Goal: Feedback & Contribution: Contribute content

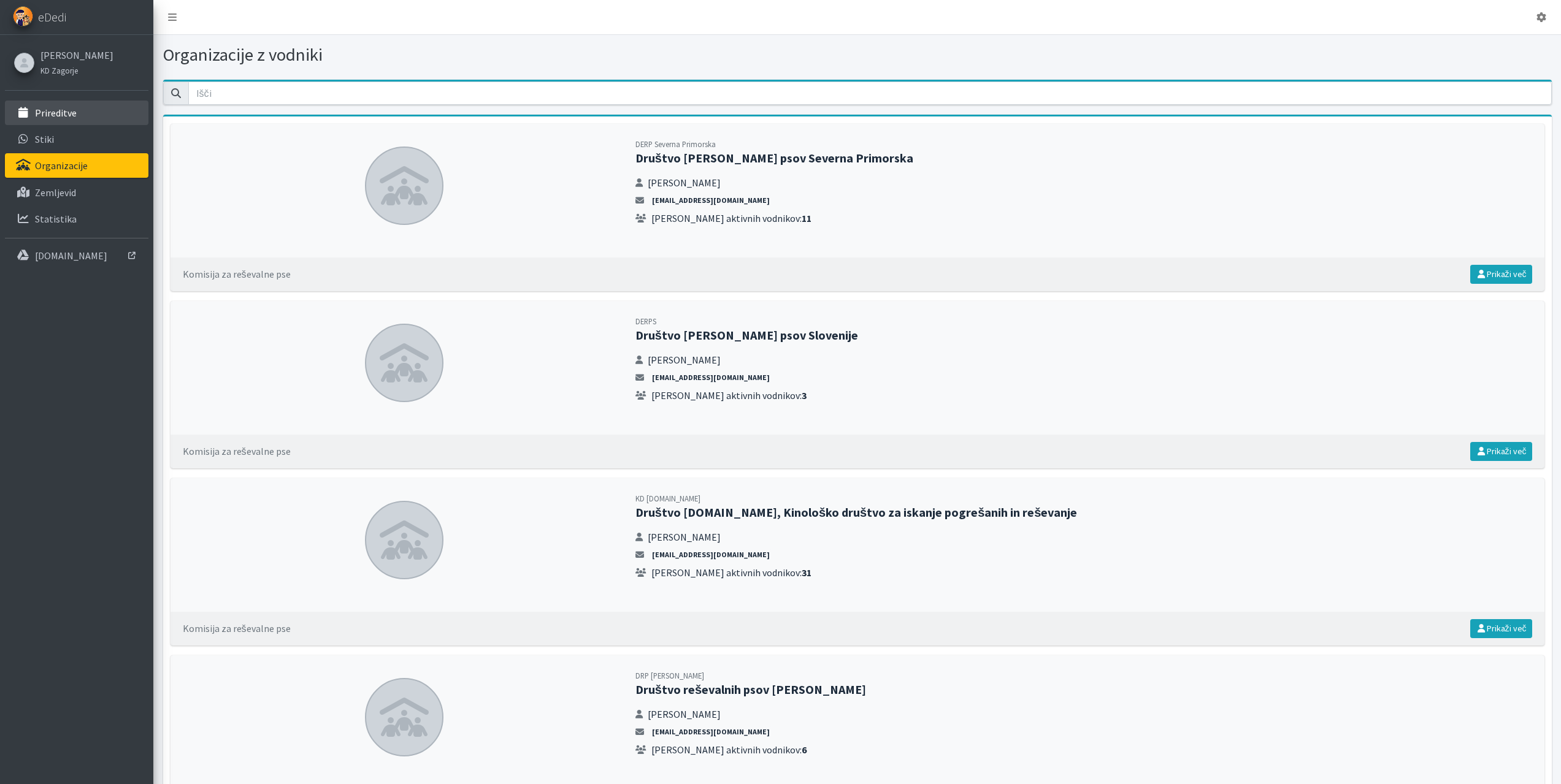
click at [53, 118] on p "Prireditve" at bounding box center [56, 113] width 42 height 12
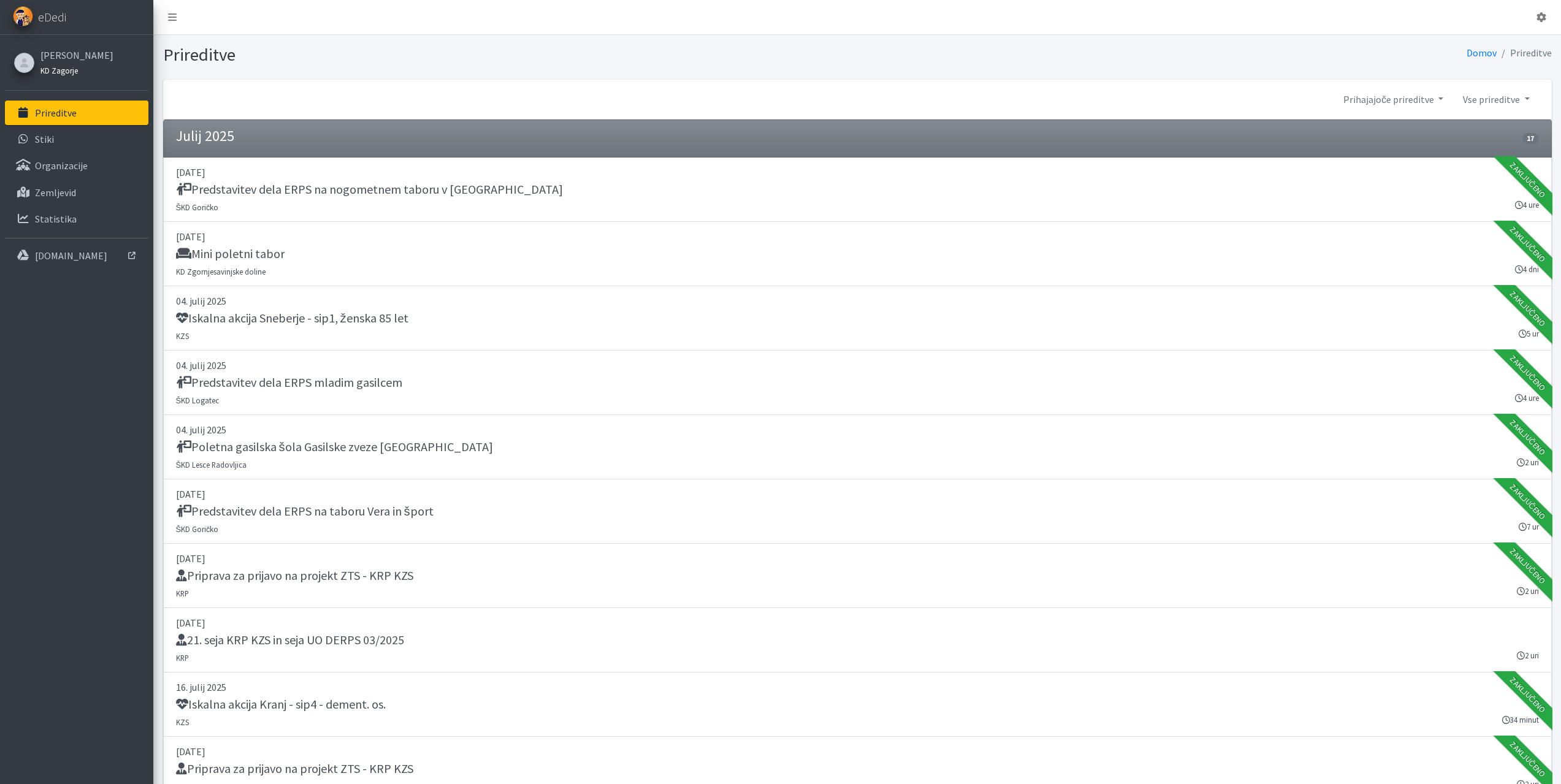
click at [62, 68] on small "KD Zagorje" at bounding box center [59, 70] width 37 height 10
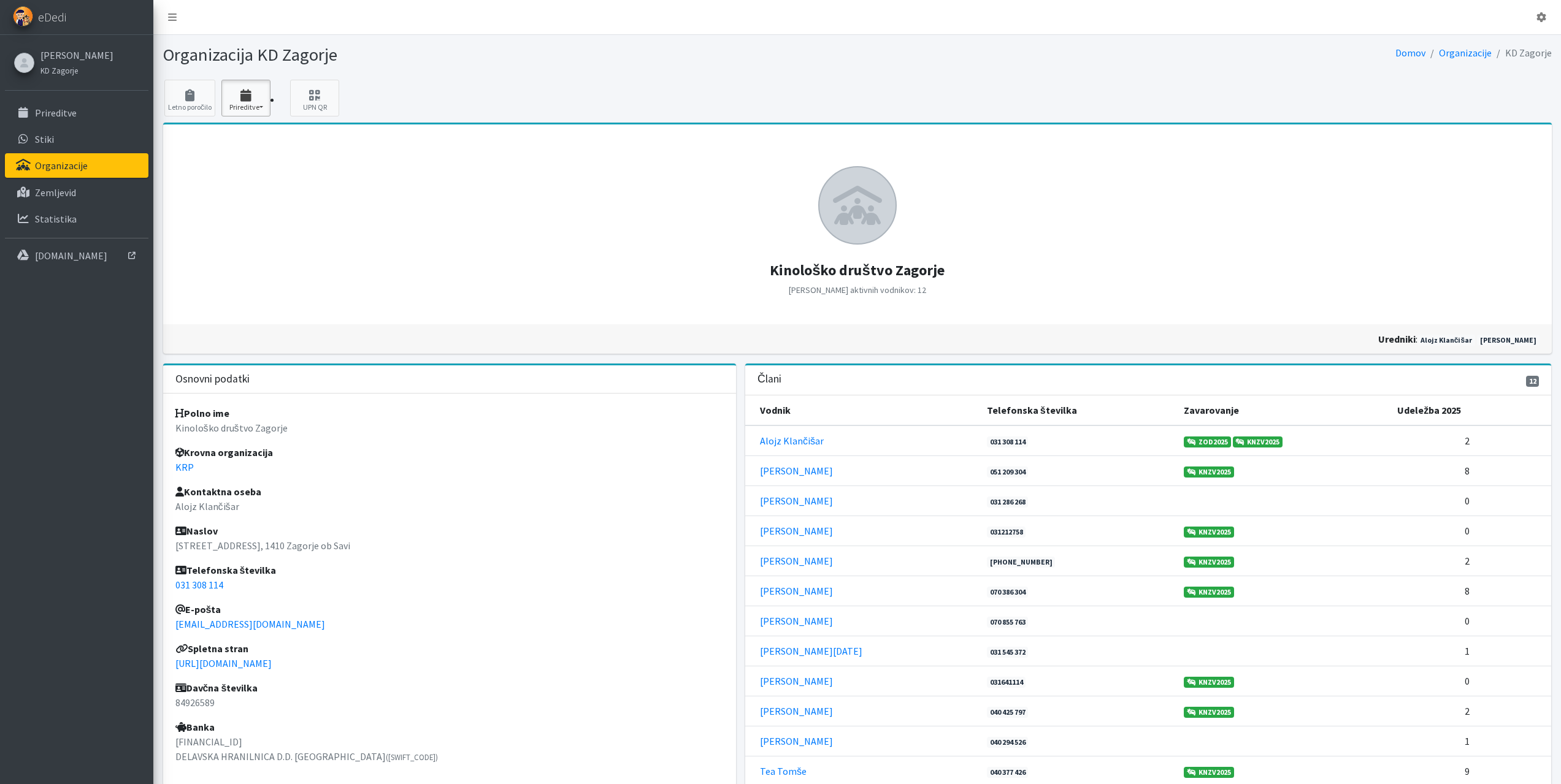
click at [260, 101] on icon "button" at bounding box center [246, 96] width 42 height 12
click at [236, 136] on link "2025 3" at bounding box center [271, 133] width 97 height 20
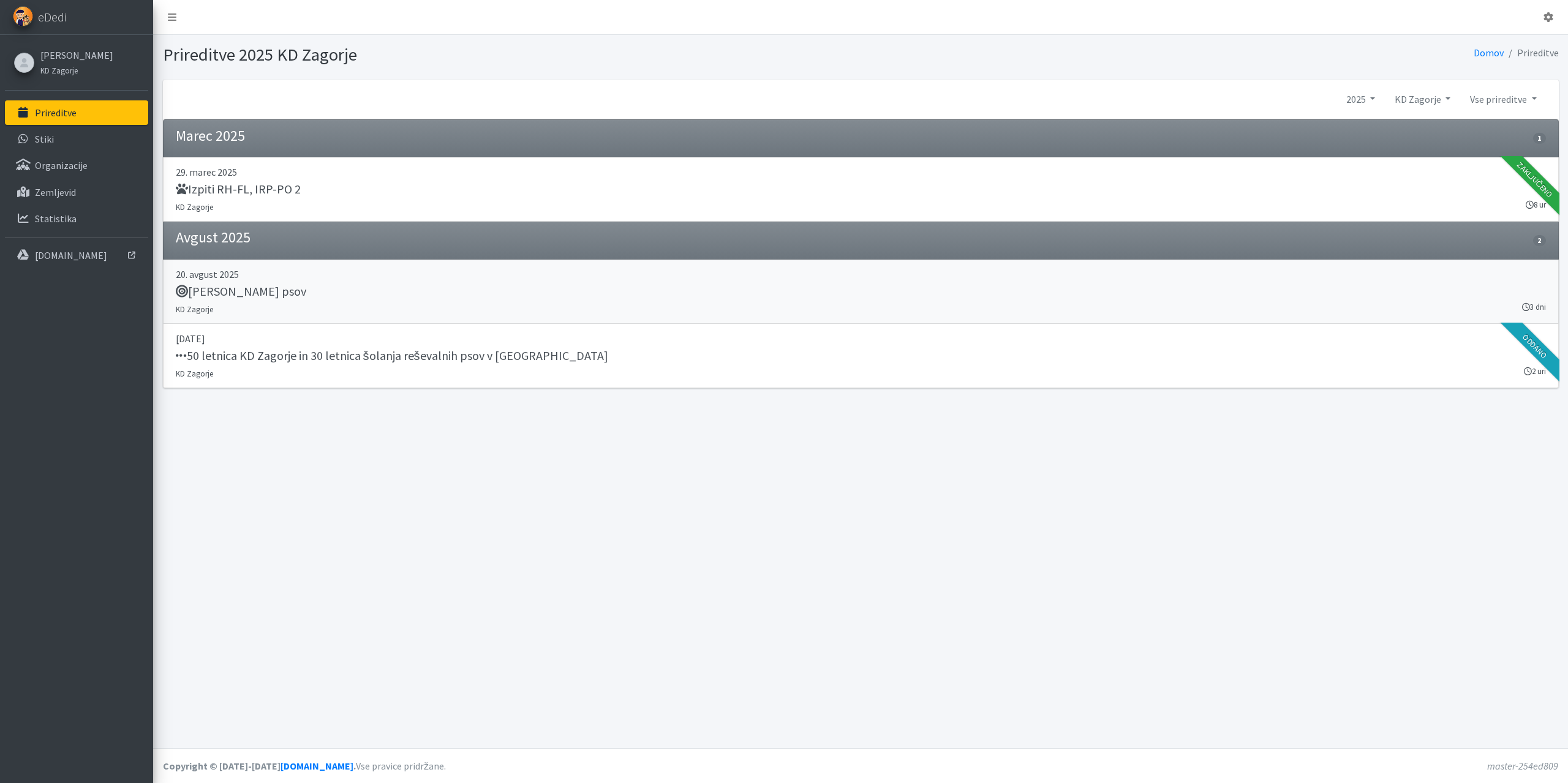
click at [264, 293] on h5 "Tabor reševalnih psov" at bounding box center [241, 291] width 130 height 15
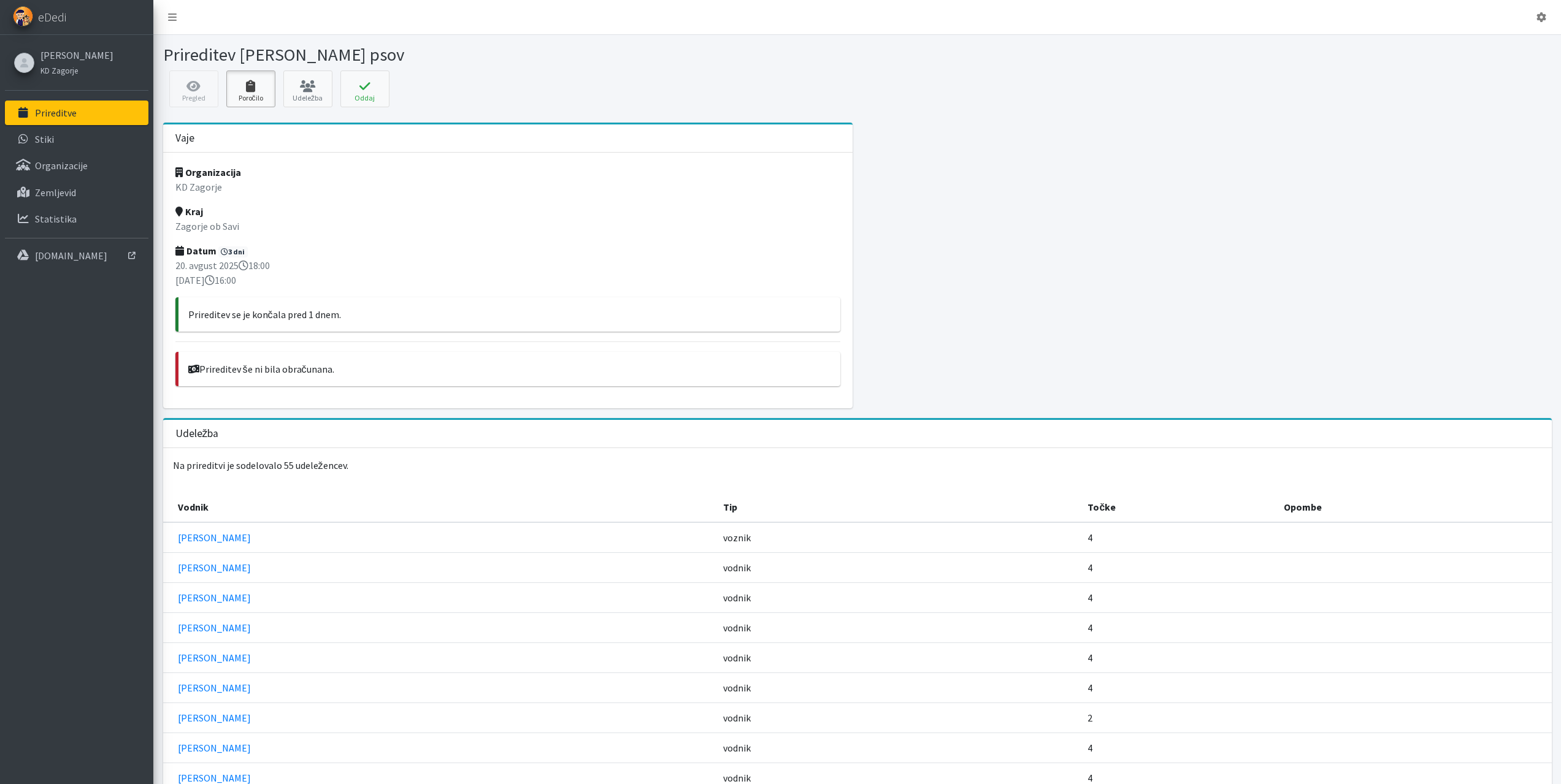
click at [249, 89] on icon at bounding box center [251, 87] width 42 height 12
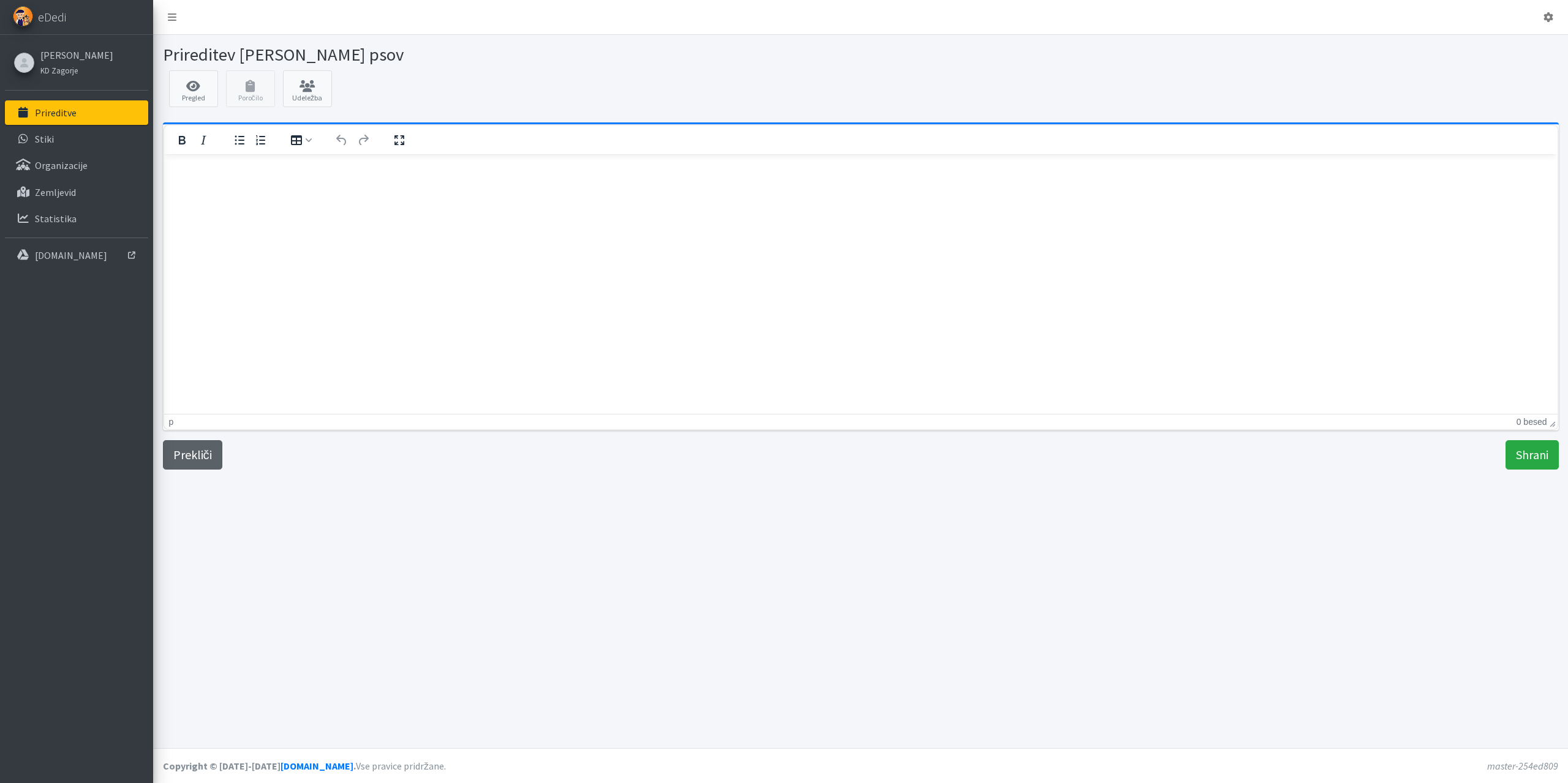
click at [214, 447] on link "Prekliči" at bounding box center [193, 455] width 60 height 29
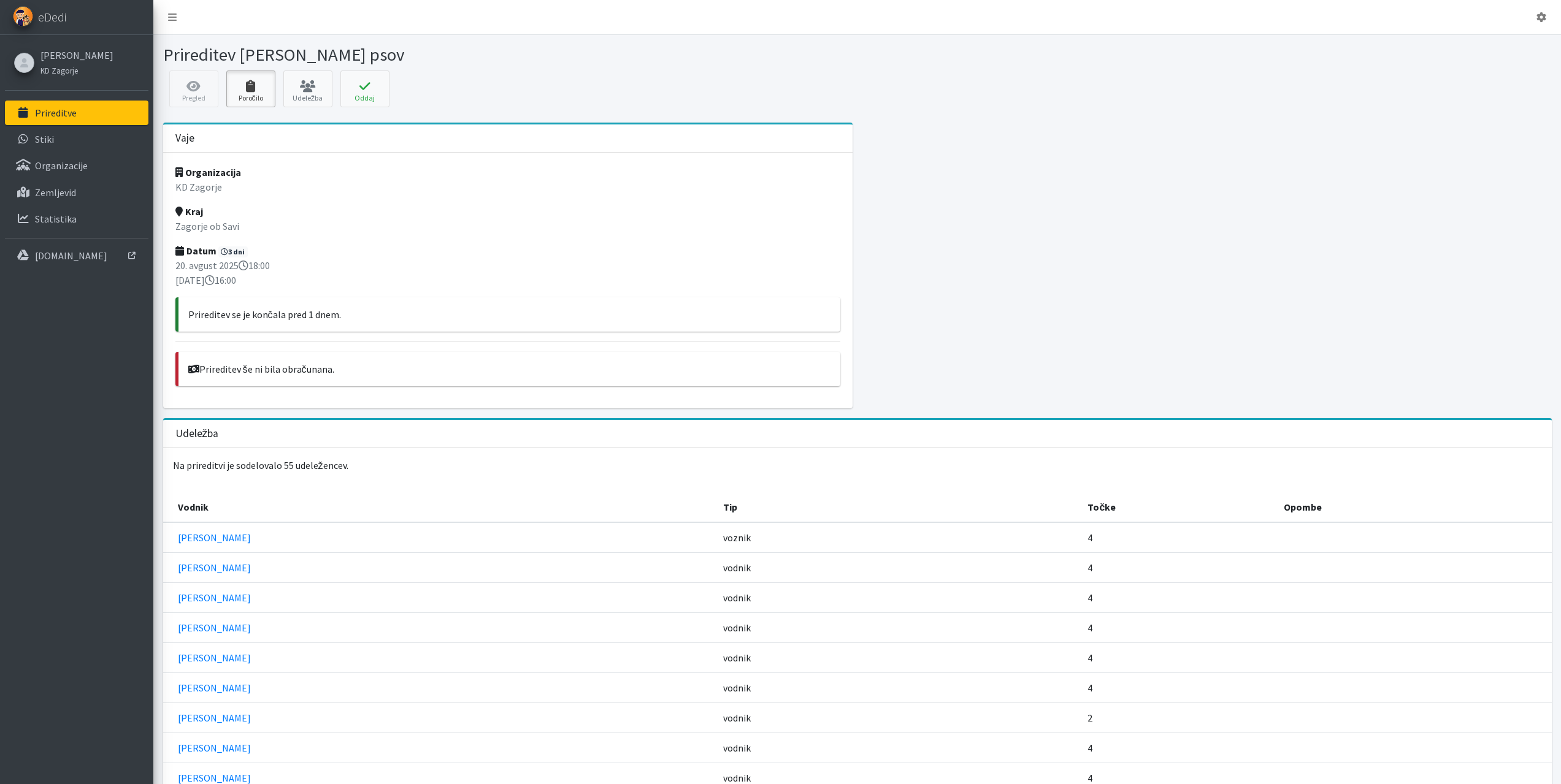
click at [239, 81] on icon at bounding box center [251, 87] width 42 height 12
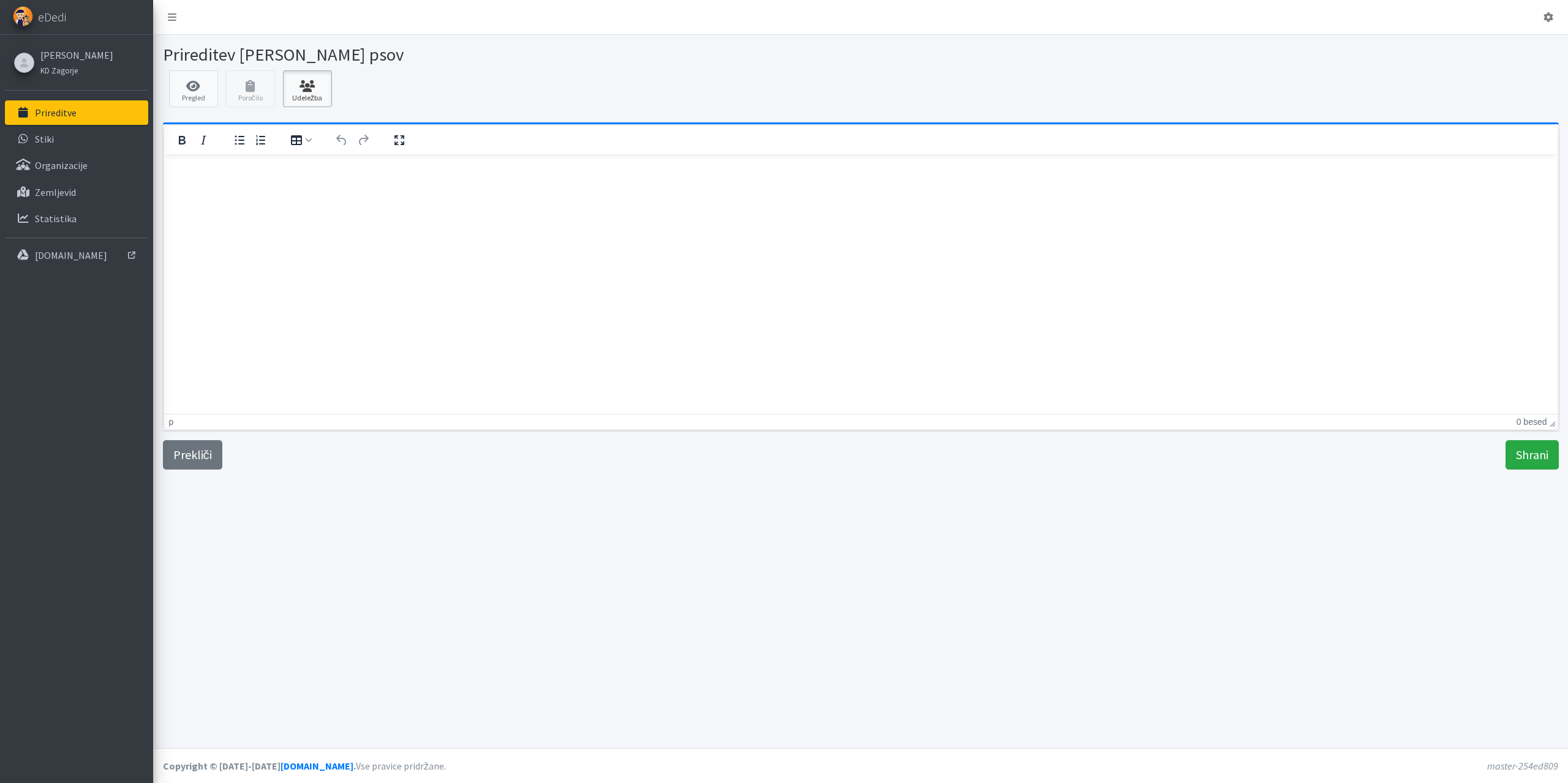
click at [289, 91] on icon at bounding box center [308, 87] width 42 height 12
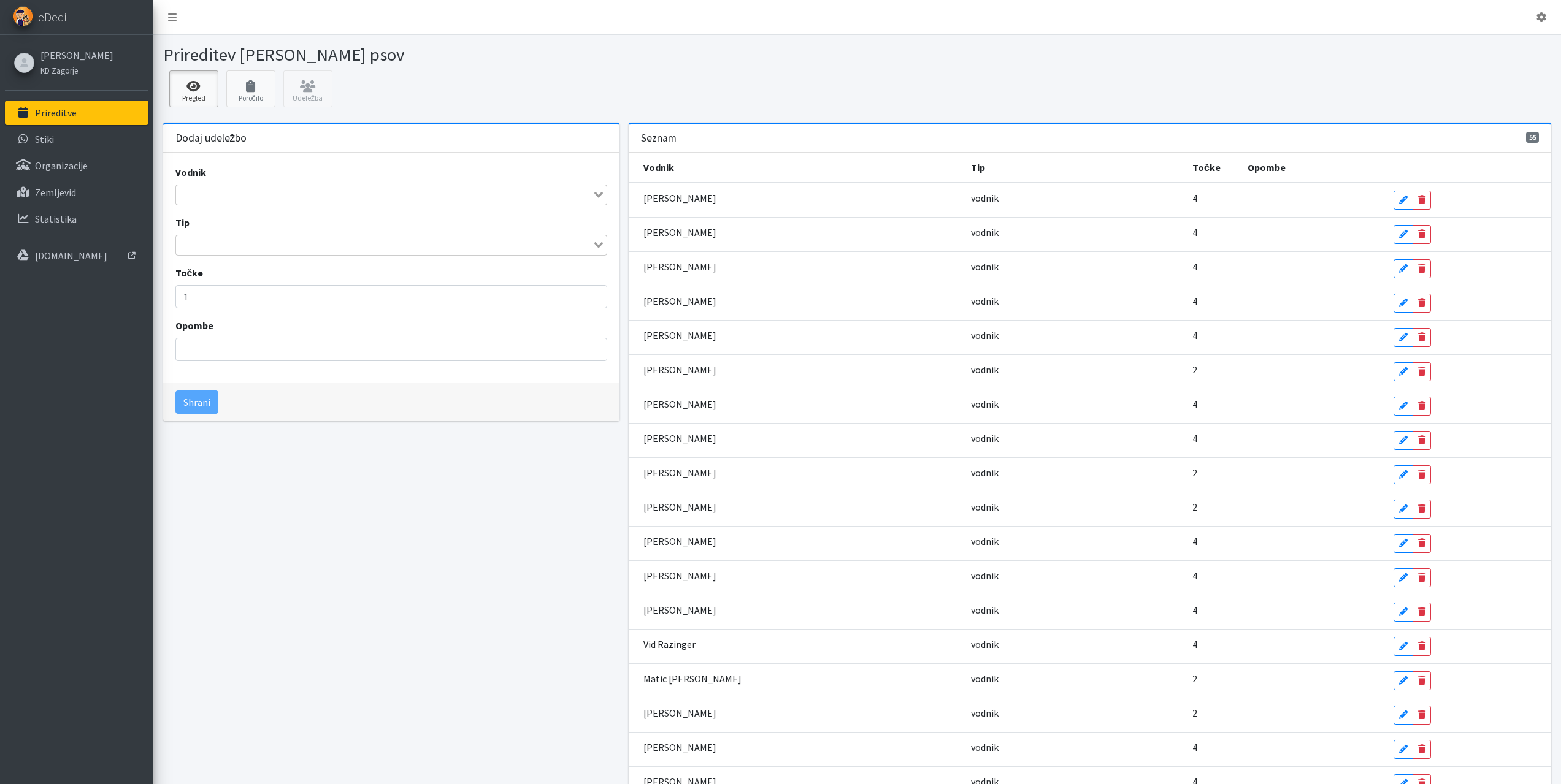
click at [195, 89] on icon at bounding box center [194, 87] width 42 height 12
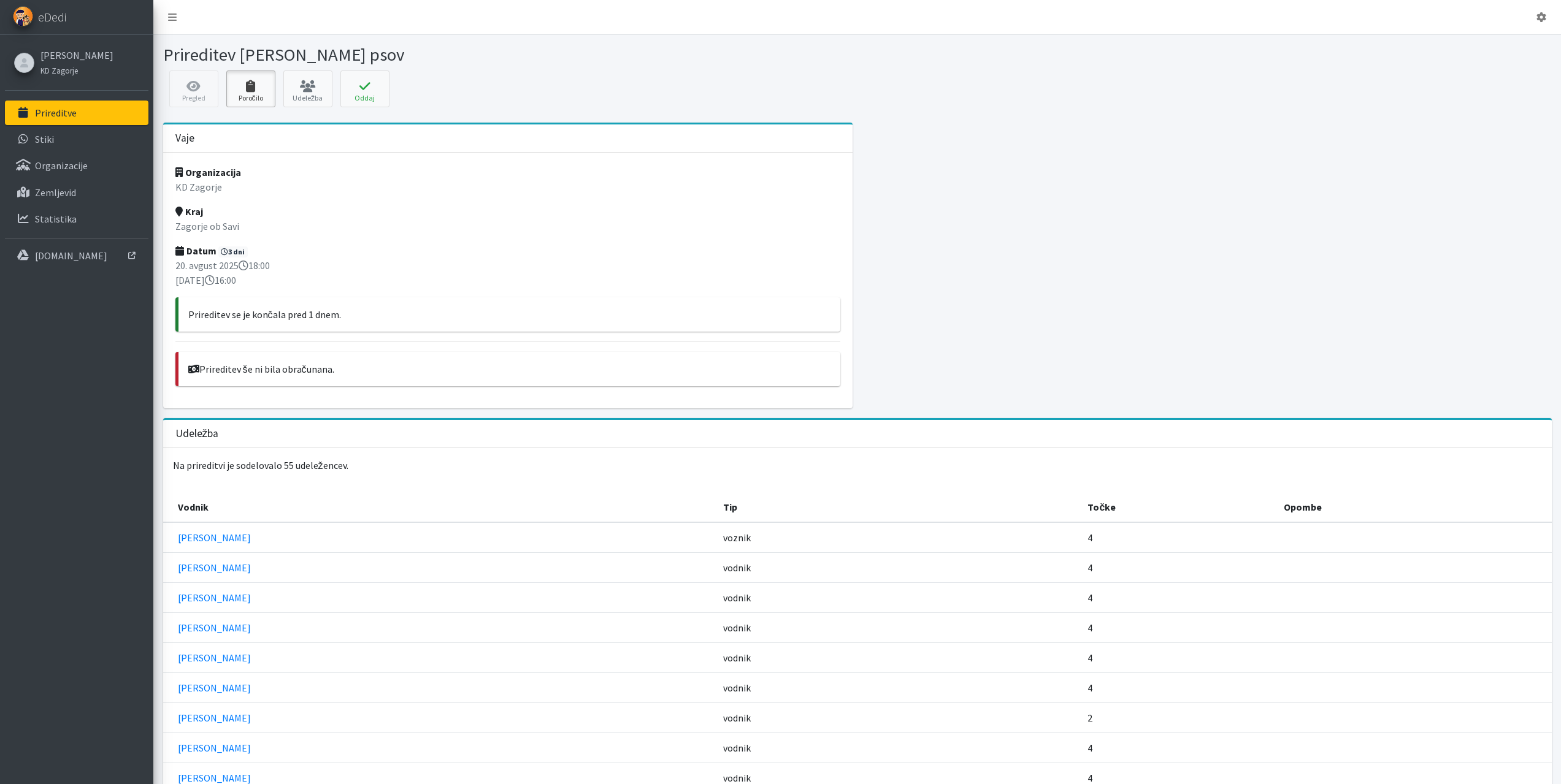
click at [249, 76] on link "Poročilo" at bounding box center [251, 89] width 49 height 36
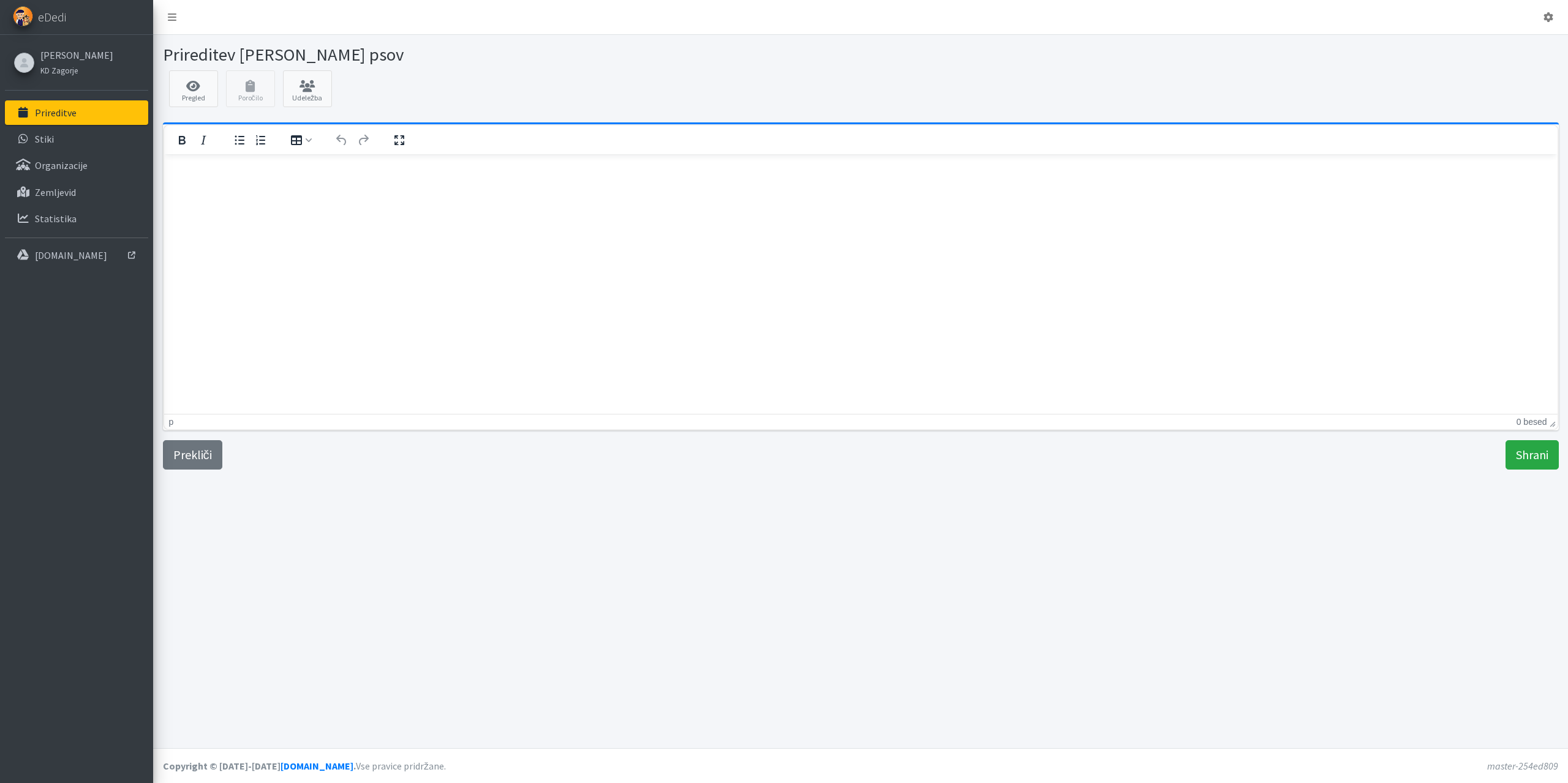
click at [199, 174] on p "Rich Text Area" at bounding box center [860, 171] width 1374 height 14
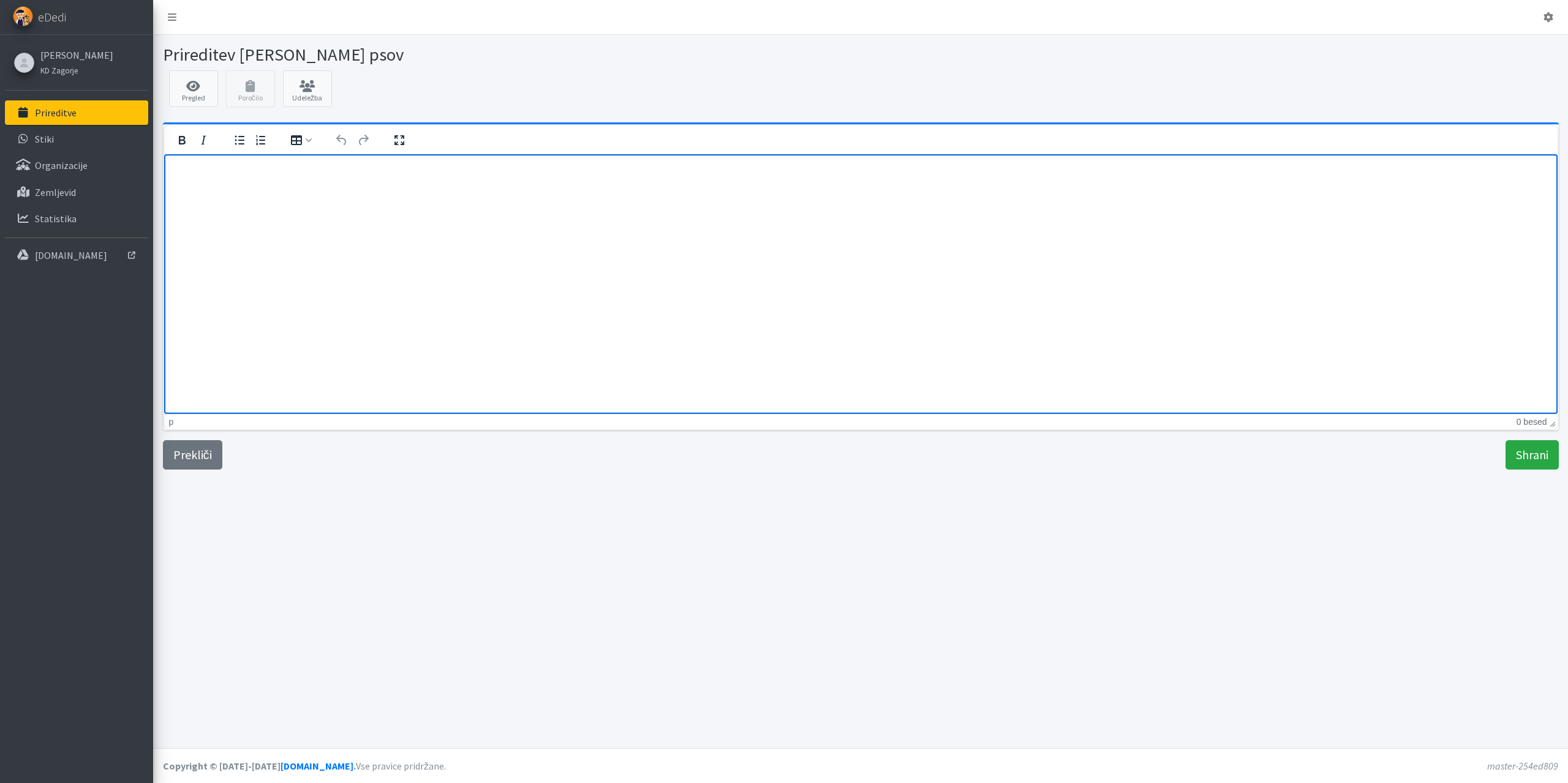
paste body "Rich Text Area"
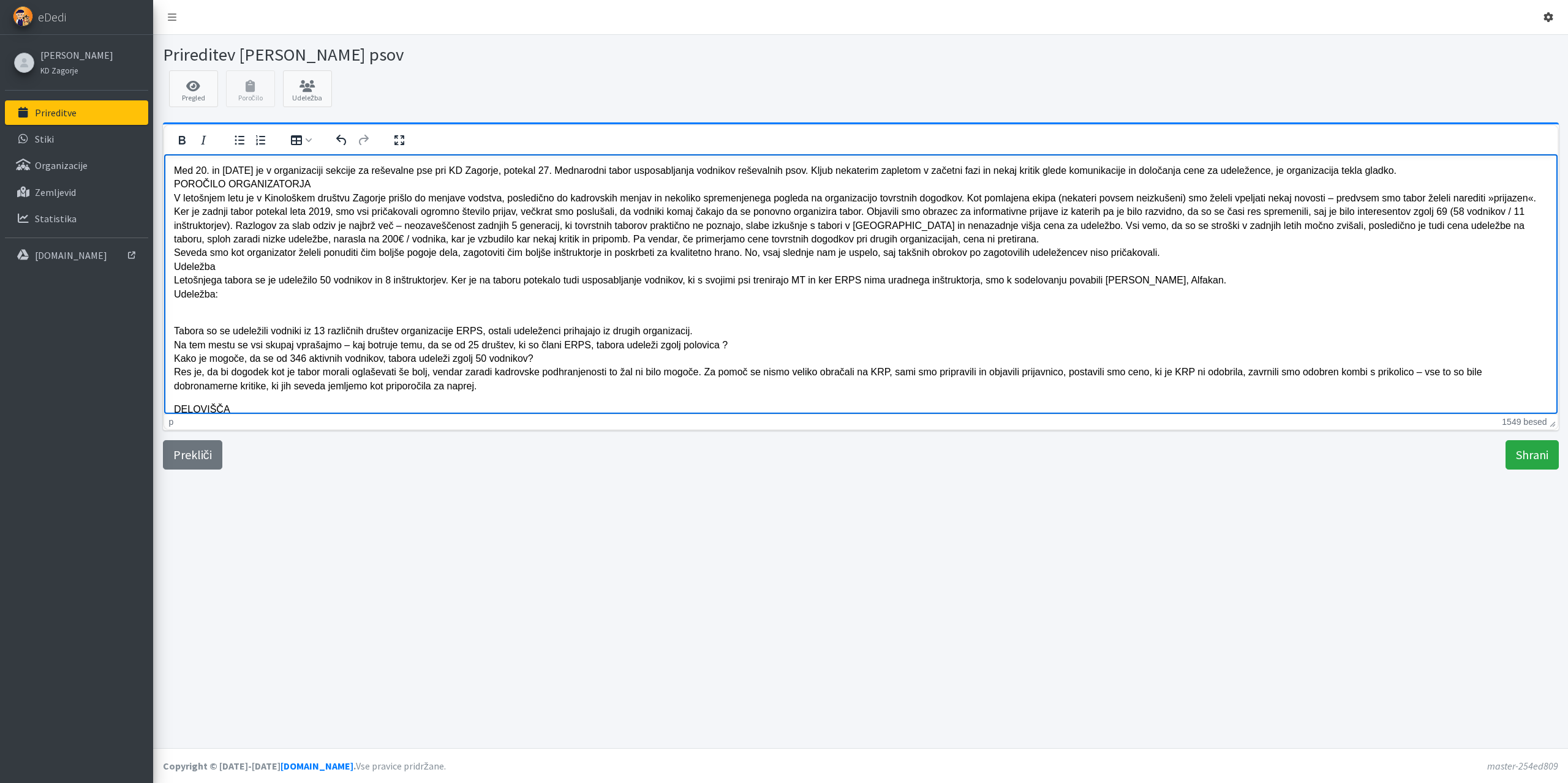
click at [1540, 16] on link at bounding box center [1548, 17] width 29 height 24
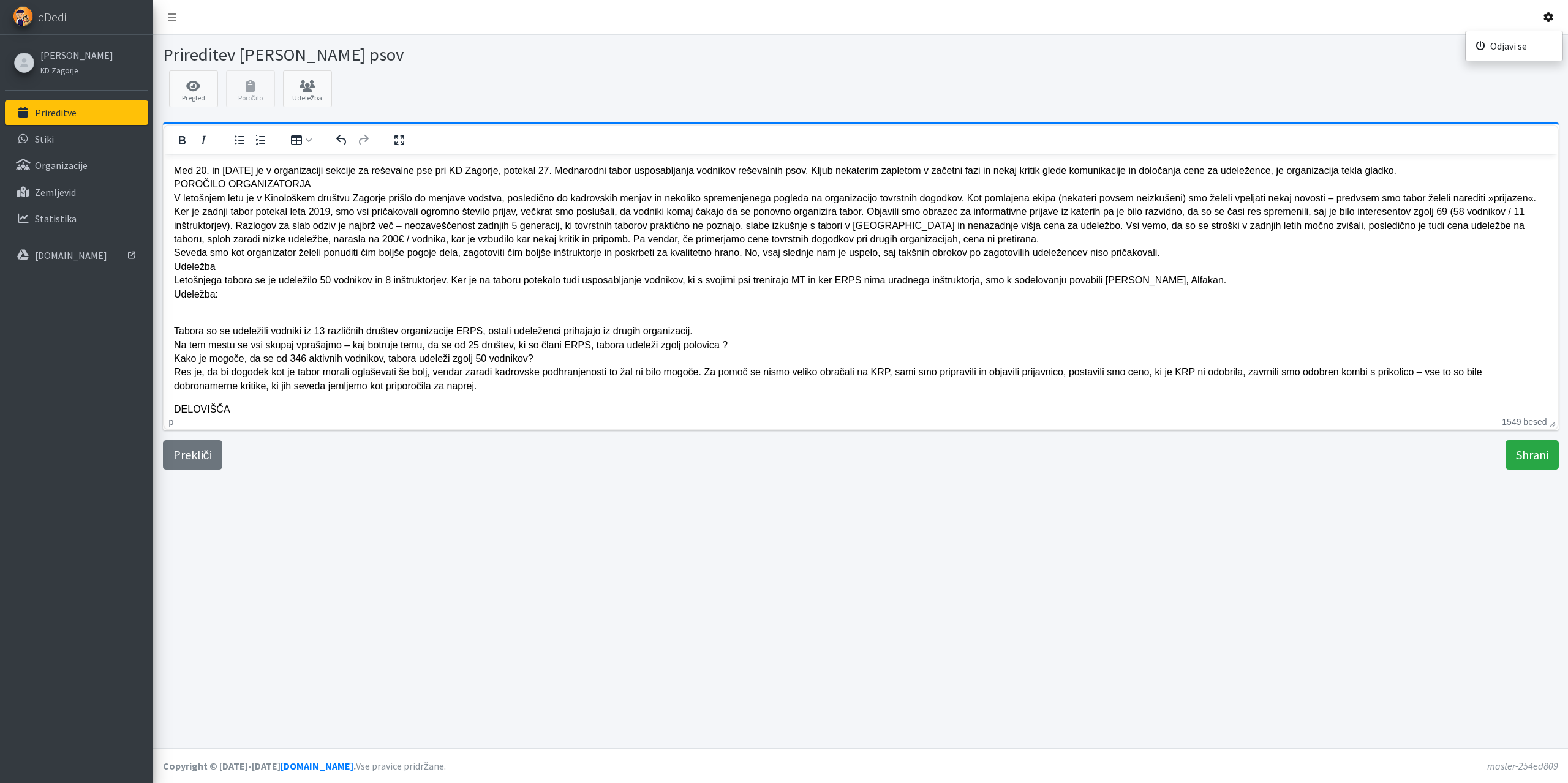
click at [1546, 16] on icon at bounding box center [1548, 16] width 10 height 10
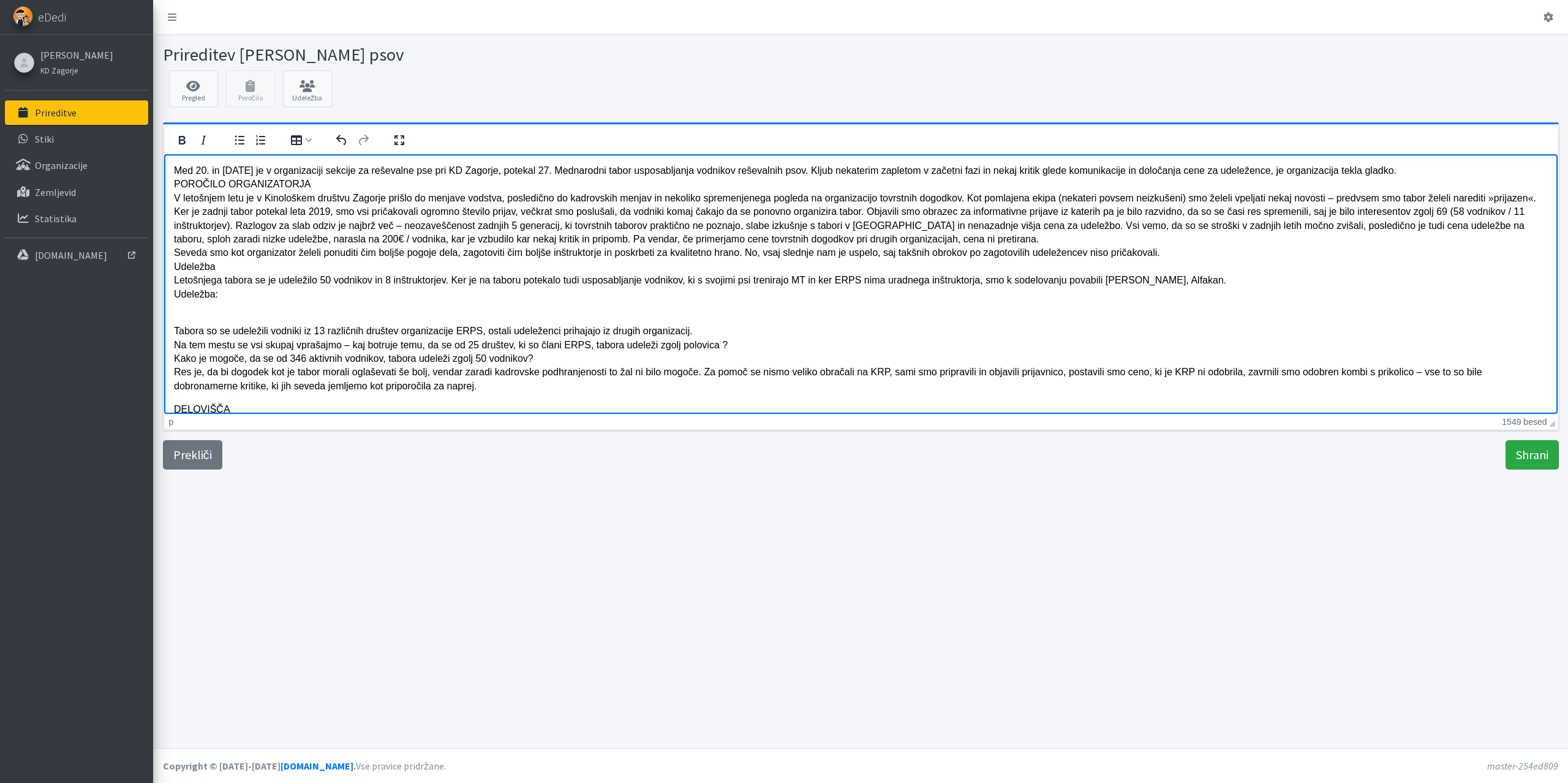
click at [1421, 168] on p "Med 20. in 24.8.2025 je v organizaciji sekcije za reševalne pse pri KD Zagorje,…" at bounding box center [860, 239] width 1374 height 151
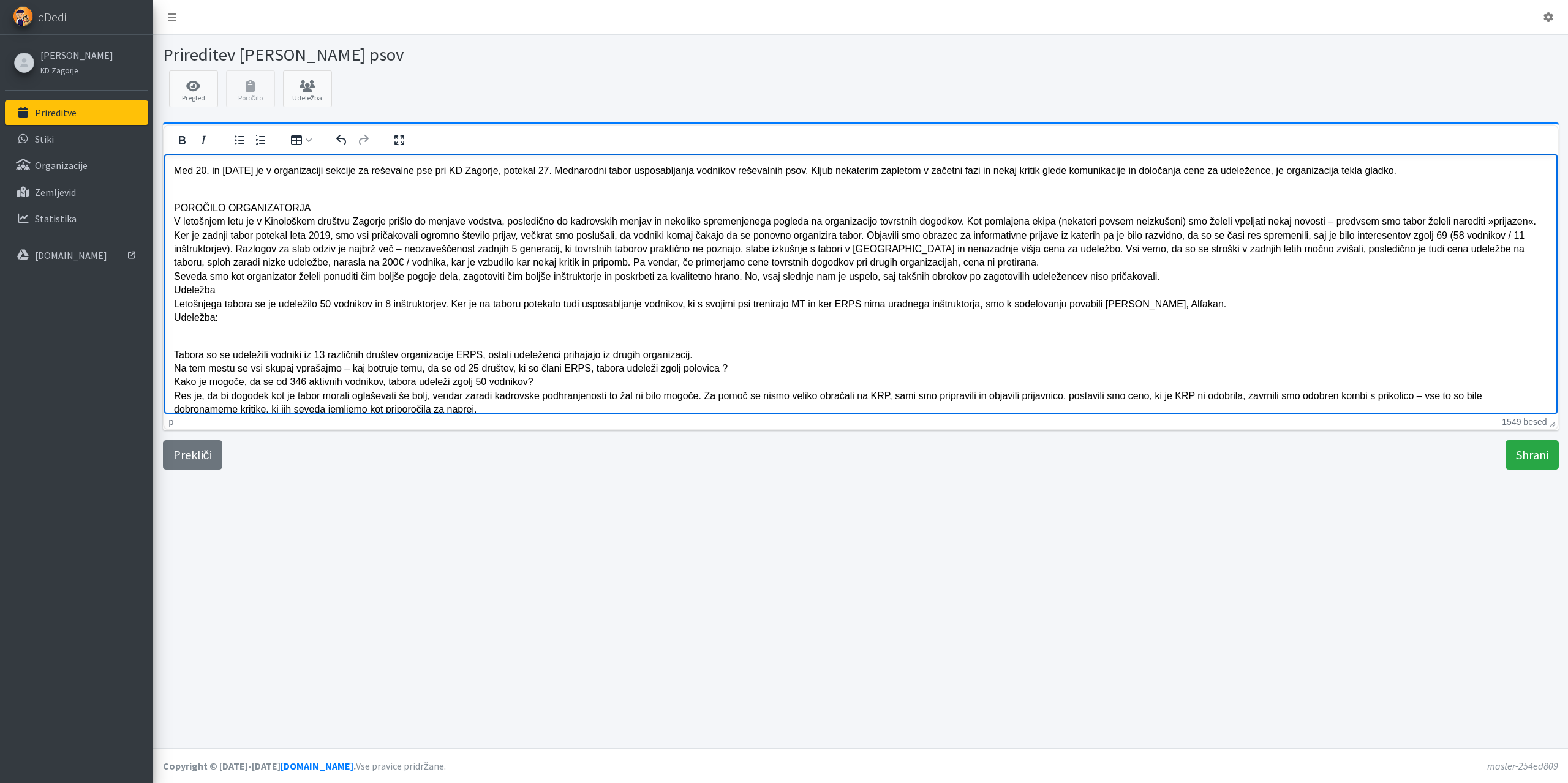
click at [173, 166] on p "Med 20. in 24.8.2025 je v organizaciji sekcije za reševalne pse pri KD Zagorje,…" at bounding box center [860, 171] width 1374 height 14
click at [216, 191] on p "POROČILO ORGANIZATORJA V letošnjem letu je v Kinološkem društvu Zagorje prišlo …" at bounding box center [860, 262] width 1374 height 151
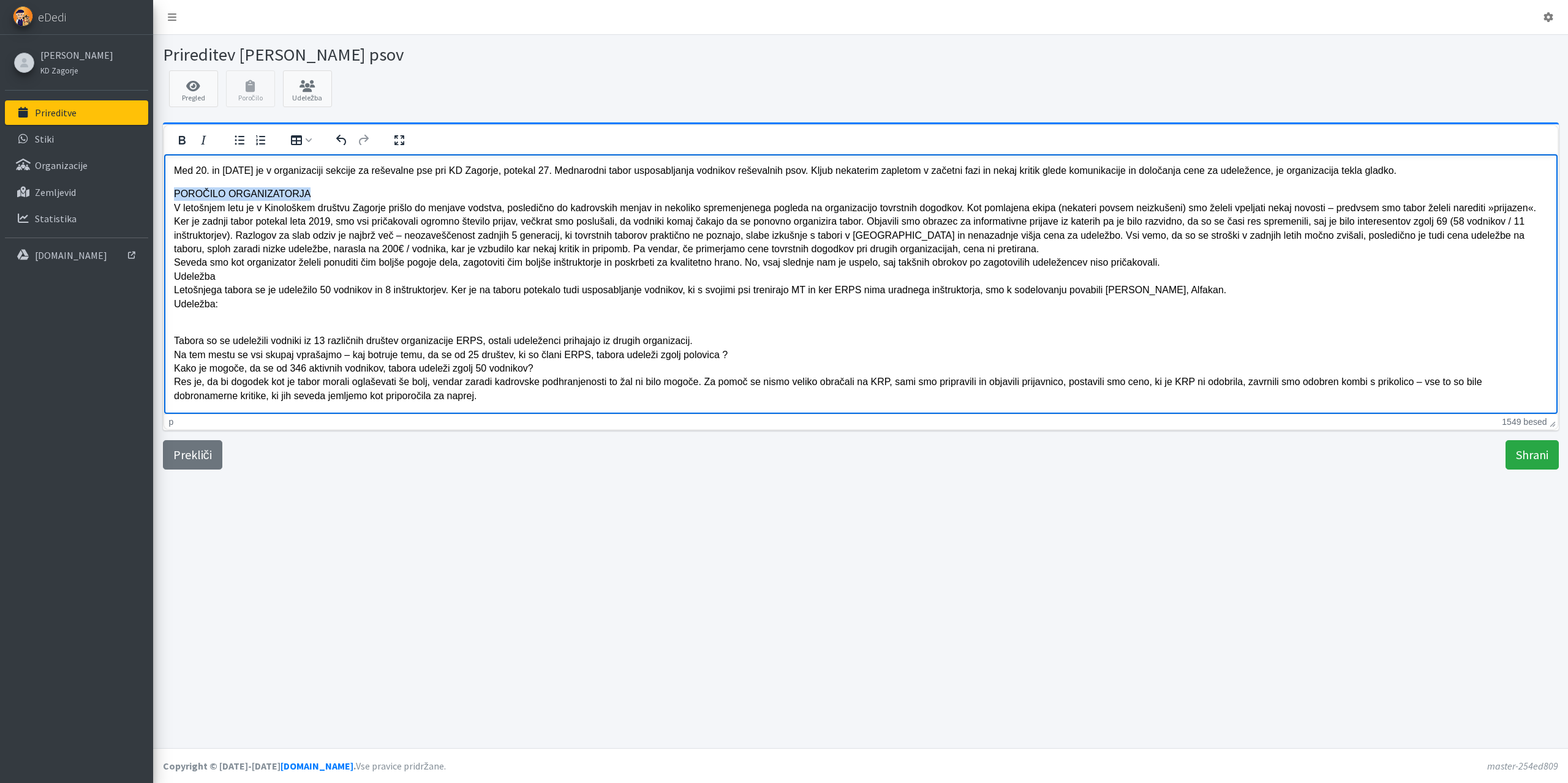
drag, startPoint x: 304, startPoint y: 195, endPoint x: 175, endPoint y: 195, distance: 129.0
click at [175, 195] on p "POROČILO ORGANIZATORJA V letošnjem letu je v Kinološkem društvu Zagorje prišlo …" at bounding box center [860, 255] width 1374 height 137
click at [181, 141] on icon "Krepko" at bounding box center [181, 140] width 15 height 15
click at [176, 192] on strong "POROČILO ORGANIZATORJA" at bounding box center [243, 193] width 140 height 10
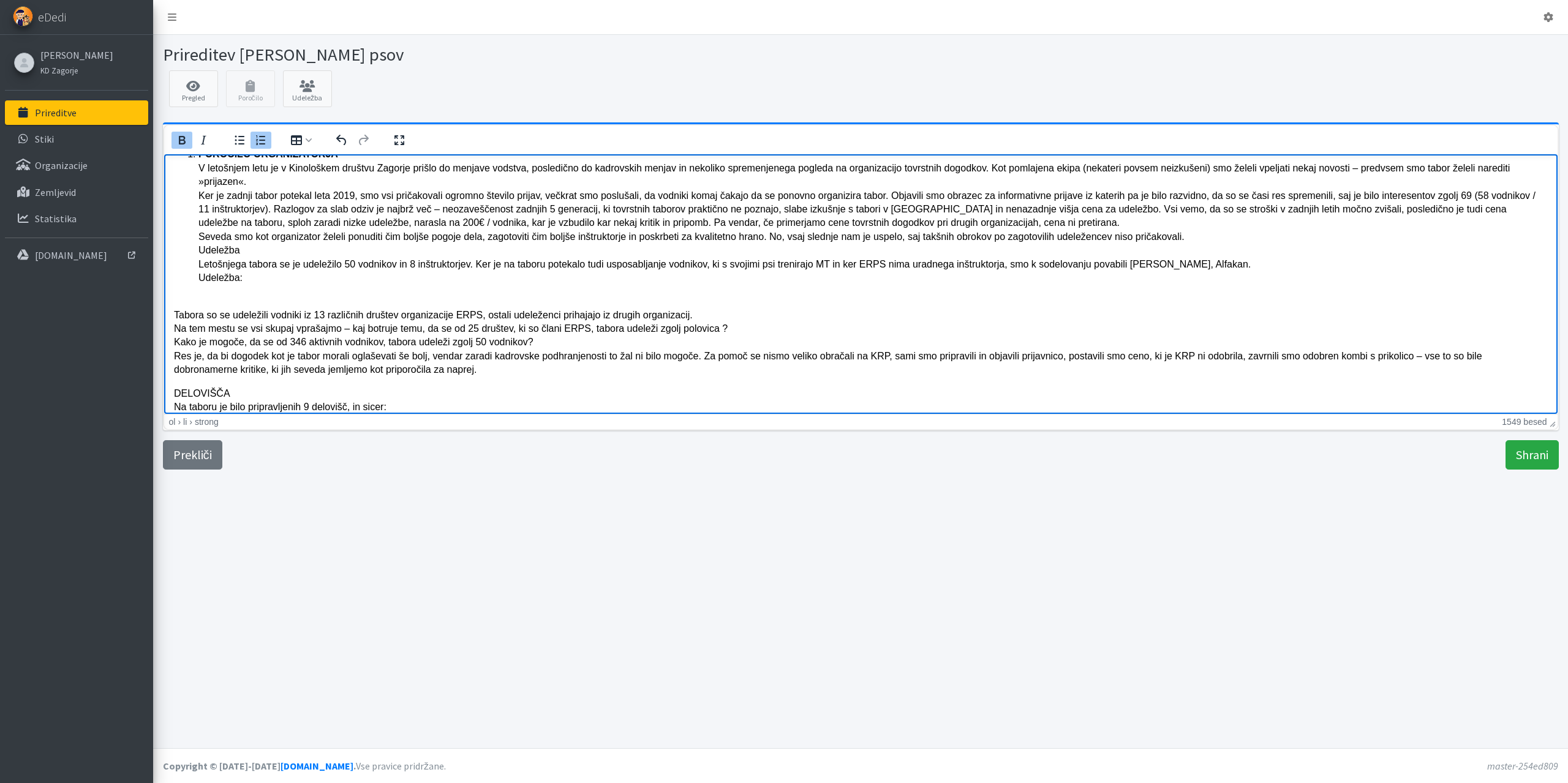
scroll to position [62, 0]
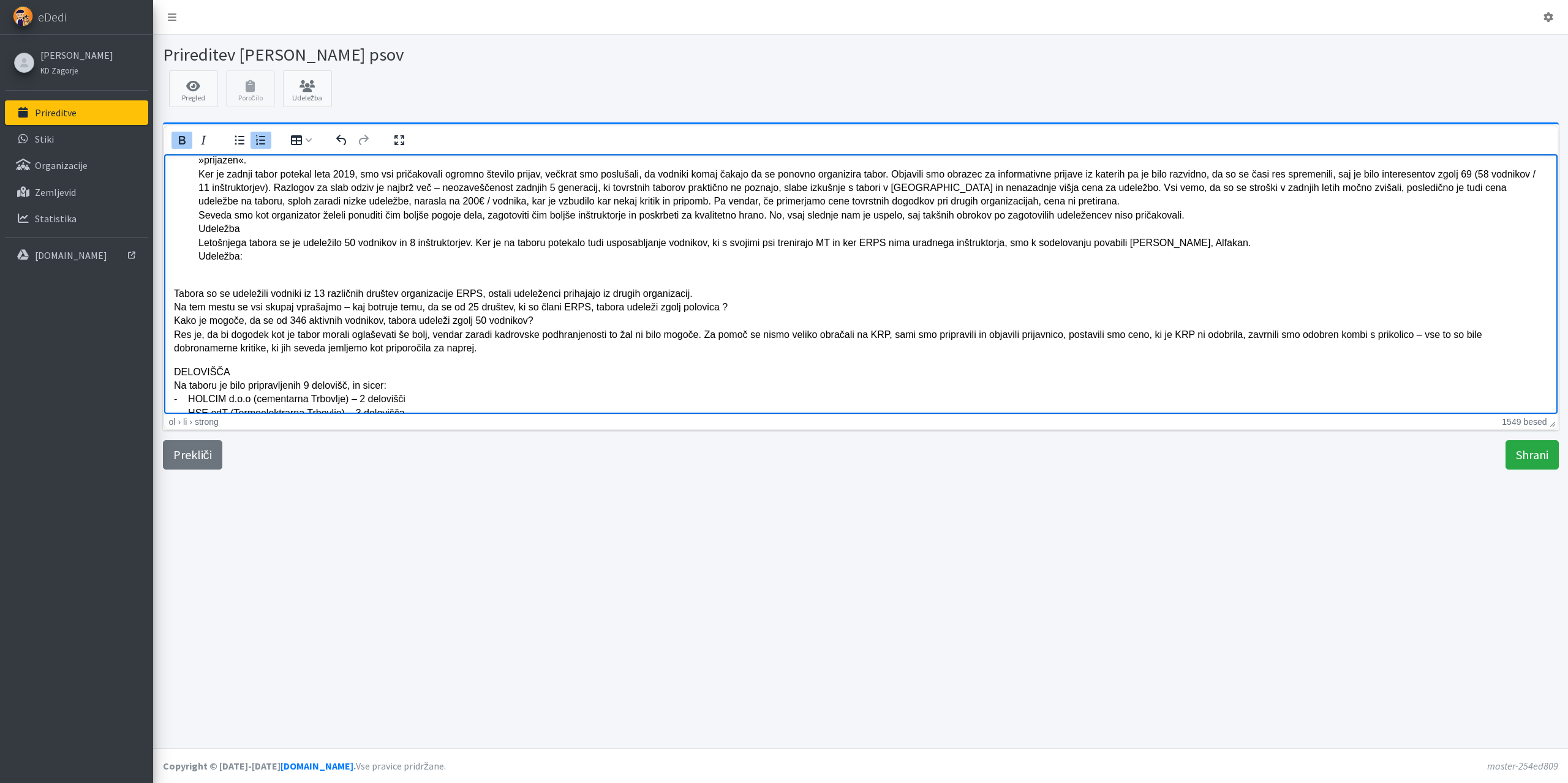
click at [174, 290] on p "Tabora so se udeležili vodniki iz 13 različnih društev organizacije ERPS, ostal…" at bounding box center [860, 321] width 1374 height 69
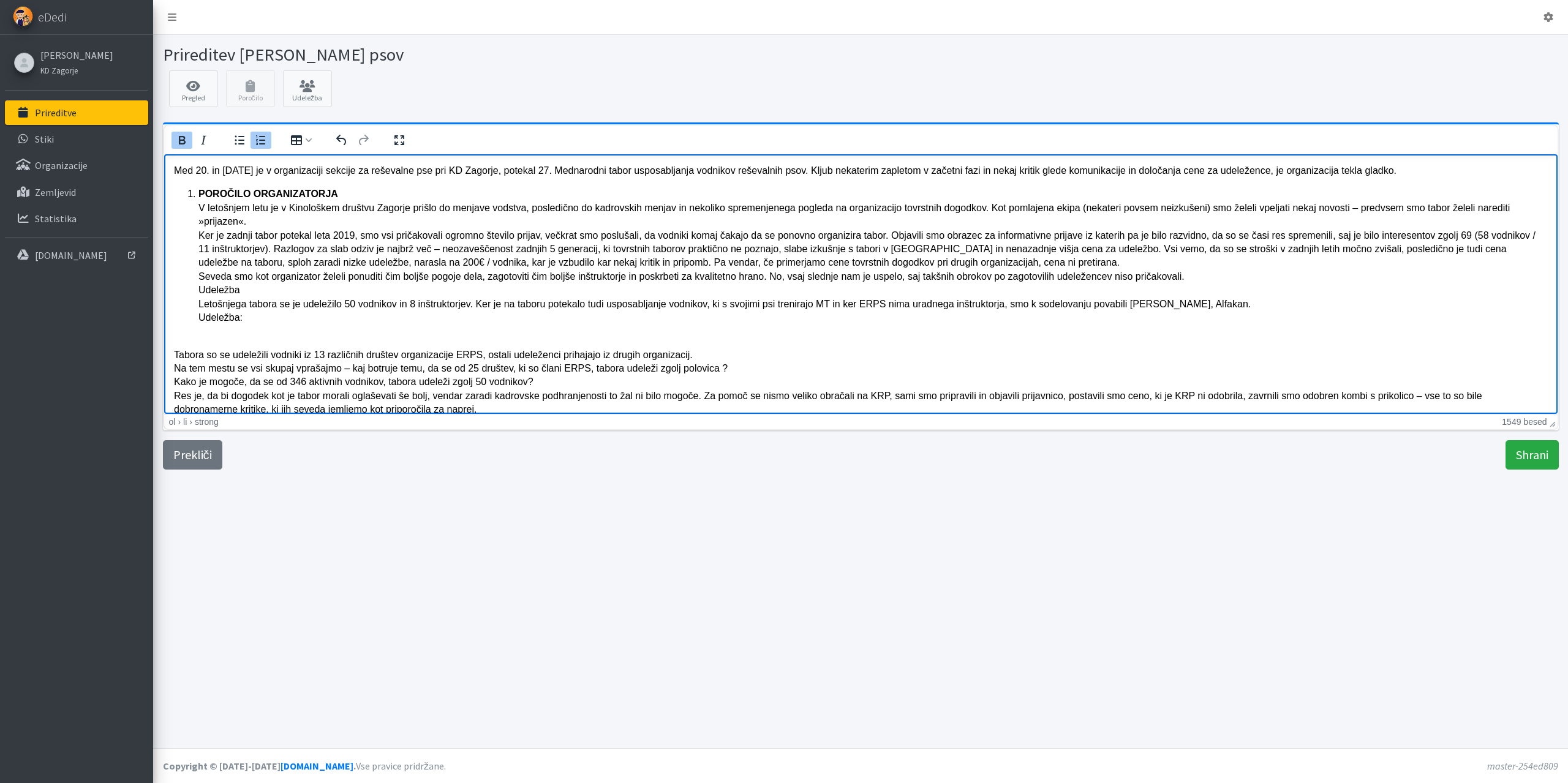
click at [337, 191] on li "POROČILO ORGANIZATORJA V letošnjem letu je v Kinološkem društvu Zagorje prišlo …" at bounding box center [872, 262] width 1349 height 151
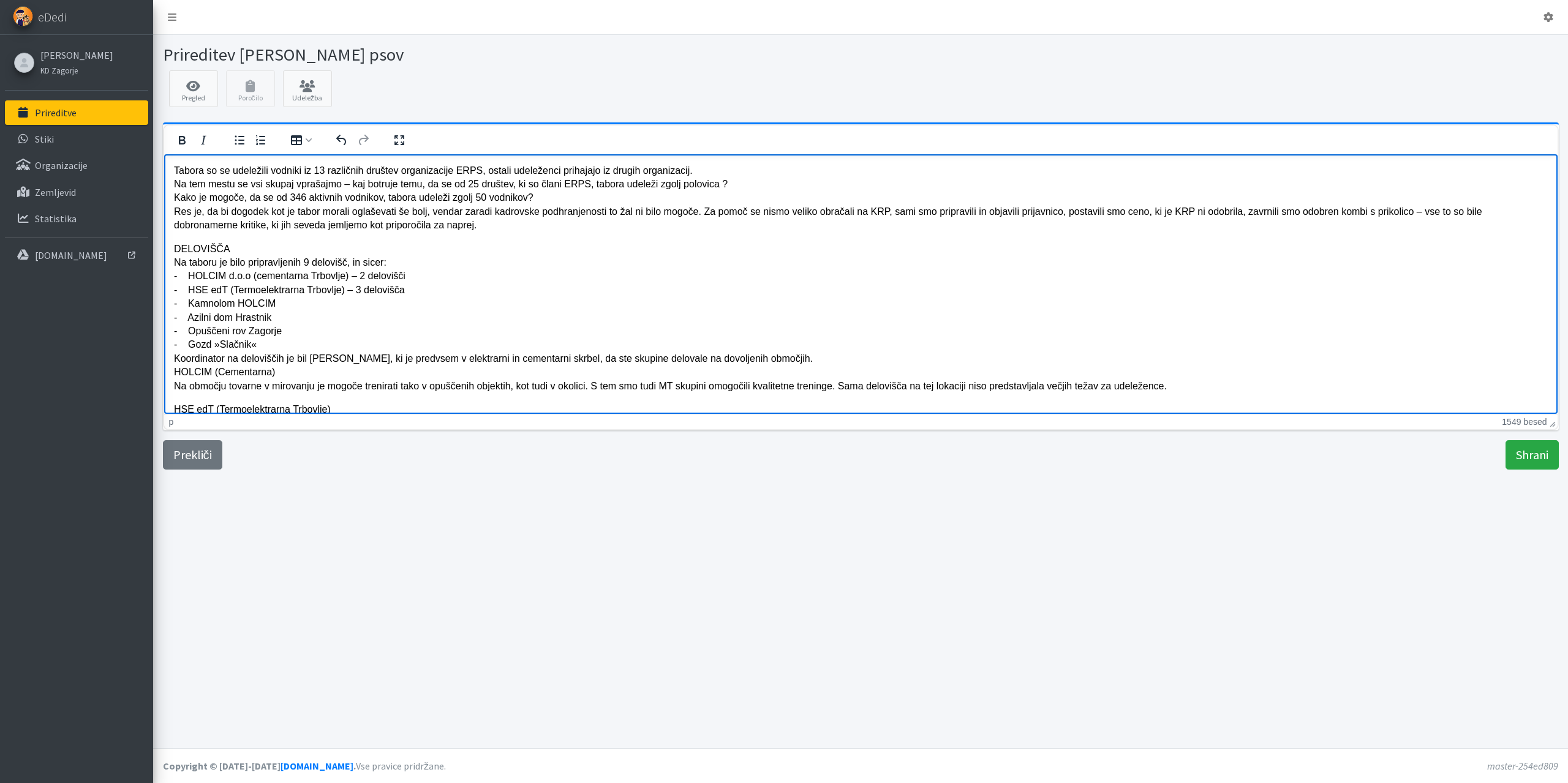
scroll to position [184, 0]
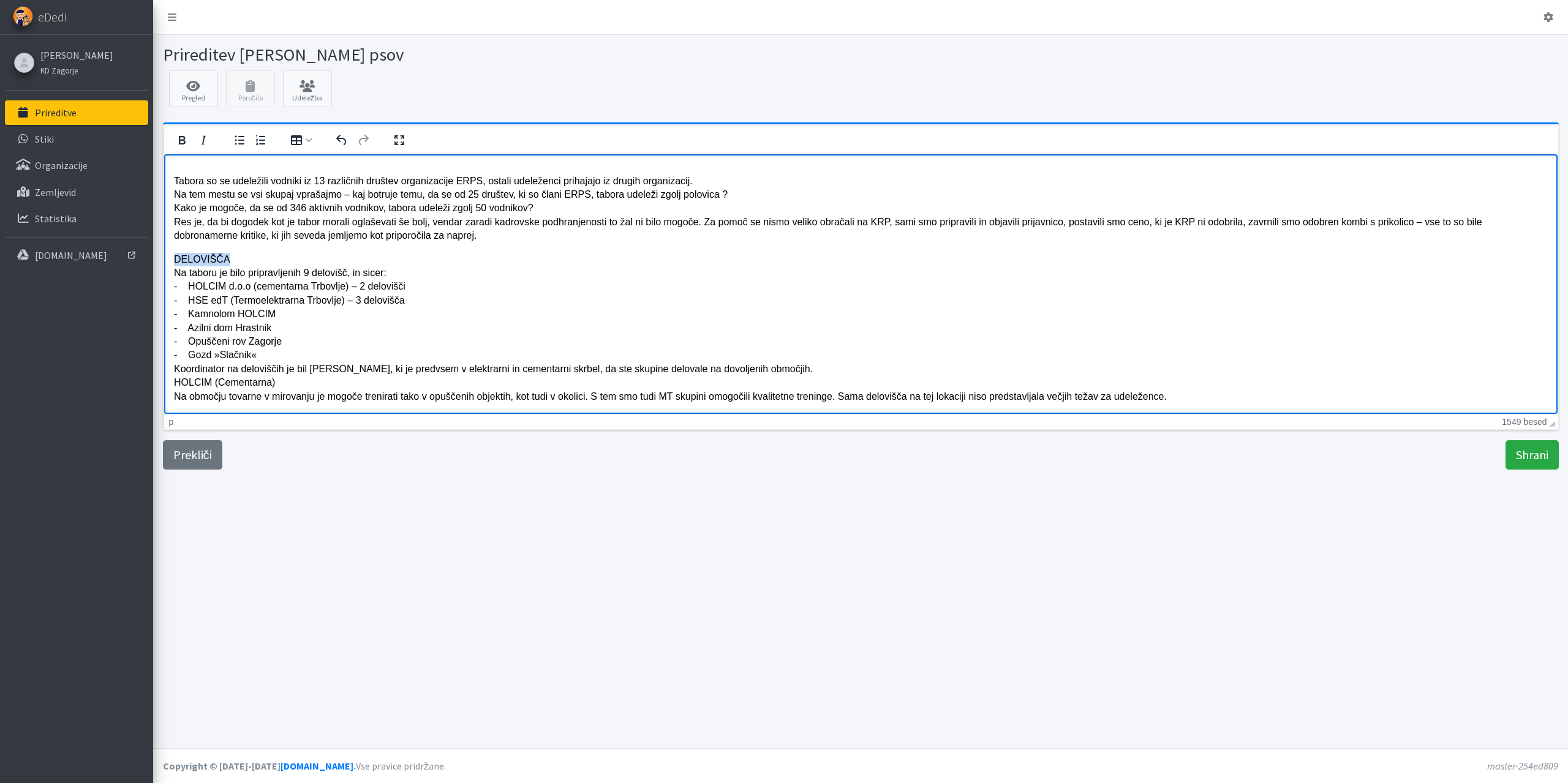
drag, startPoint x: 225, startPoint y: 259, endPoint x: 175, endPoint y: 258, distance: 50.0
click at [175, 258] on p "DELOVIŠČA Na taboru je bilo pripravljenih 9 delovišč, in sicer: - HOLCIM d.o.o …" at bounding box center [860, 328] width 1374 height 151
click at [182, 140] on icon "Krepko" at bounding box center [182, 140] width 7 height 9
click at [243, 256] on p "2. DELOVIŠČA Na taboru je bilo pripravljenih 9 delovišč, in sicer: - HOLCIM d.o…" at bounding box center [860, 328] width 1374 height 151
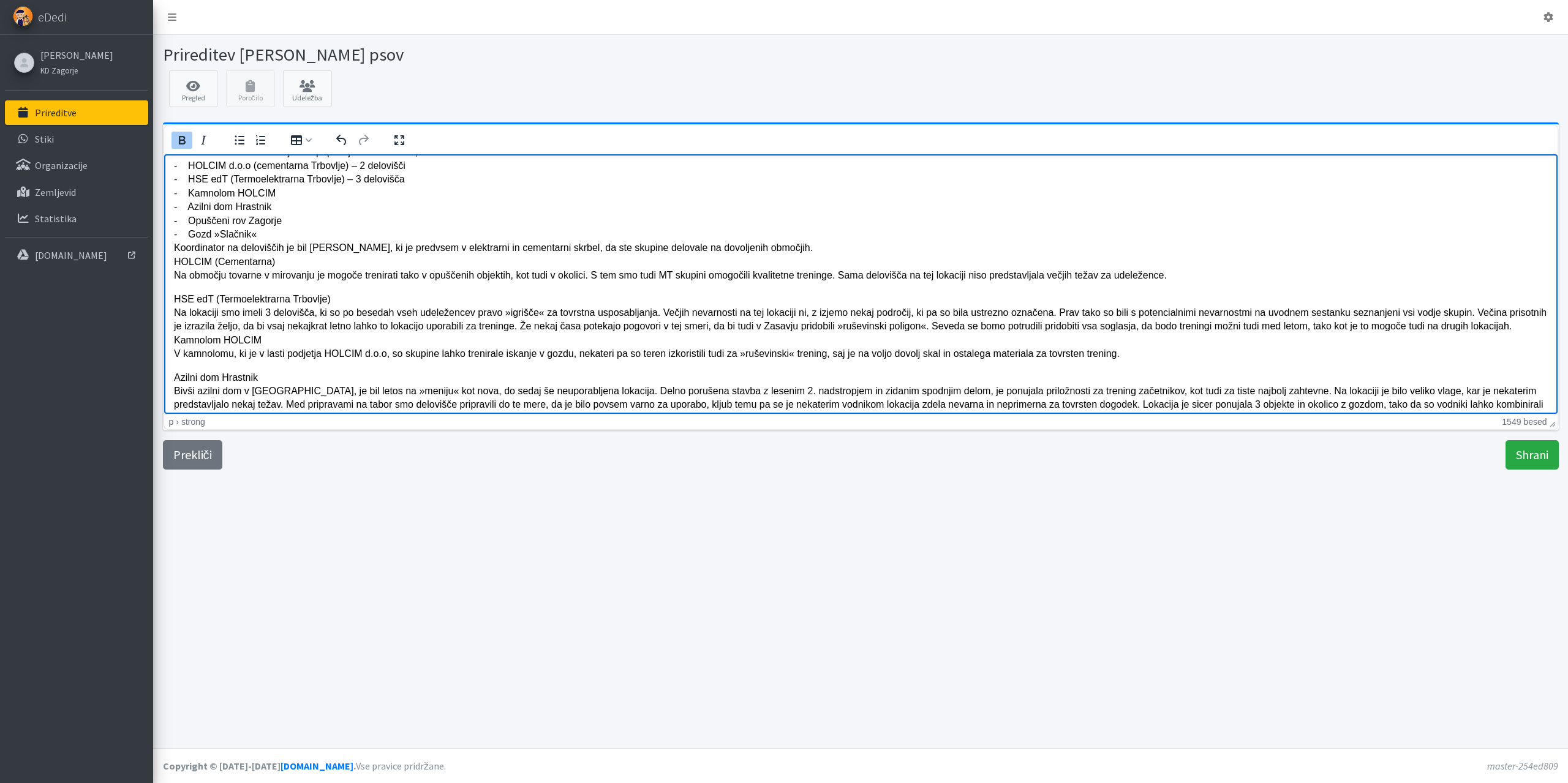
scroll to position [270, 0]
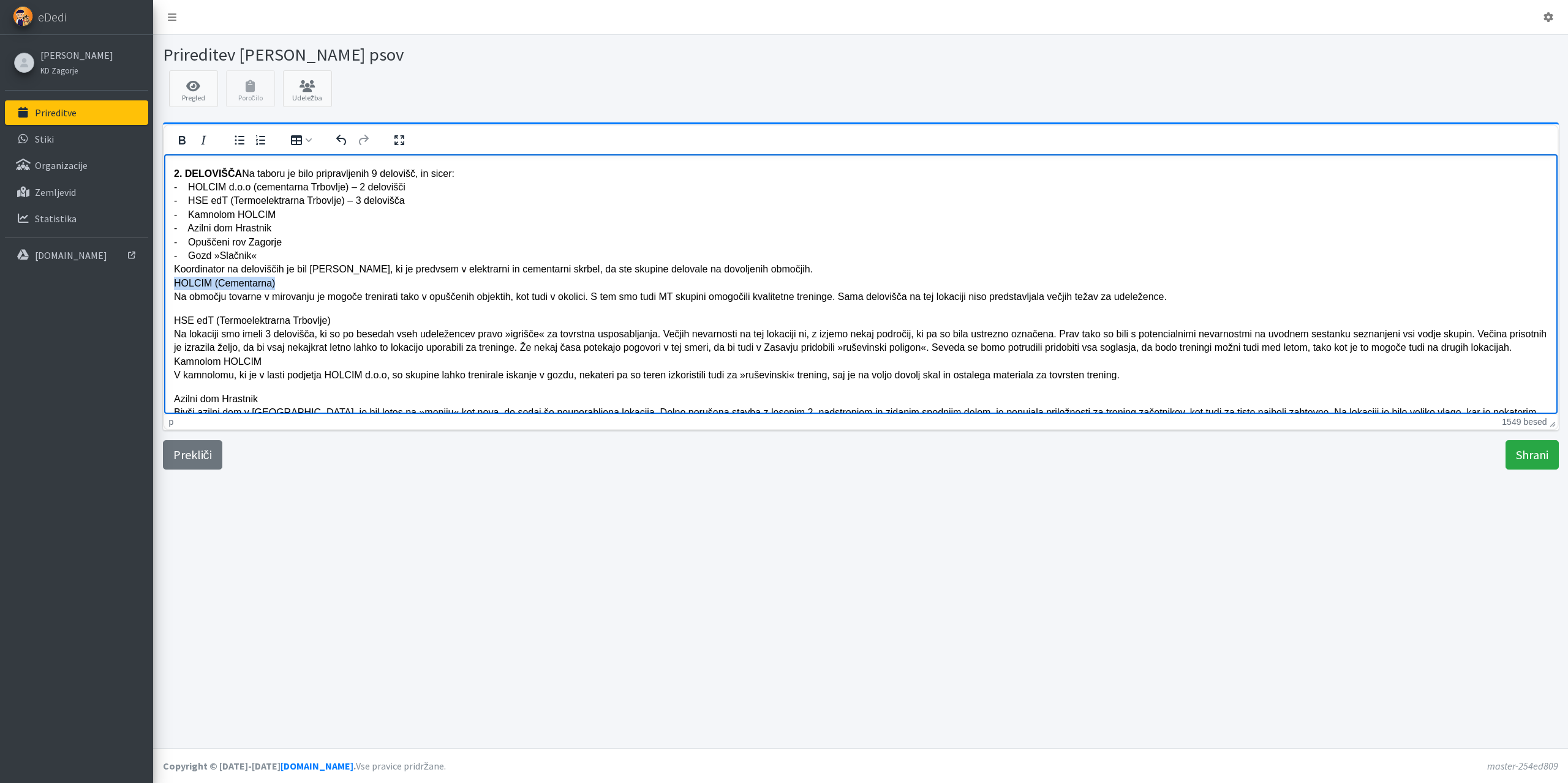
drag, startPoint x: 272, startPoint y: 284, endPoint x: 176, endPoint y: 281, distance: 96.0
click at [176, 281] on p "2. DELOVIŠČA Na taboru je bilo pripravljenih 9 delovišč, in sicer: - HOLCIM d.o…" at bounding box center [860, 235] width 1374 height 137
click at [176, 140] on icon "Krepko" at bounding box center [181, 140] width 15 height 15
drag, startPoint x: 329, startPoint y: 320, endPoint x: 179, endPoint y: 321, distance: 150.0
click at [179, 321] on p "HSE edT (Termoelektrarna Trbovlje) Na lokaciji smo imeli 3 delovišča, ki so po …" at bounding box center [860, 348] width 1374 height 69
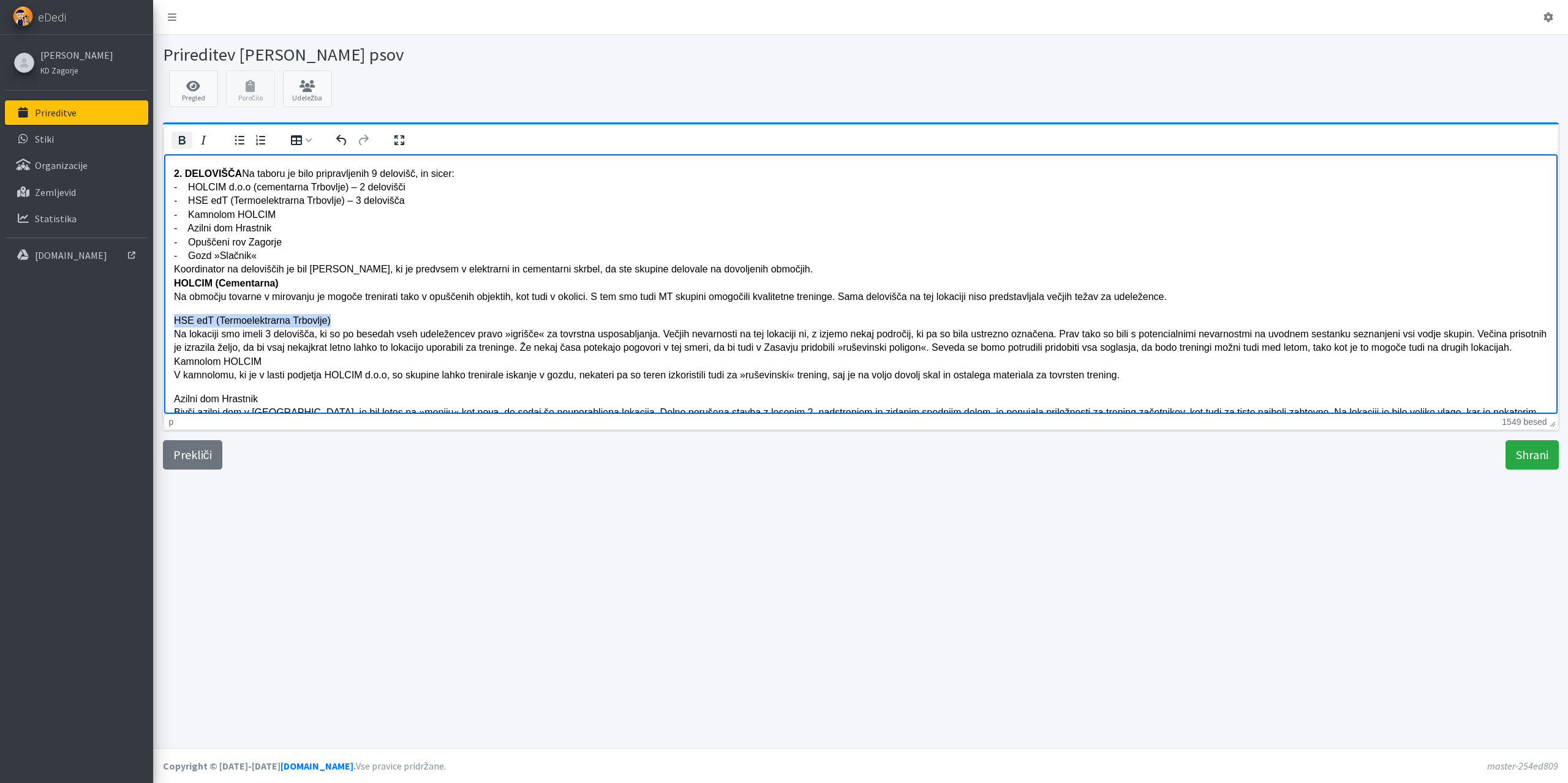
click at [178, 134] on icon "Krepko" at bounding box center [181, 140] width 15 height 15
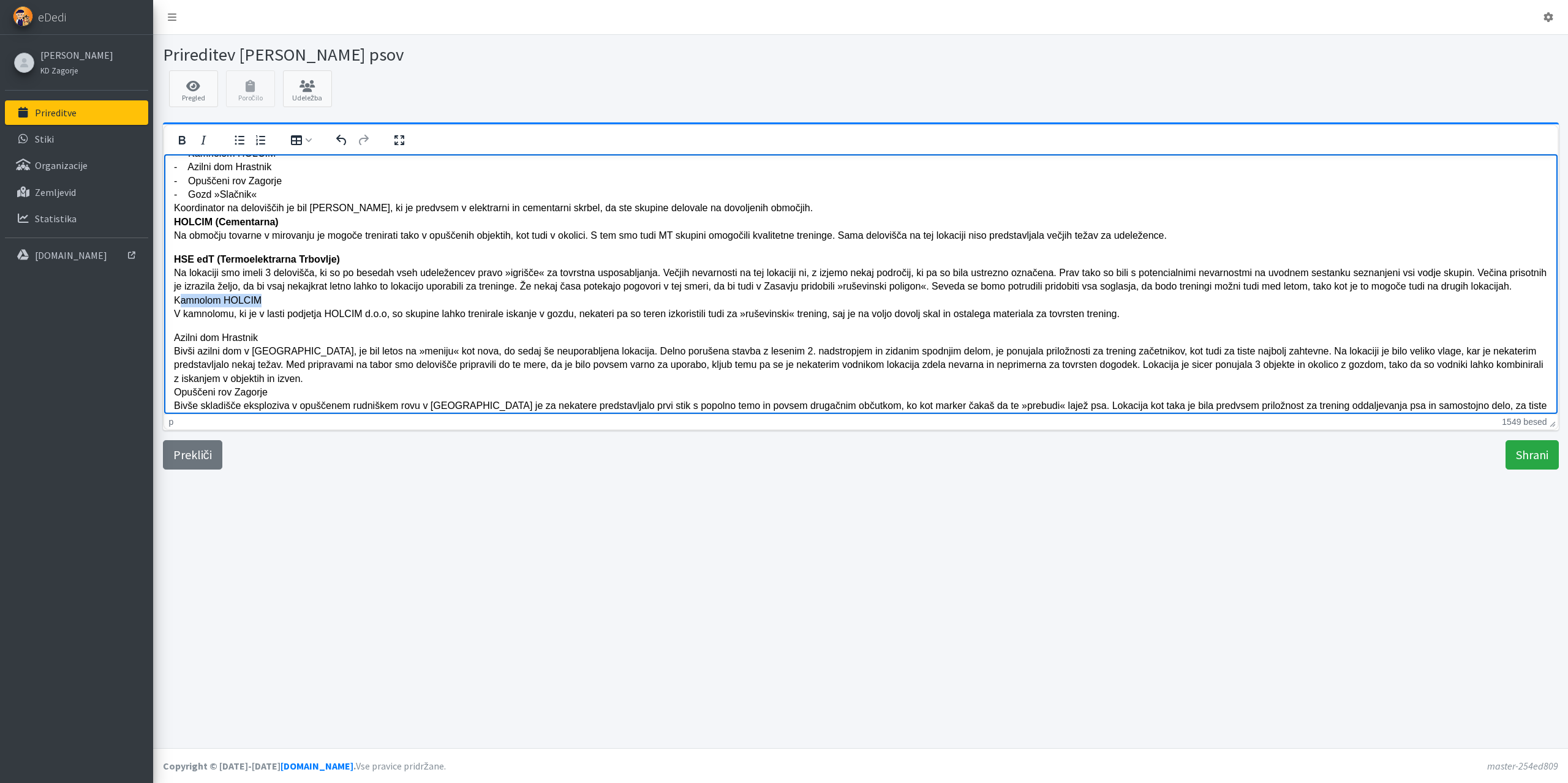
drag, startPoint x: 264, startPoint y: 301, endPoint x: 176, endPoint y: 298, distance: 88.1
click at [176, 298] on p "HSE edT (Termoelektrarna Trbovlje) Na lokaciji smo imeli 3 delovišča, ki so po …" at bounding box center [860, 286] width 1374 height 69
click at [183, 143] on icon "Krepko" at bounding box center [181, 140] width 15 height 15
drag, startPoint x: 263, startPoint y: 335, endPoint x: 318, endPoint y: 492, distance: 166.4
click at [164, 337] on html "Med 20. in 24.8.2025 je v organizaciji sekcije za reševalne pse pri KD Zagorje,…" at bounding box center [860, 331] width 1394 height 1016
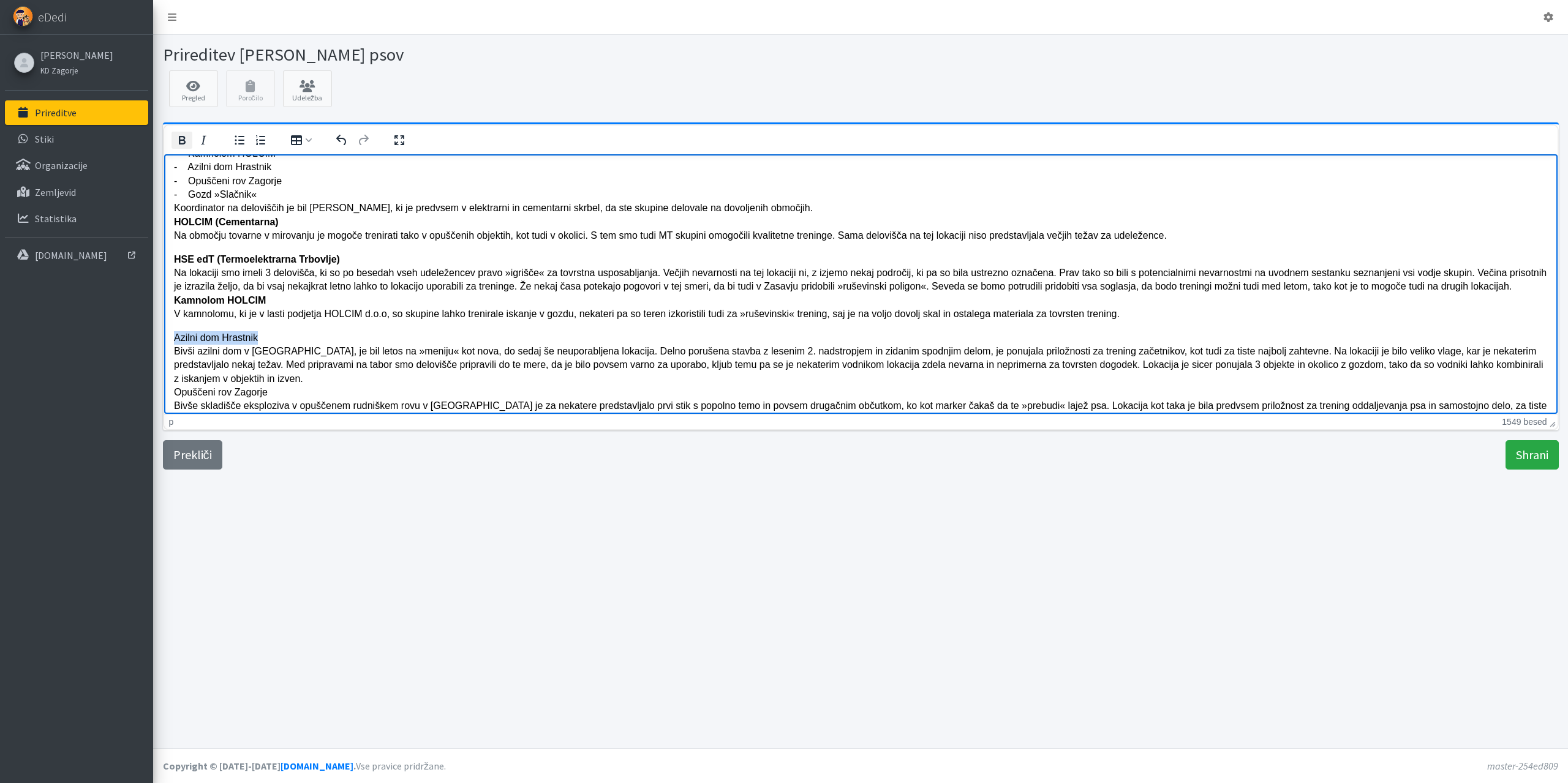
click at [184, 137] on icon "Krepko" at bounding box center [182, 140] width 7 height 9
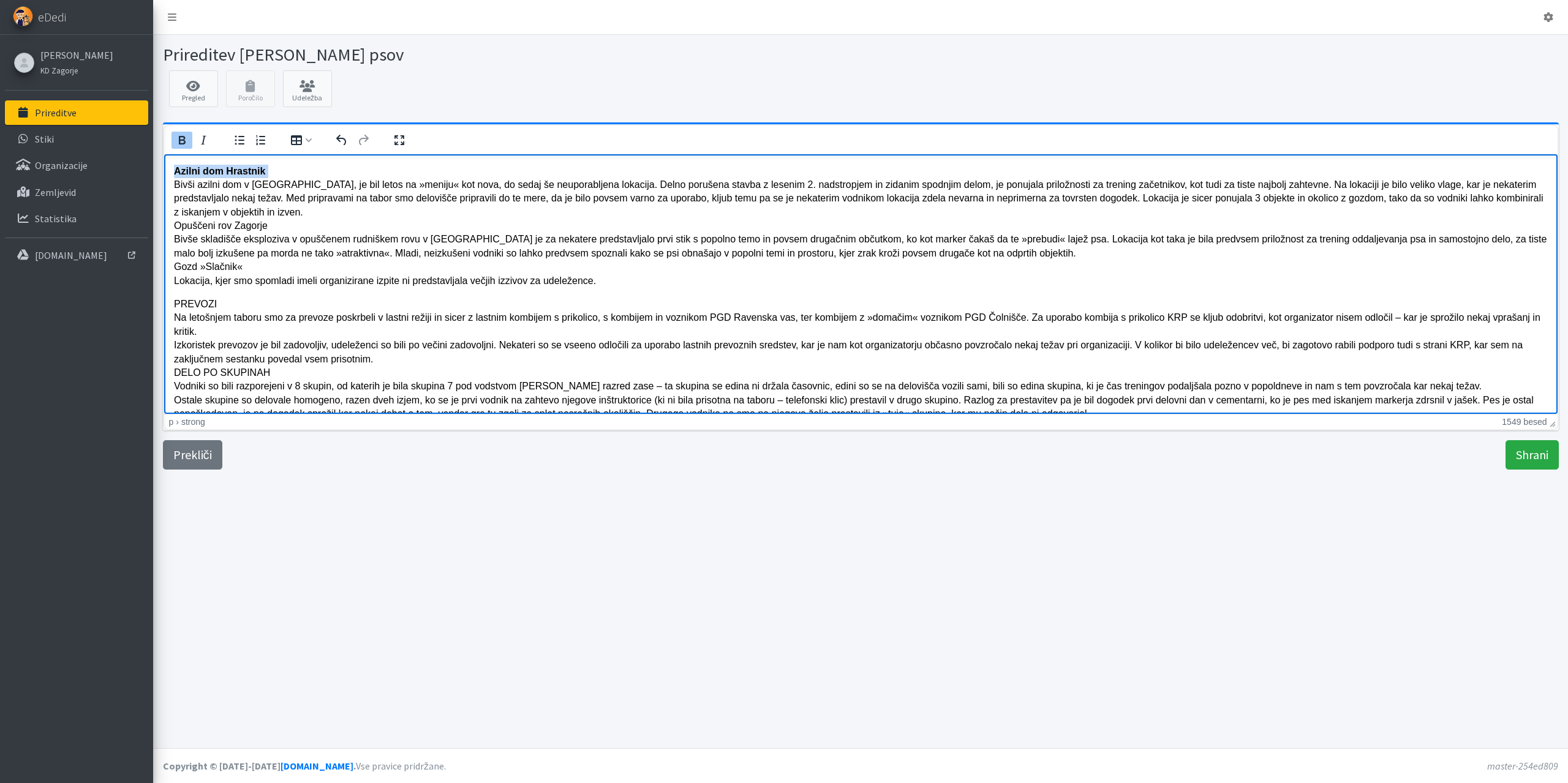
scroll to position [514, 0]
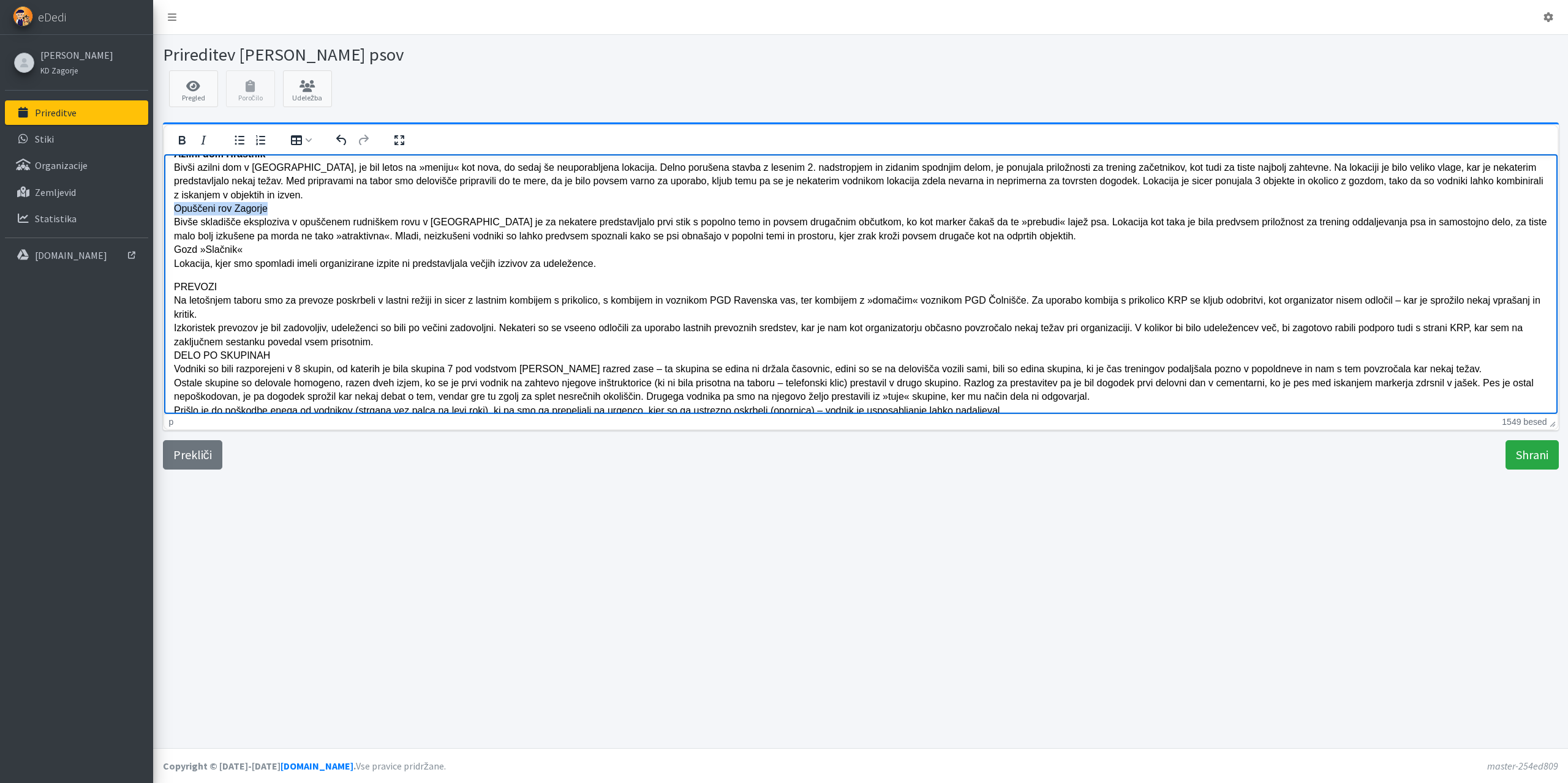
drag, startPoint x: 265, startPoint y: 210, endPoint x: 172, endPoint y: 207, distance: 93.0
click at [172, 207] on html "Med 20. in 24.8.2025 je v organizaciji sekcije za reševalne pse pri KD Zagorje,…" at bounding box center [860, 147] width 1394 height 1016
click at [186, 135] on icon "Krepko" at bounding box center [181, 140] width 15 height 15
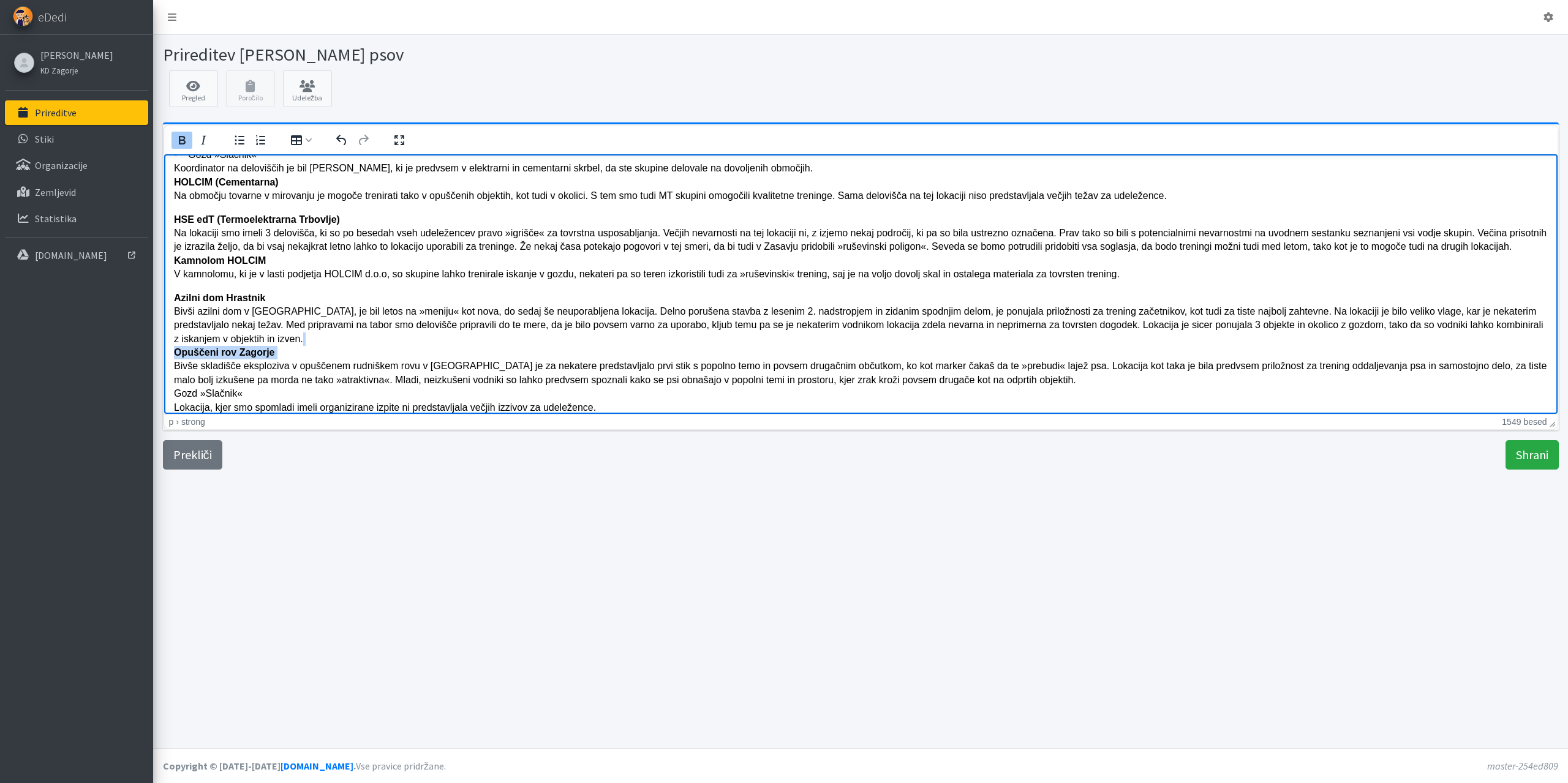
scroll to position [392, 0]
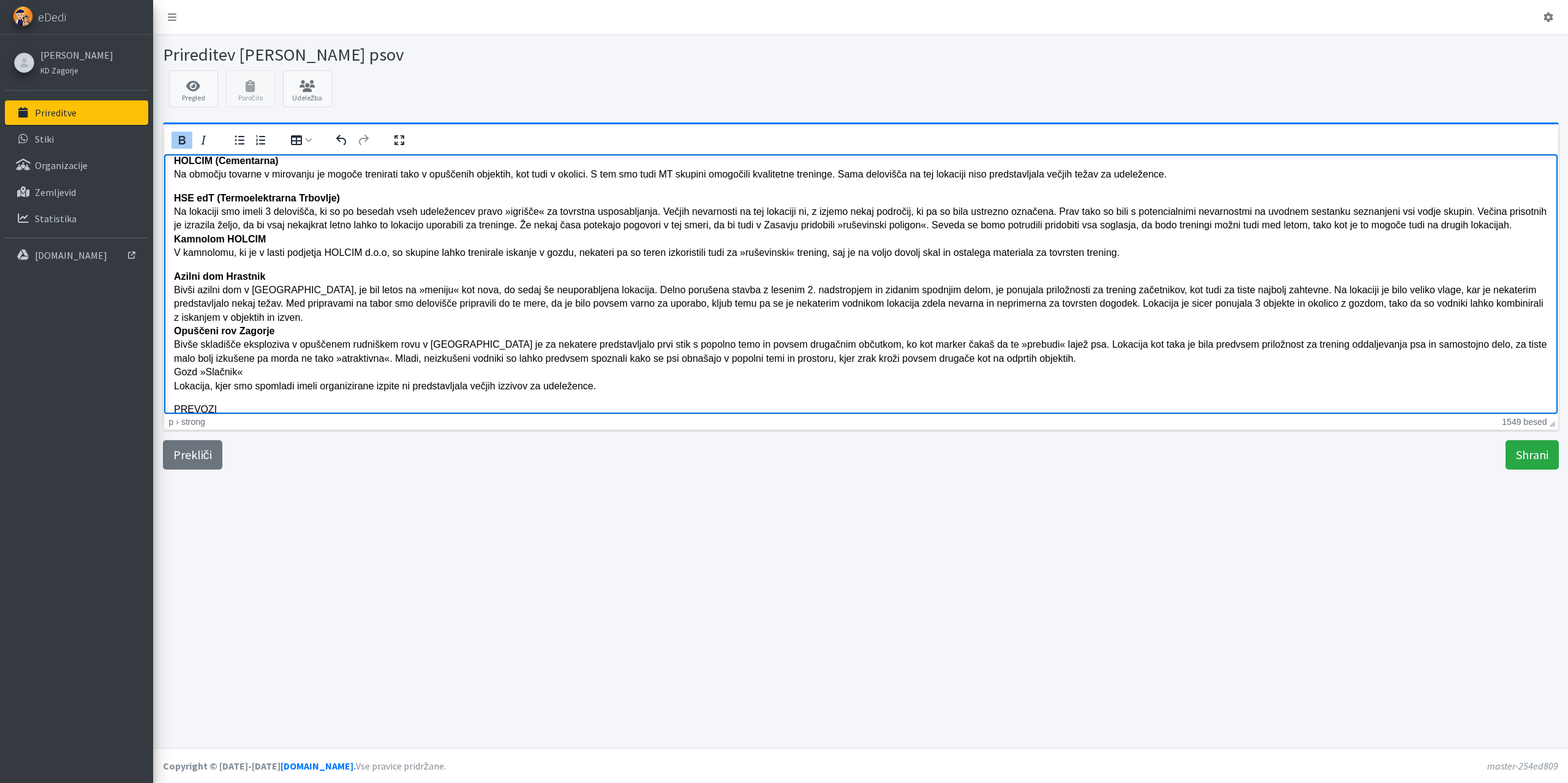
click at [275, 316] on p "Azilni dom Hrastnik Bivši azilni dom v Hrastniku, je bil letos na »meniju« kot …" at bounding box center [860, 331] width 1374 height 124
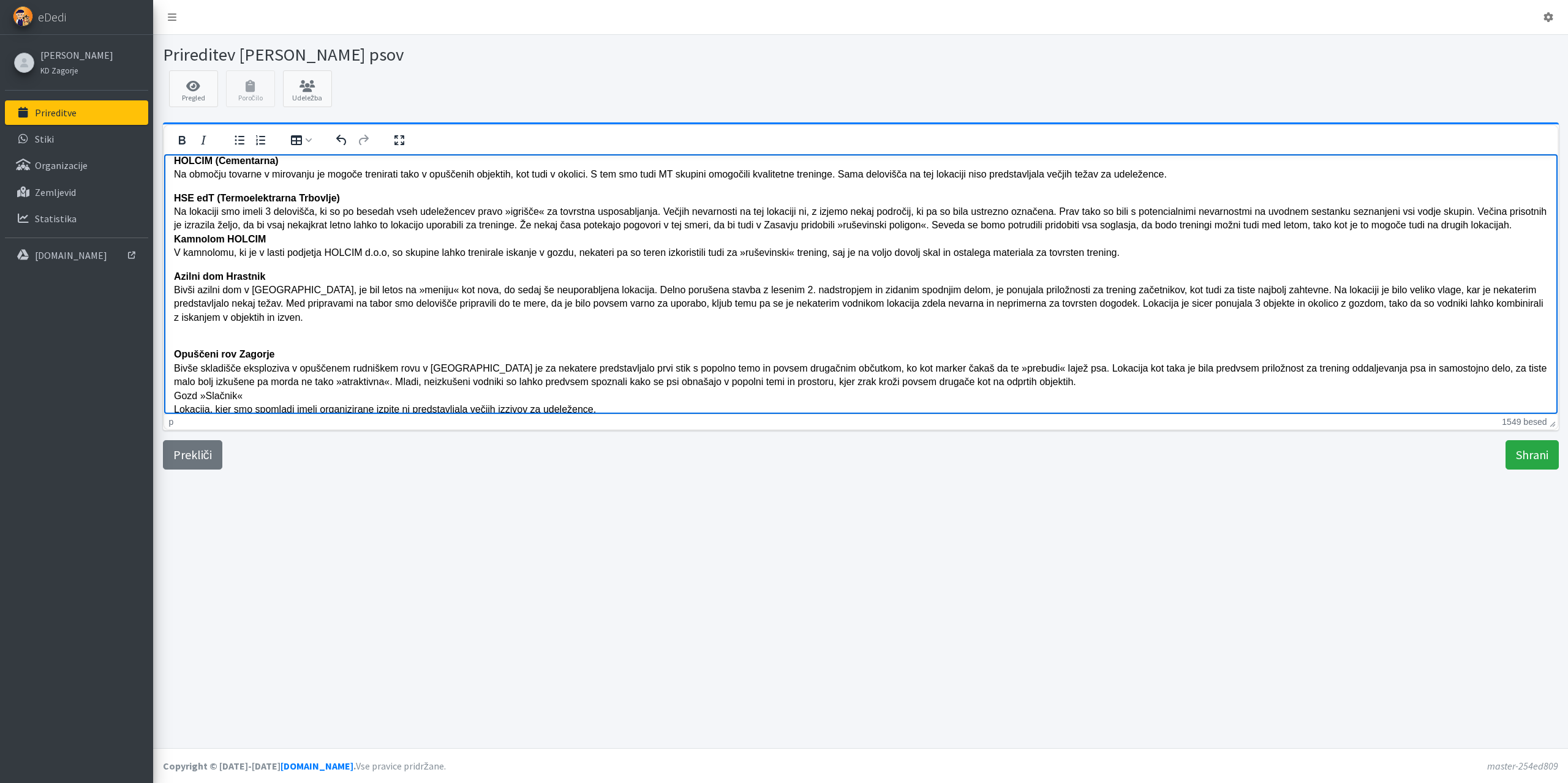
scroll to position [576, 0]
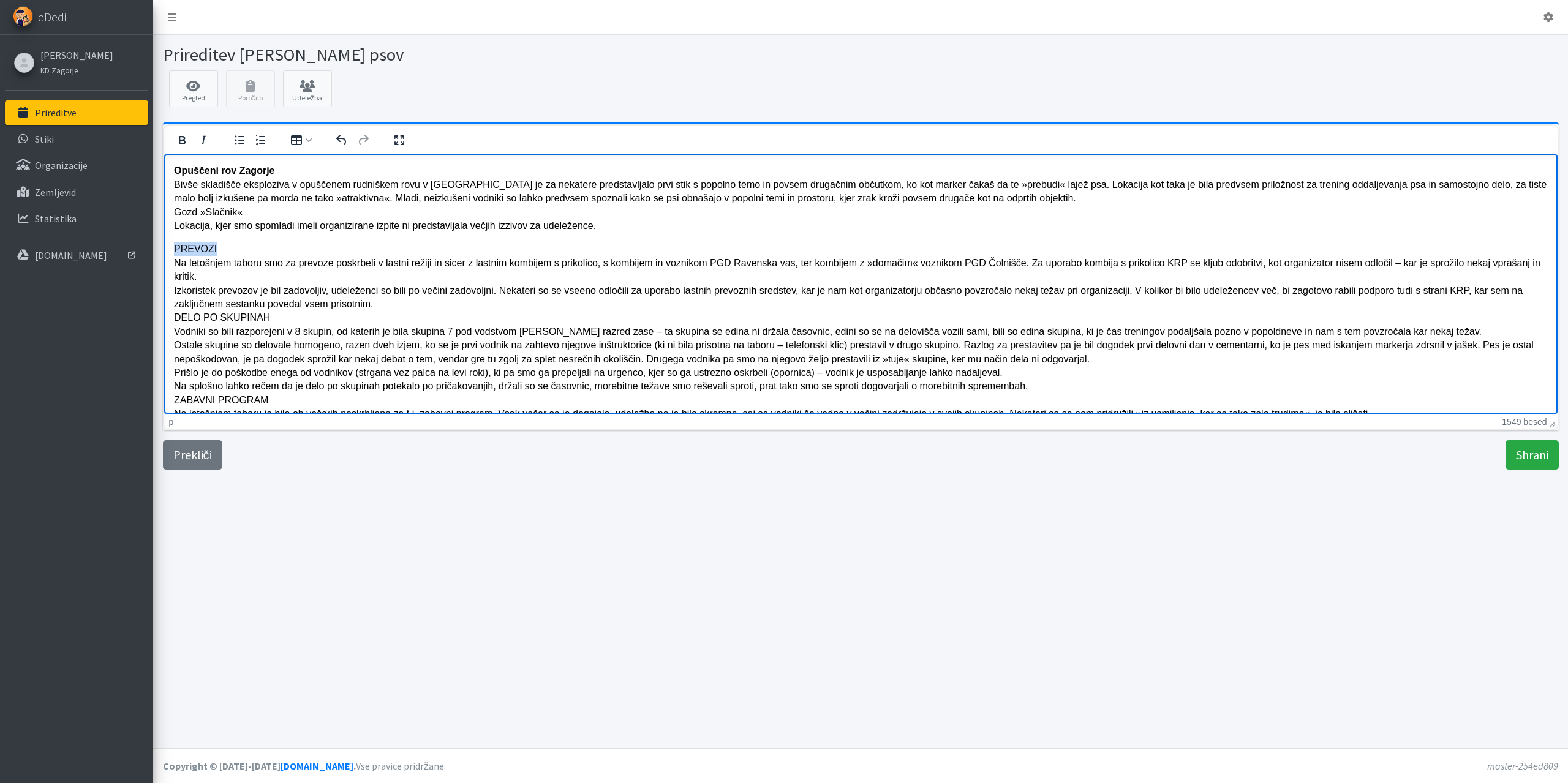
drag, startPoint x: 217, startPoint y: 247, endPoint x: 167, endPoint y: 249, distance: 50.0
click at [167, 249] on html "Med 20. in 24.8.2025 je v organizaciji sekcije za reševalne pse pri KD Zagorje,…" at bounding box center [860, 98] width 1394 height 1041
click at [183, 143] on icon "Krepko" at bounding box center [181, 140] width 15 height 15
drag, startPoint x: 366, startPoint y: 305, endPoint x: 375, endPoint y: 305, distance: 9.0
click at [370, 305] on p "3. PREVOZI Na letošnjem taboru smo za prevoze poskrbeli v lastni režiji in sice…" at bounding box center [860, 393] width 1374 height 302
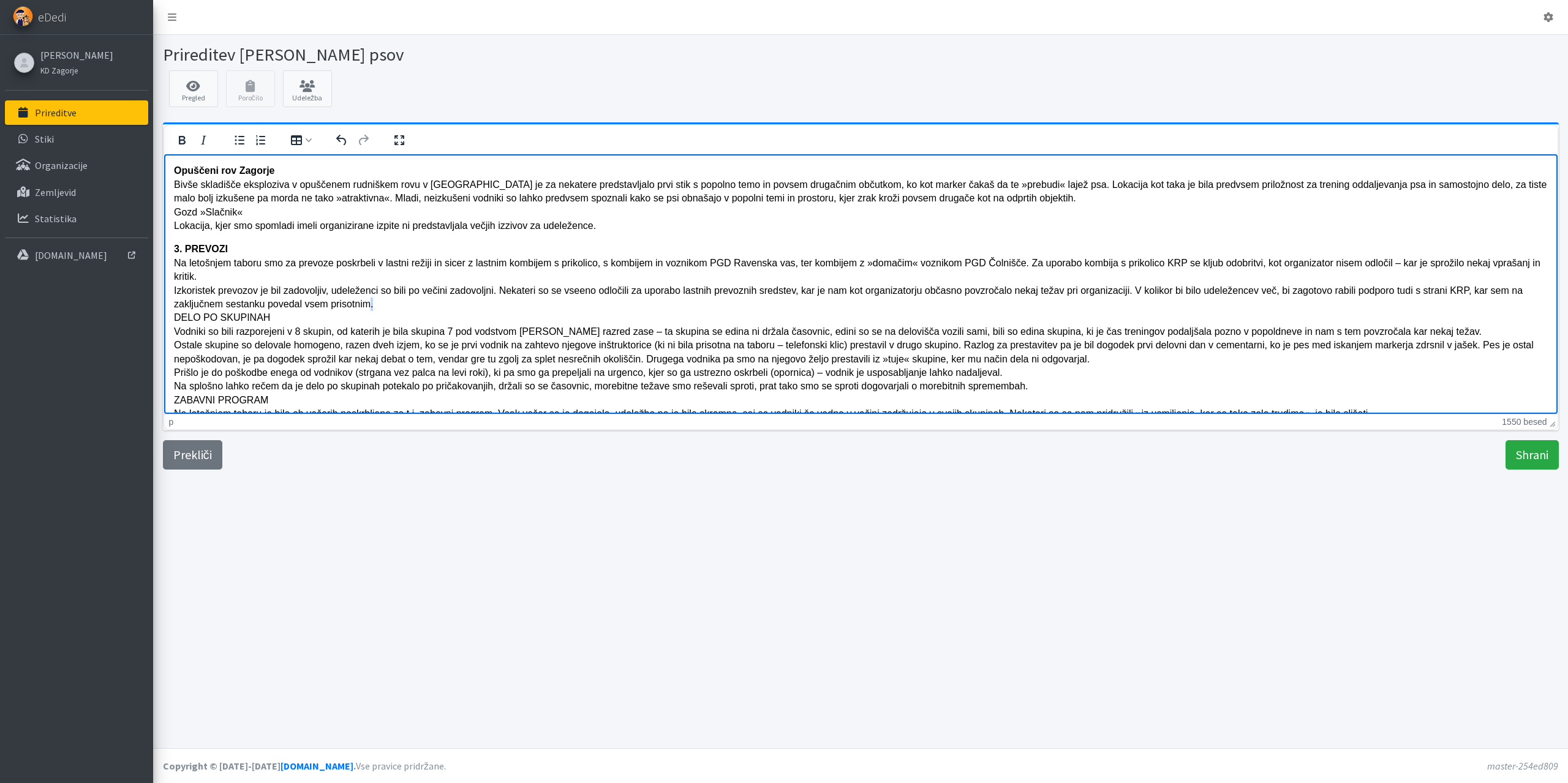
click at [376, 305] on p "3. PREVOZI Na letošnjem taboru smo za prevoze poskrbeli v lastni režiji in sice…" at bounding box center [860, 393] width 1374 height 302
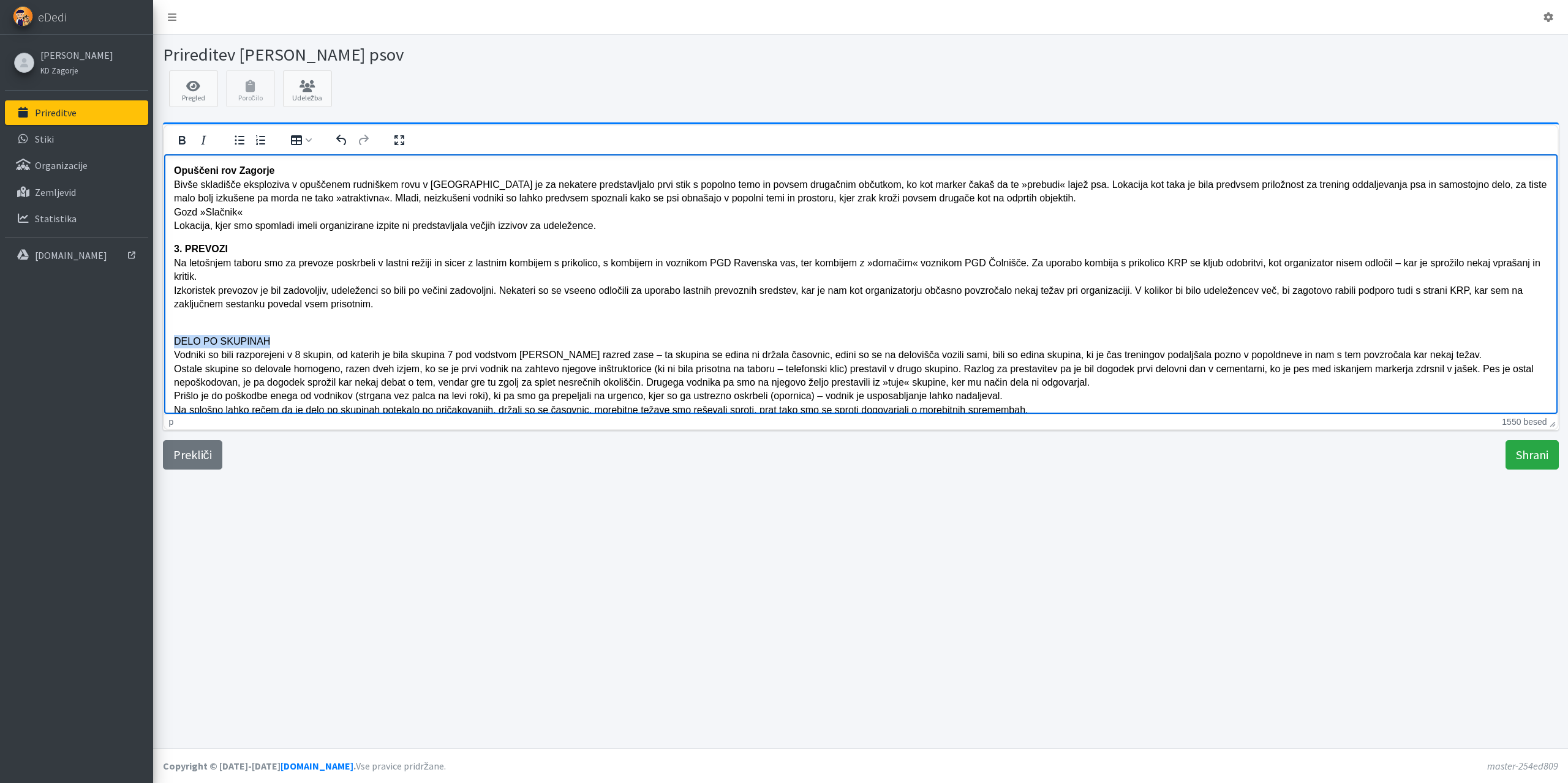
drag, startPoint x: 266, startPoint y: 339, endPoint x: 358, endPoint y: 199, distance: 167.5
click at [175, 339] on p "DELO PO SKUPINAH Vodniki so bili razporejeni v 8 skupin, od katerih je bila sku…" at bounding box center [860, 443] width 1374 height 247
click at [180, 140] on icon "Krepko" at bounding box center [182, 140] width 7 height 9
drag, startPoint x: 174, startPoint y: 343, endPoint x: 185, endPoint y: 339, distance: 11.7
click at [174, 342] on strong "DELO PO SKUPINAH" at bounding box center [222, 341] width 98 height 10
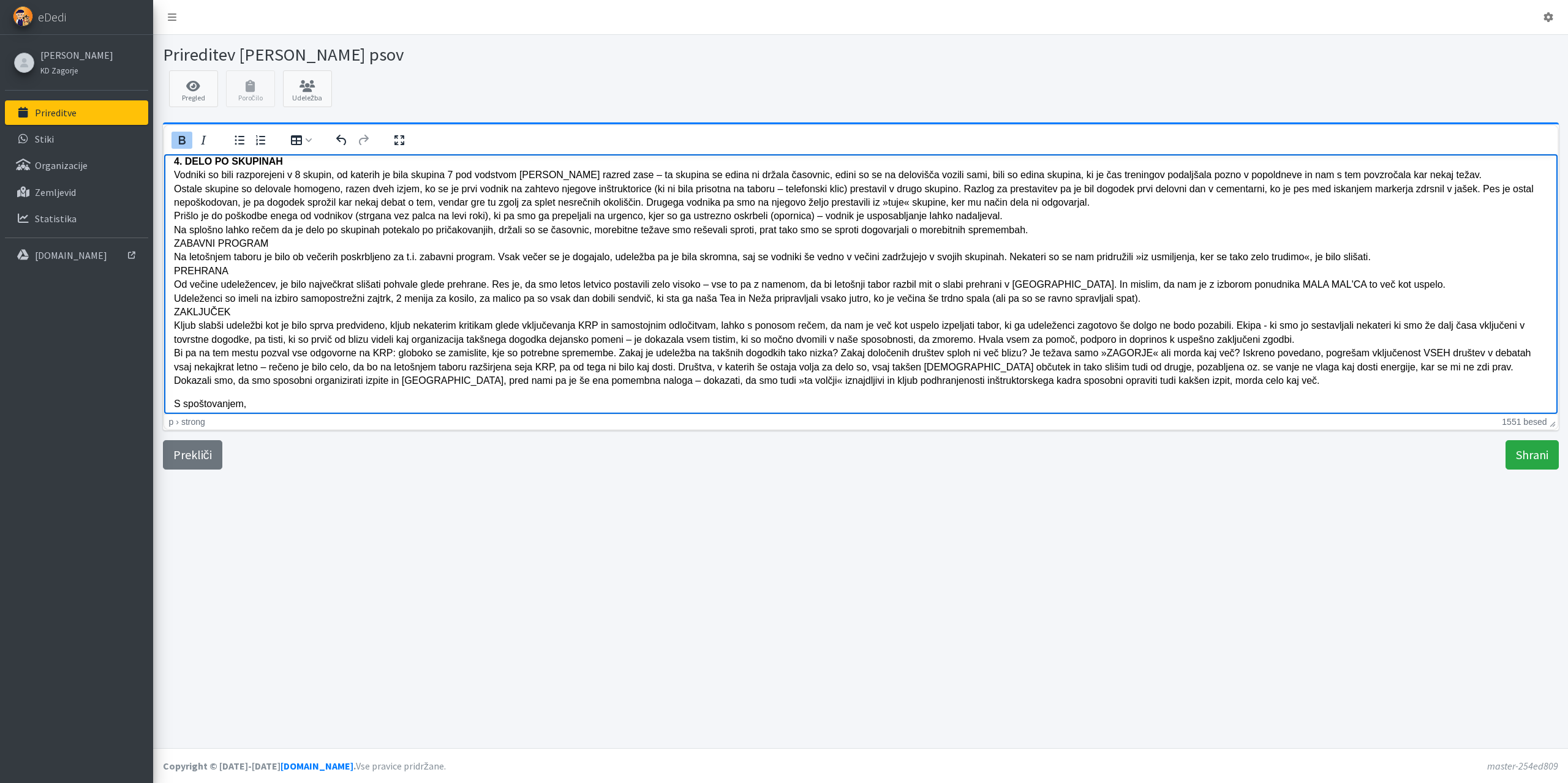
scroll to position [760, 0]
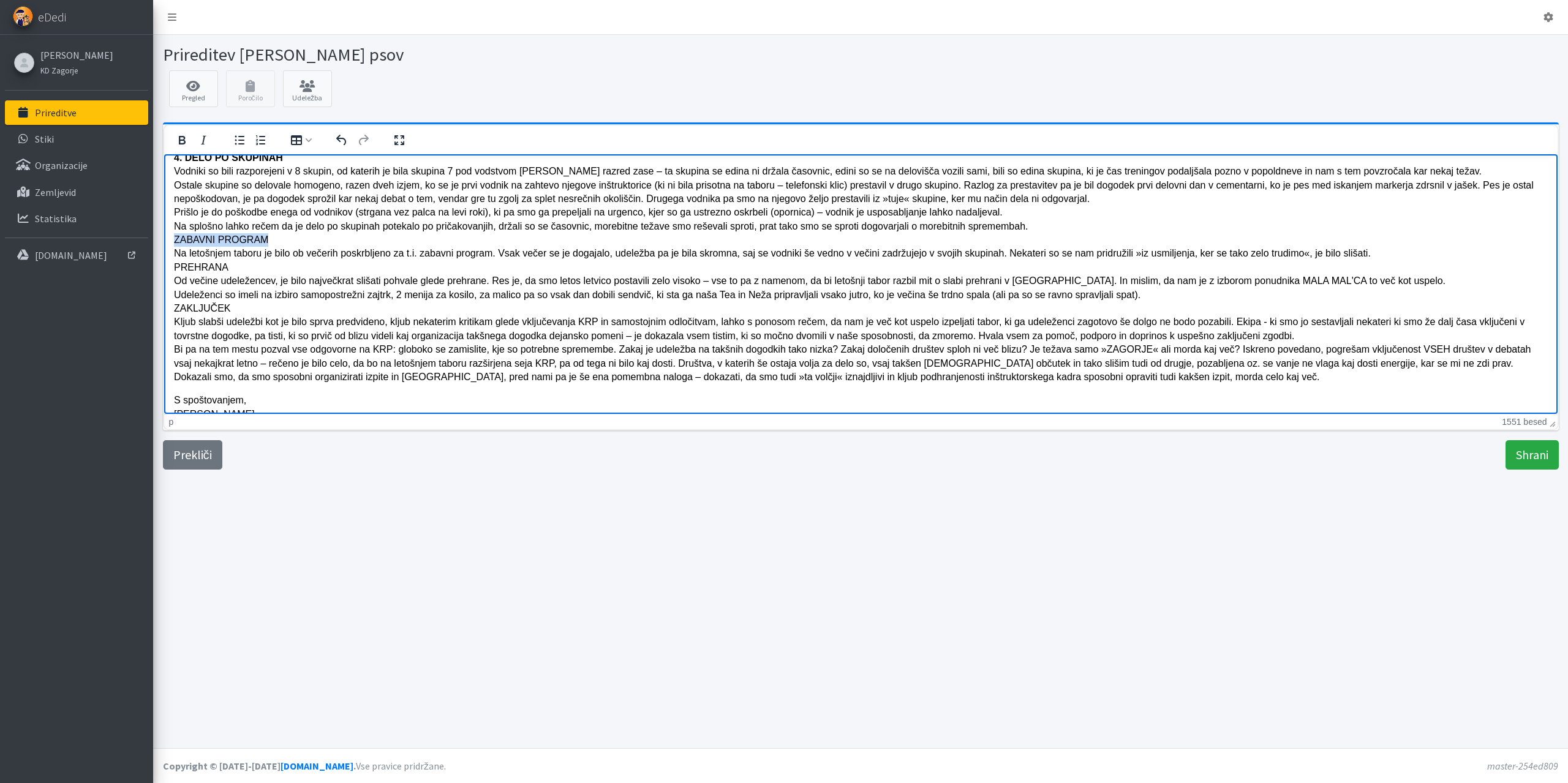
drag, startPoint x: 264, startPoint y: 240, endPoint x: 174, endPoint y: 245, distance: 90.1
click at [174, 245] on p "4. DELO PO SKUPINAH Vodniki so bili razporejeni v 8 skupin, od katerih je bila …" at bounding box center [860, 259] width 1374 height 247
click at [179, 148] on button "Krepko" at bounding box center [182, 140] width 21 height 17
click at [1036, 226] on p "4. DELO PO SKUPINAH Vodniki so bili razporejeni v 8 skupin, od katerih je bila …" at bounding box center [860, 259] width 1374 height 247
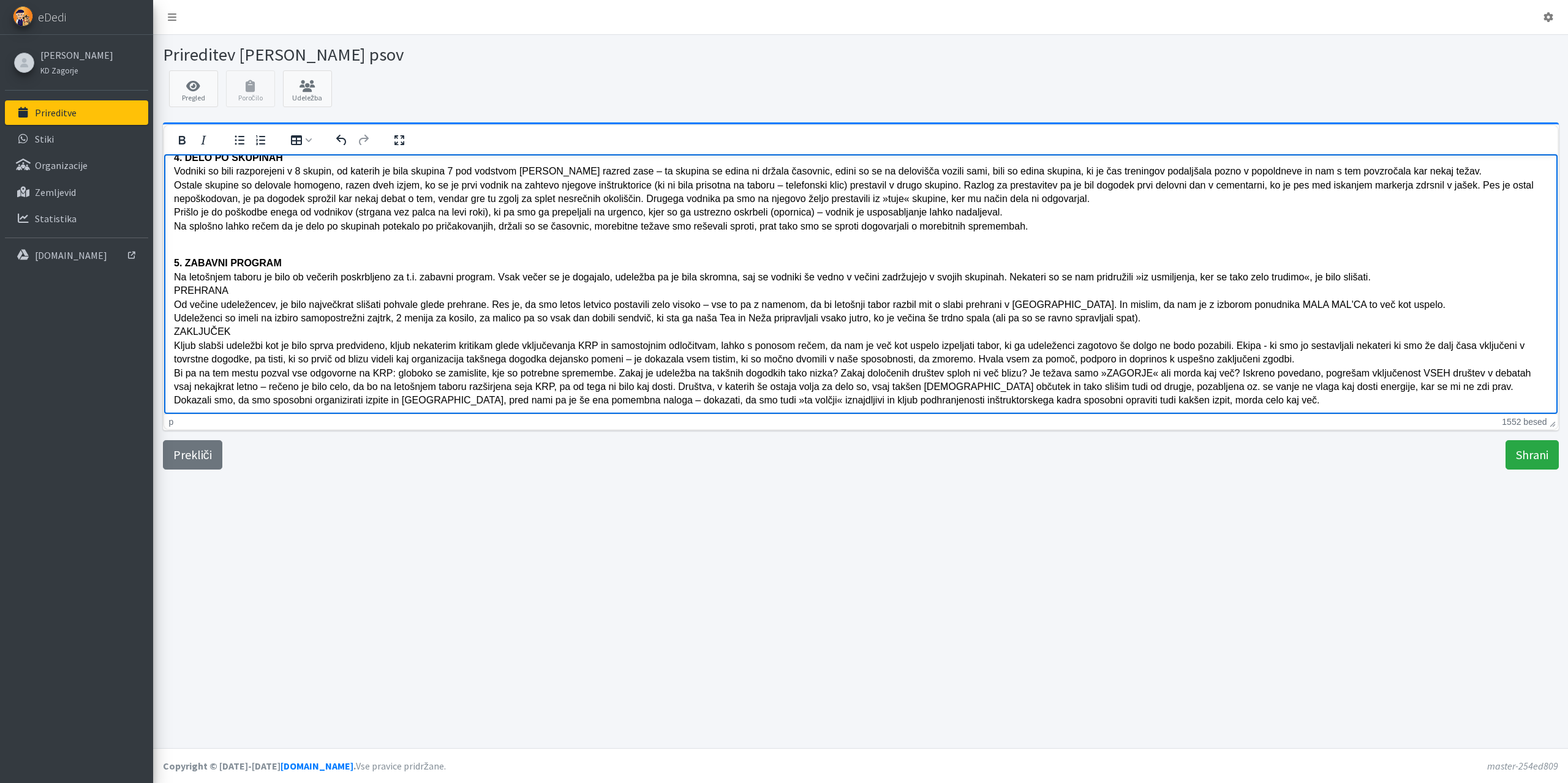
click at [1369, 274] on p "5. ZABAVNI PROGRAM Na letošnjem taboru je bilo ob večerih poskrbljeno za t.i. z…" at bounding box center [860, 325] width 1374 height 165
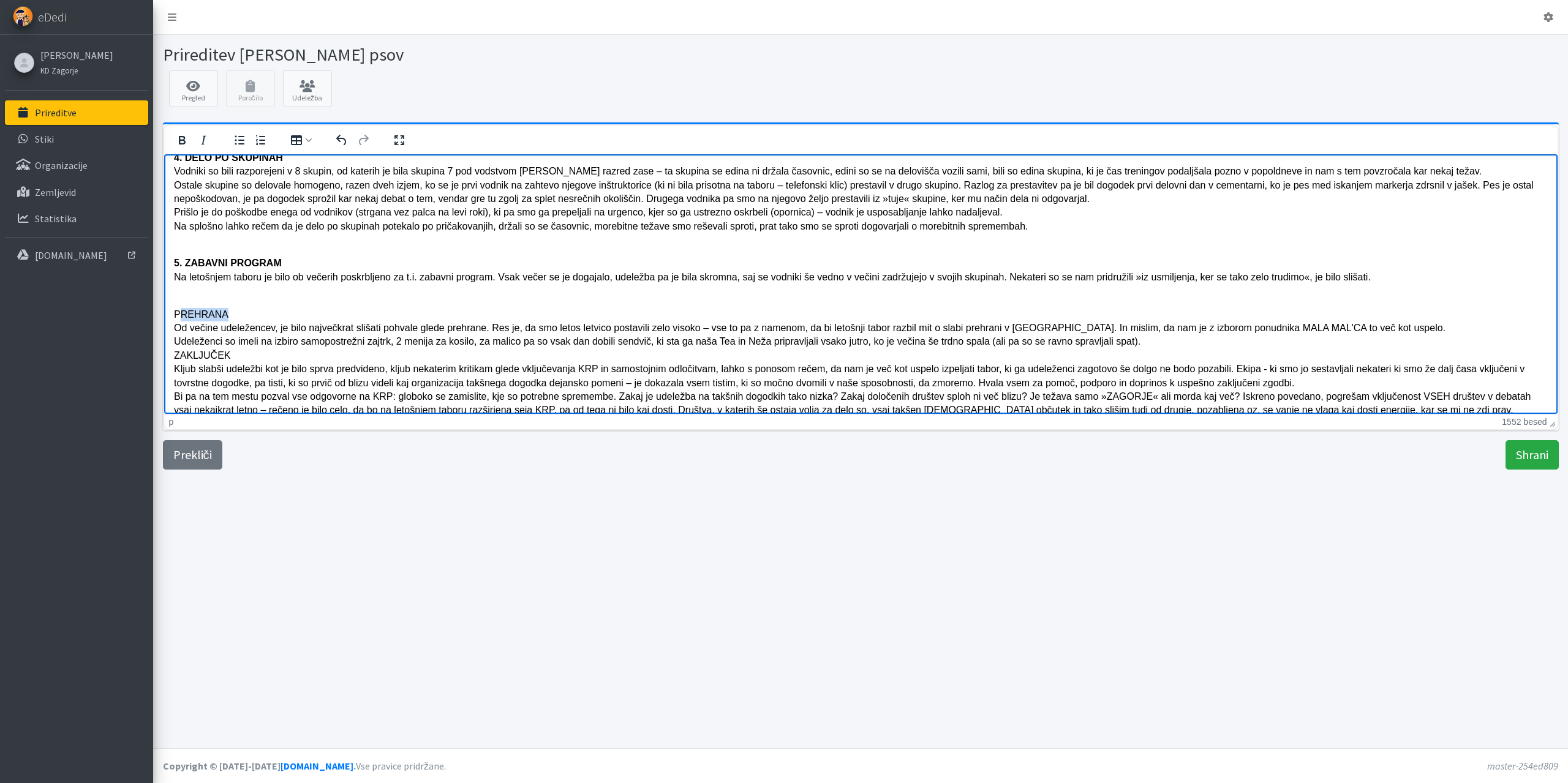
drag, startPoint x: 222, startPoint y: 315, endPoint x: 176, endPoint y: 310, distance: 46.3
click at [176, 310] on p "PREHRANA Od večine udeležencev, je bilo največkrat slišati pohvale glede prehra…" at bounding box center [860, 362] width 1374 height 137
click at [180, 137] on icon "Krepko" at bounding box center [182, 140] width 7 height 9
click at [1140, 341] on p "6. PREHRANA Od večine udeležencev, je bilo največkrat slišati pohvale glede pre…" at bounding box center [860, 362] width 1374 height 137
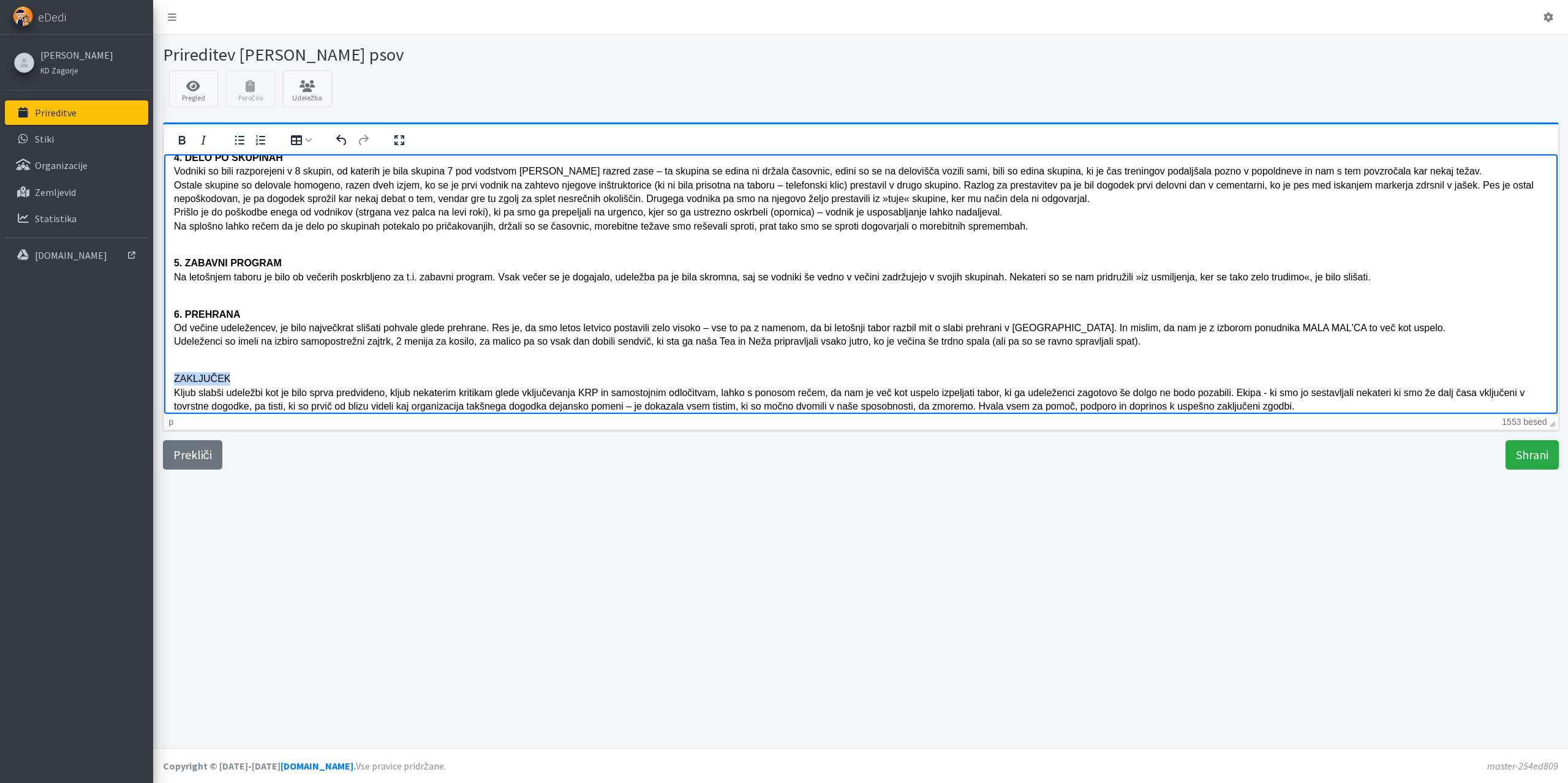
drag, startPoint x: 226, startPoint y: 375, endPoint x: 171, endPoint y: 375, distance: 55.0
click at [176, 140] on icon "Krepko" at bounding box center [181, 140] width 15 height 15
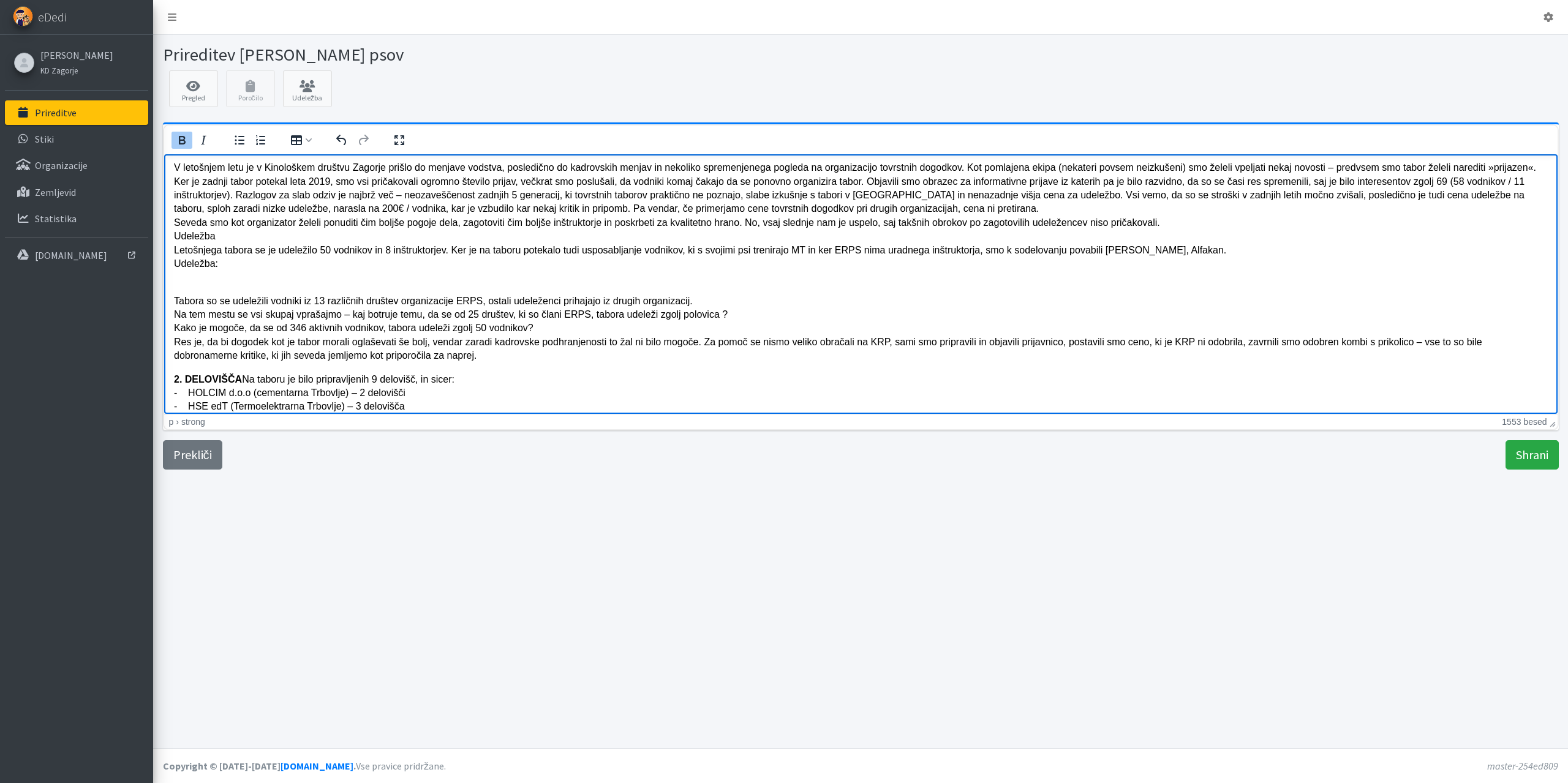
scroll to position [0, 0]
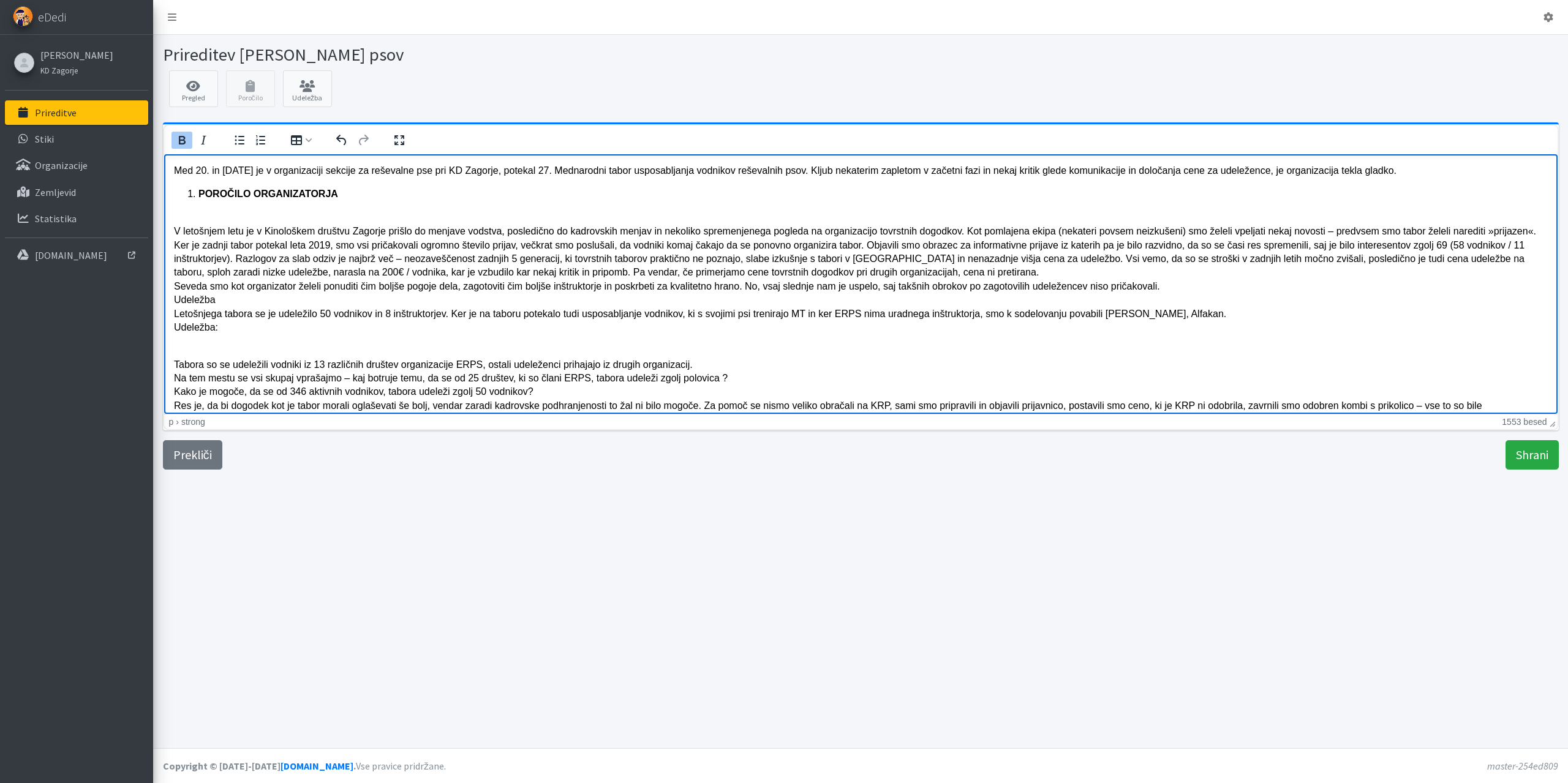
click at [199, 192] on strong "POROČILO ORGANIZATORJA" at bounding box center [267, 193] width 140 height 10
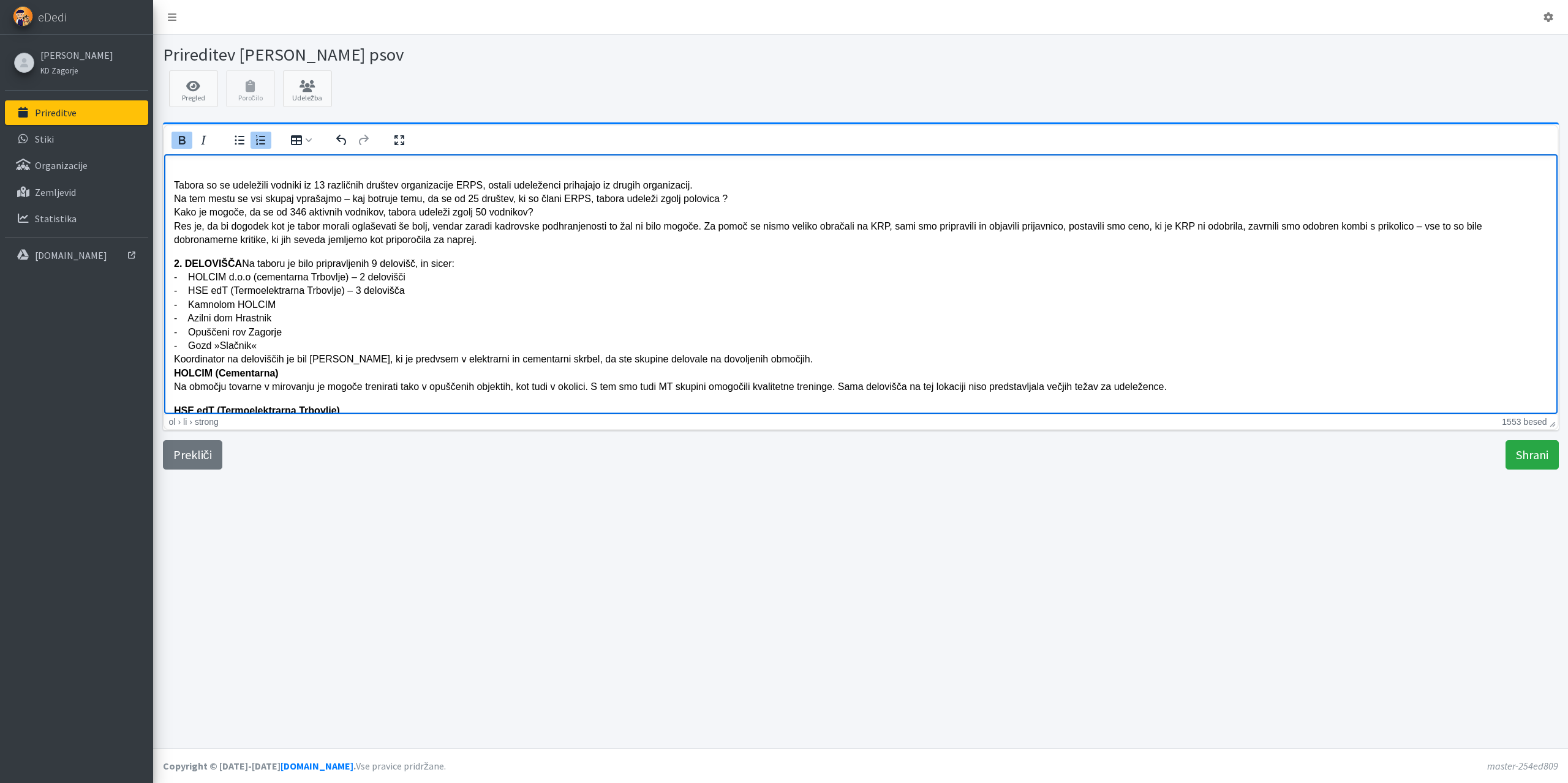
scroll to position [184, 0]
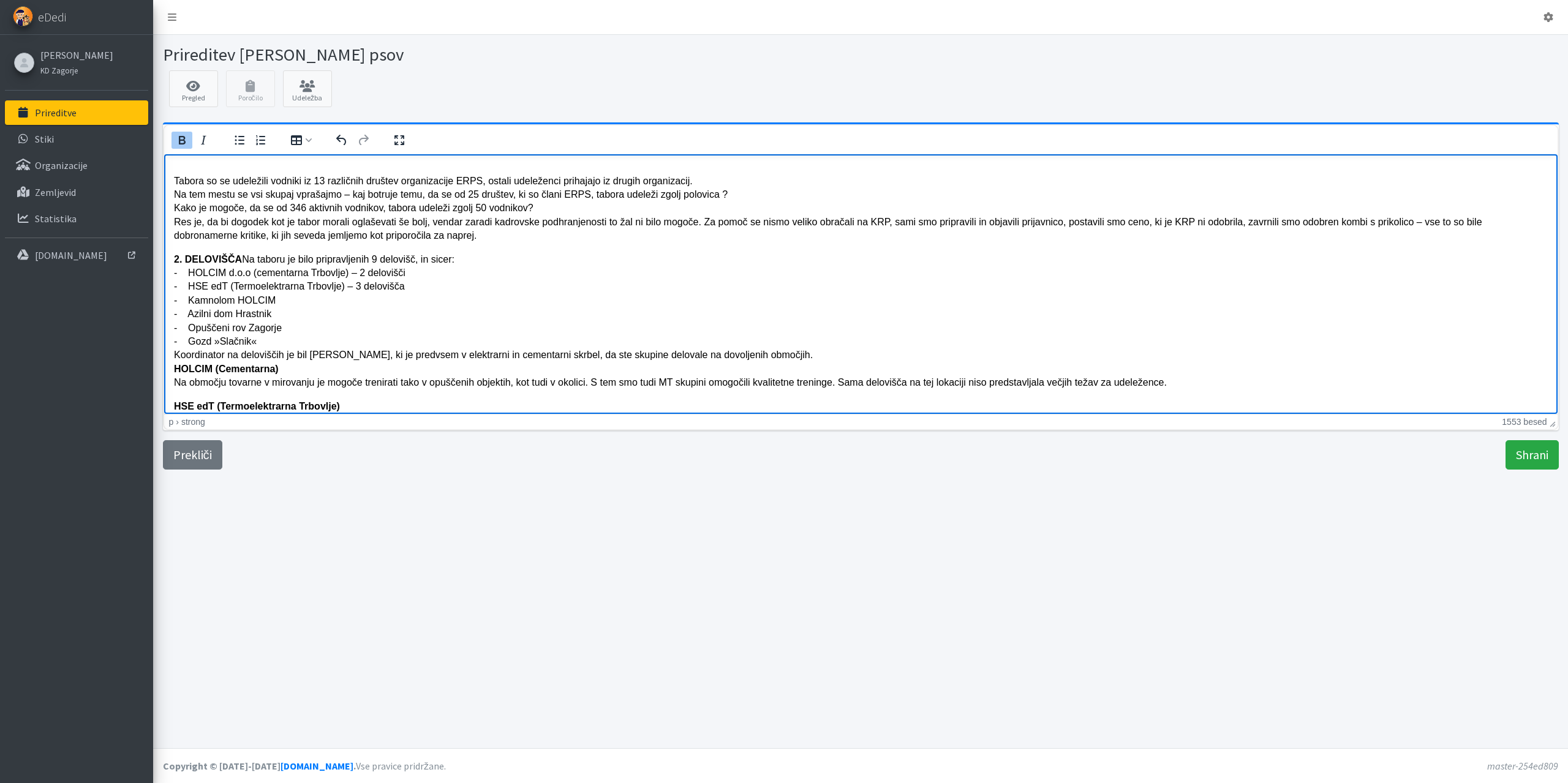
click at [238, 259] on p "2. DELOVIŠČA Na taboru je bilo pripravljenih 9 delovišč, in sicer: - HOLCIM d.o…" at bounding box center [860, 321] width 1374 height 137
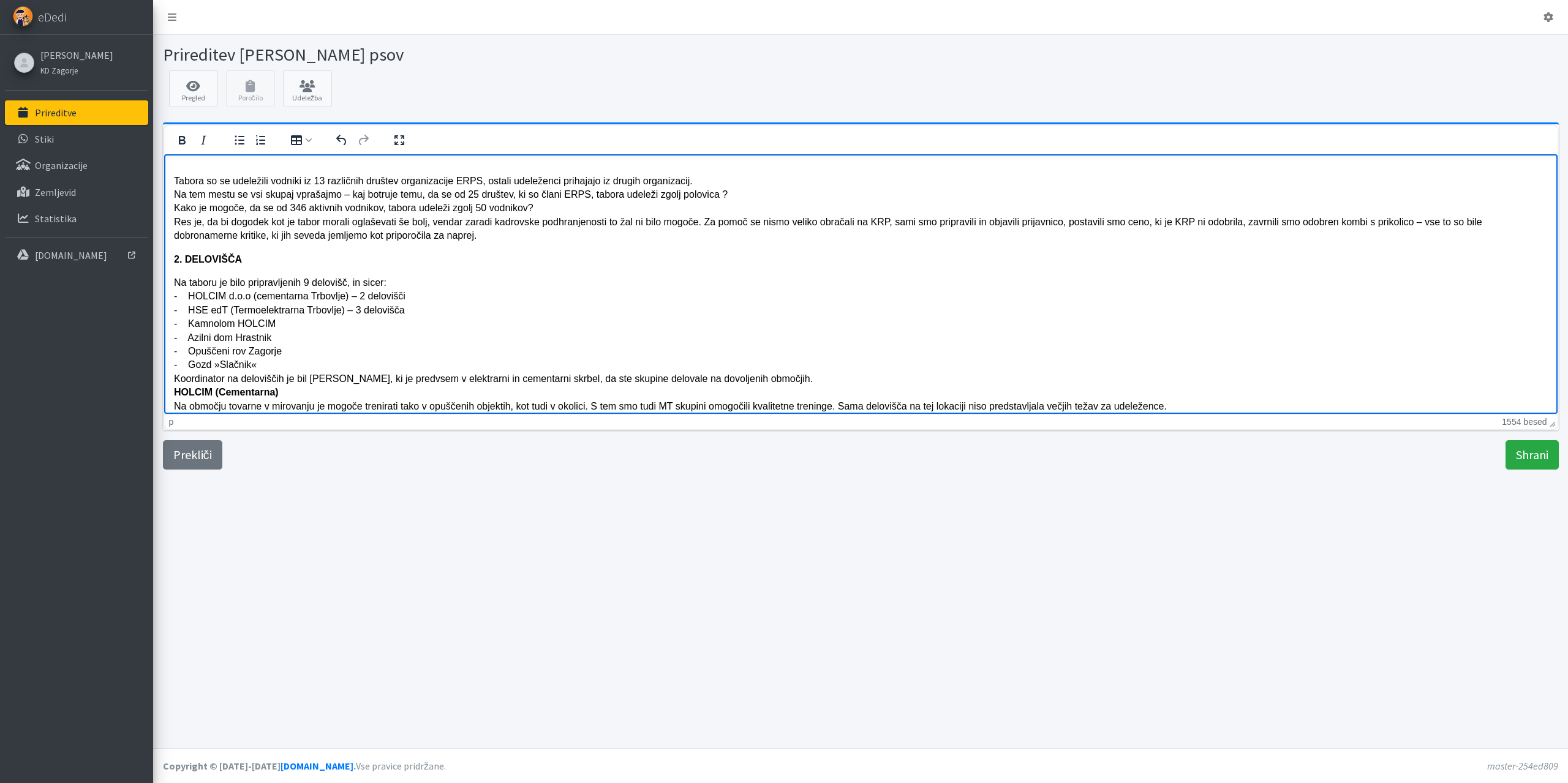
scroll to position [306, 0]
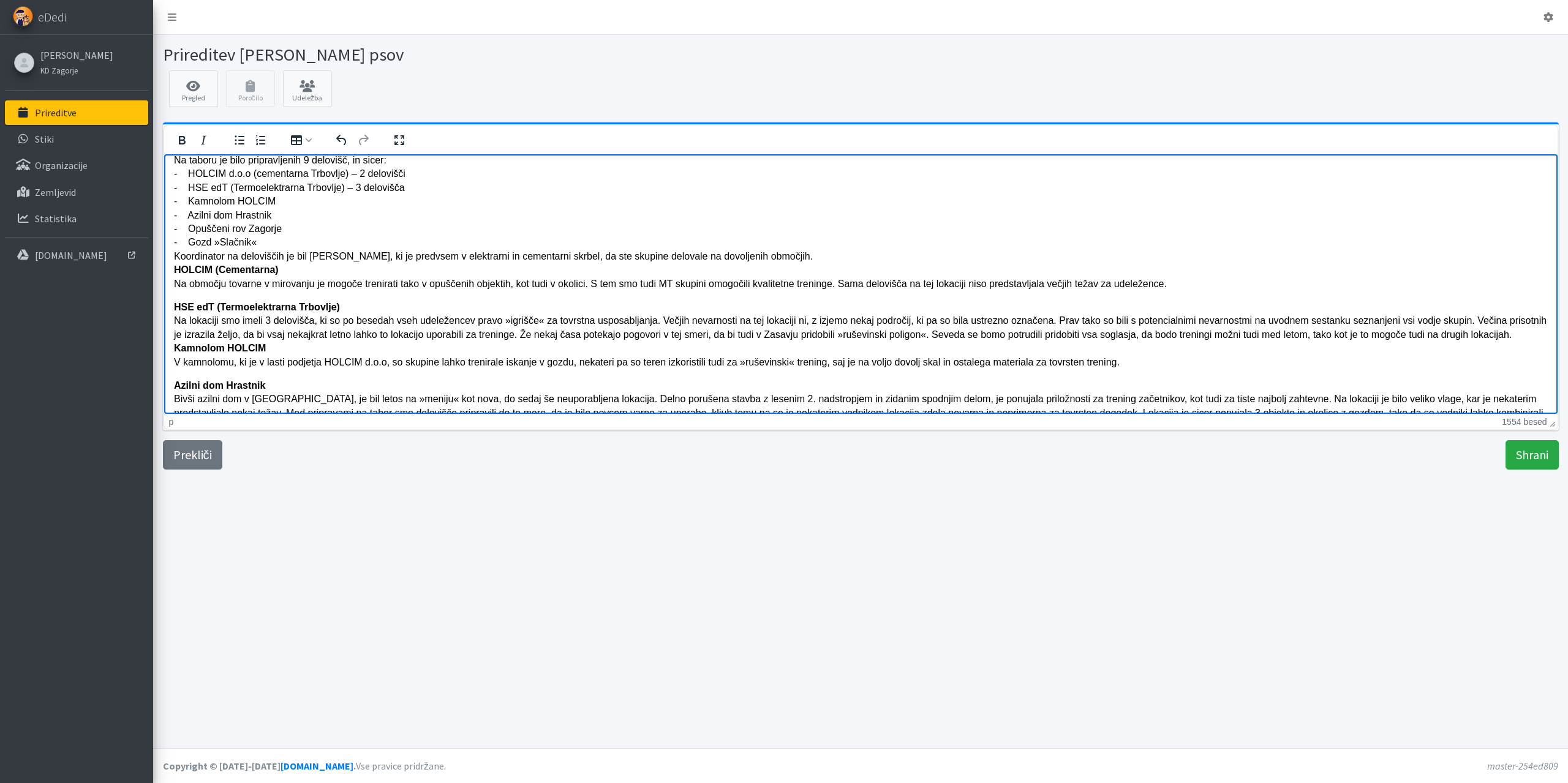
click at [797, 255] on p "Na taboru je bilo pripravljenih 9 delovišč, in sicer: - HOLCIM d.o.o (cementarn…" at bounding box center [860, 222] width 1374 height 137
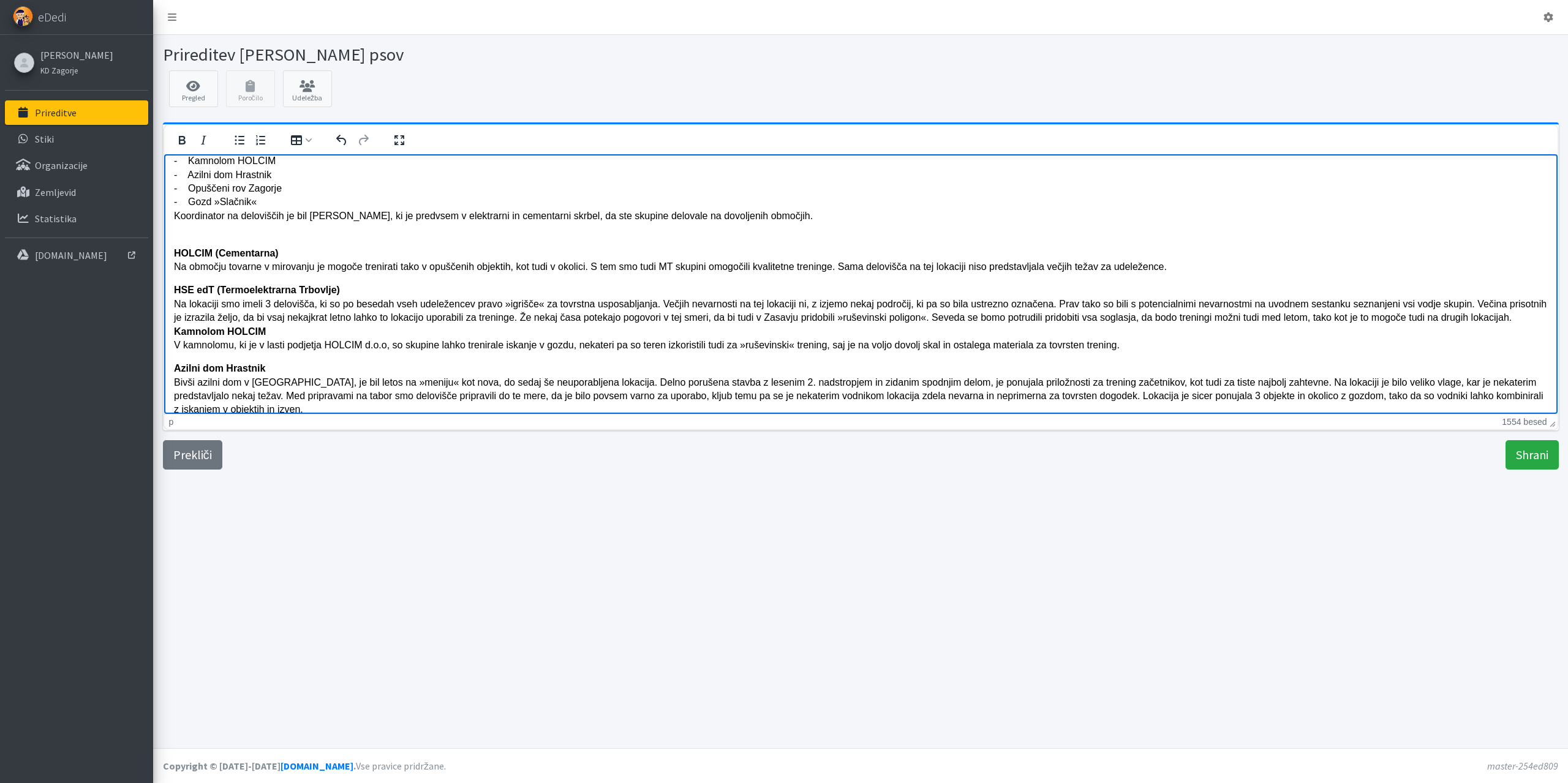
scroll to position [368, 0]
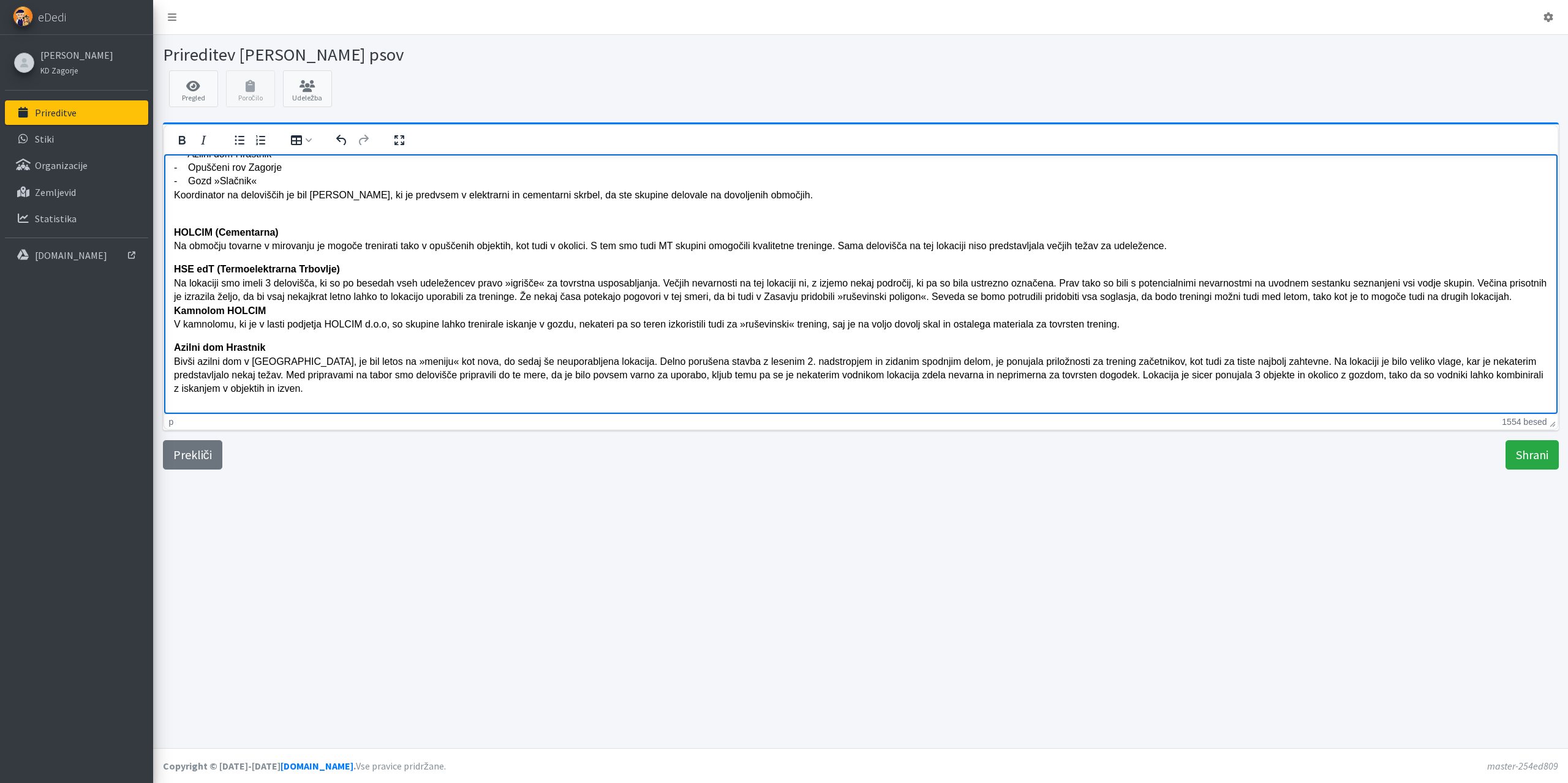
click at [1519, 299] on p "HSE edT (Termoelektrarna Trbovlje) Na lokaciji smo imeli 3 delovišča, ki so po …" at bounding box center [860, 296] width 1374 height 69
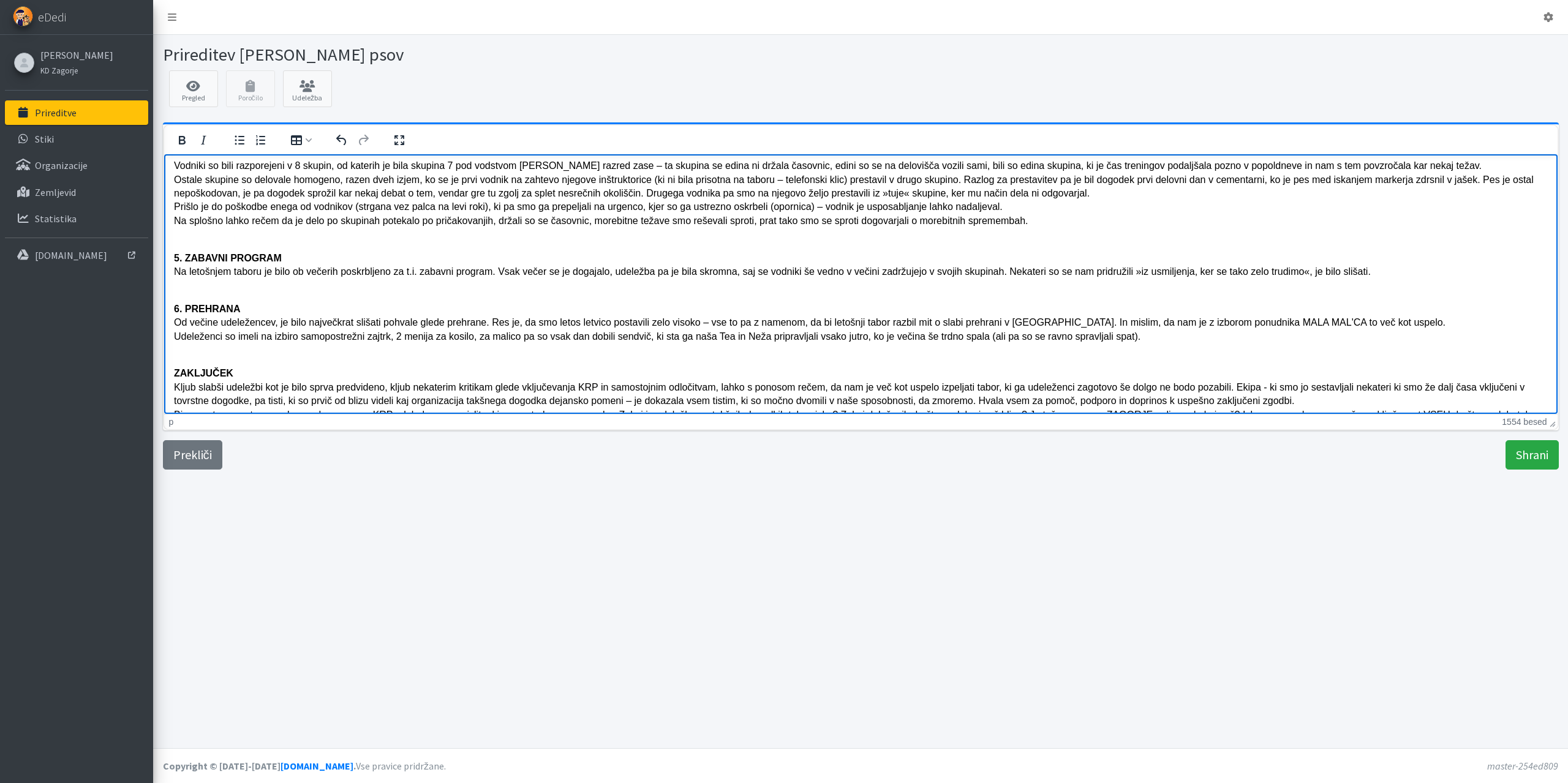
scroll to position [858, 0]
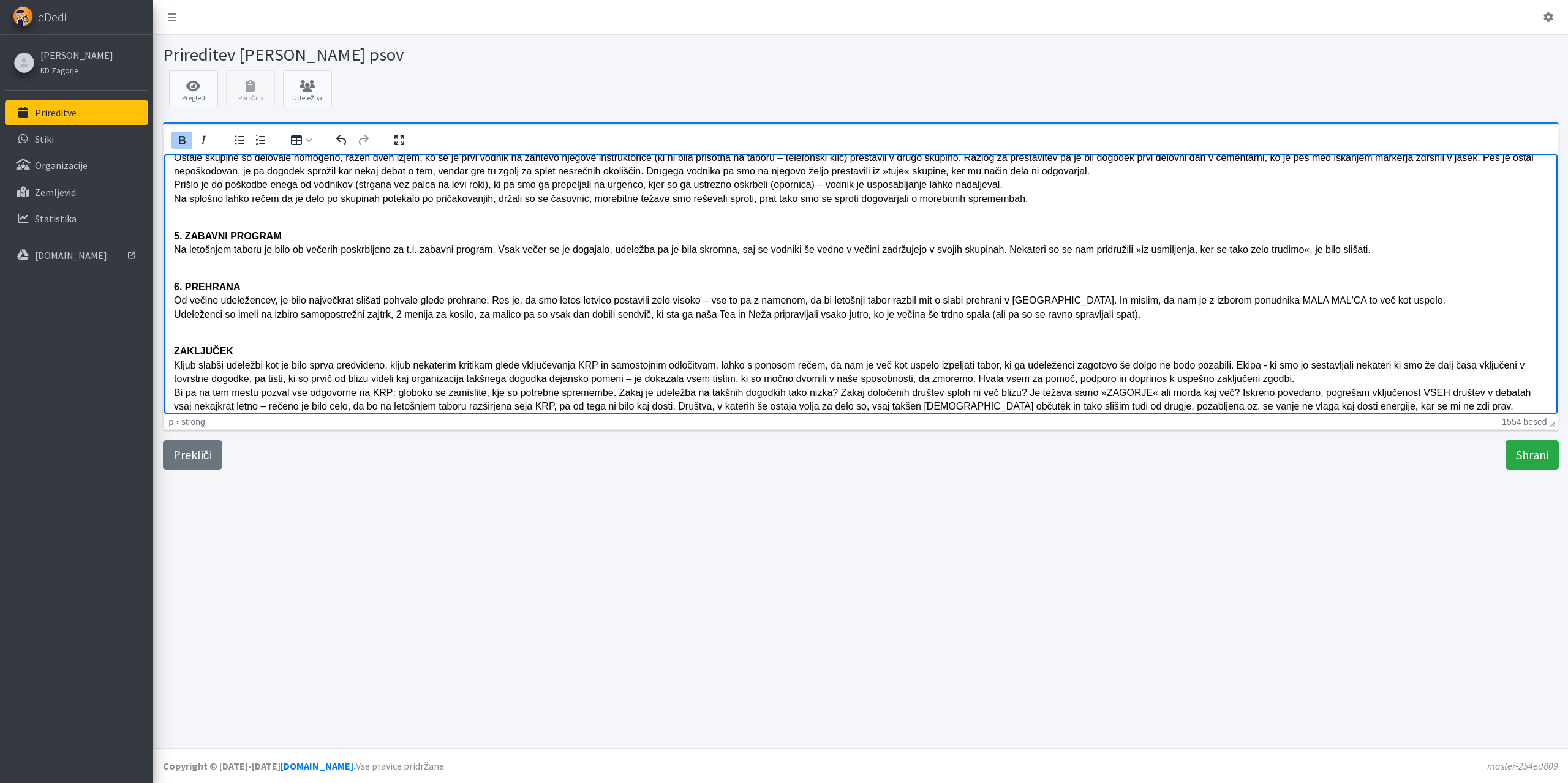
click at [176, 349] on strong "ZAKLJUČEK" at bounding box center [203, 350] width 60 height 10
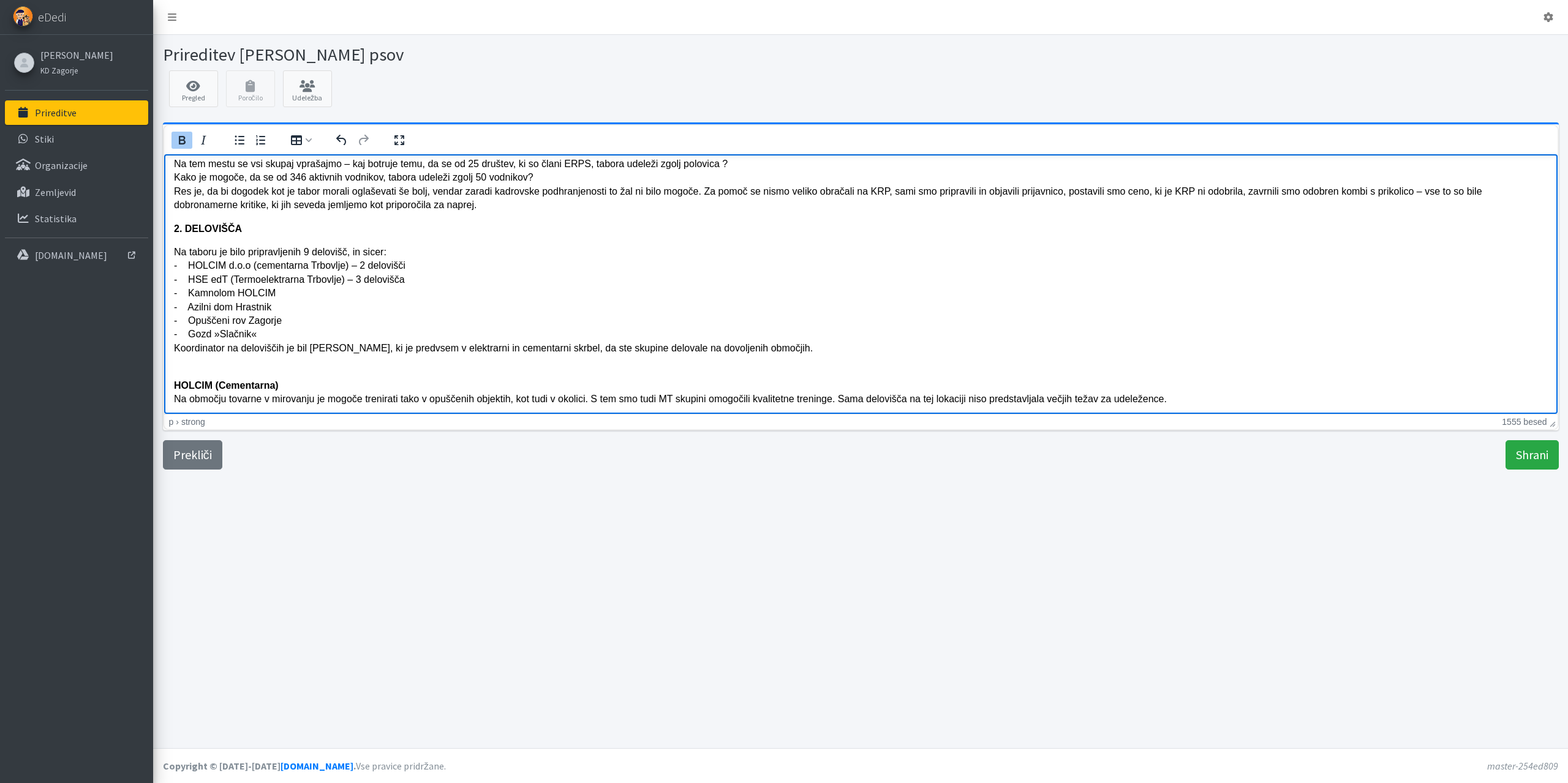
scroll to position [210, 0]
click at [403, 139] on icon "Čez cel zaslon" at bounding box center [399, 139] width 10 height 10
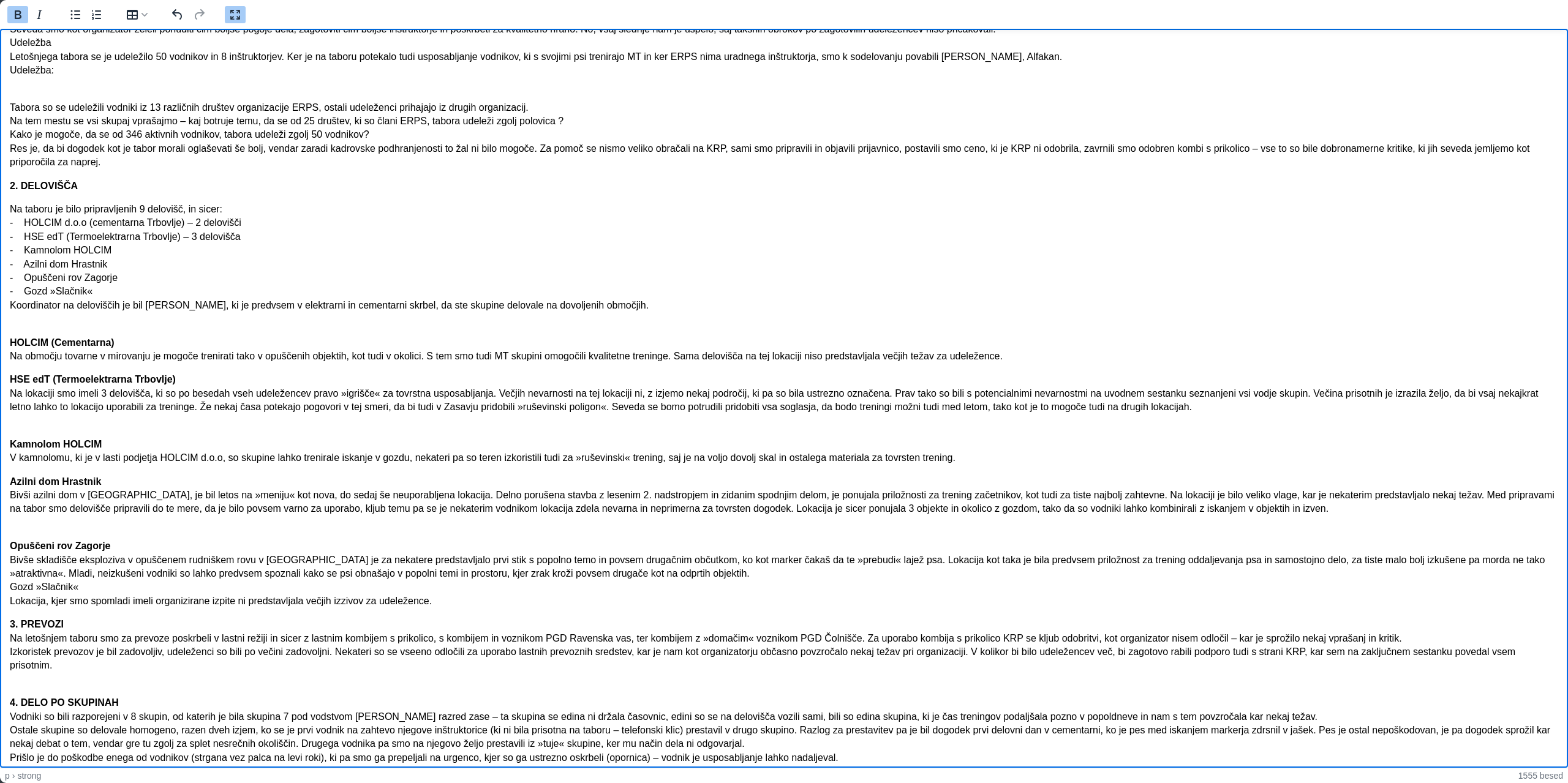
scroll to position [0, 0]
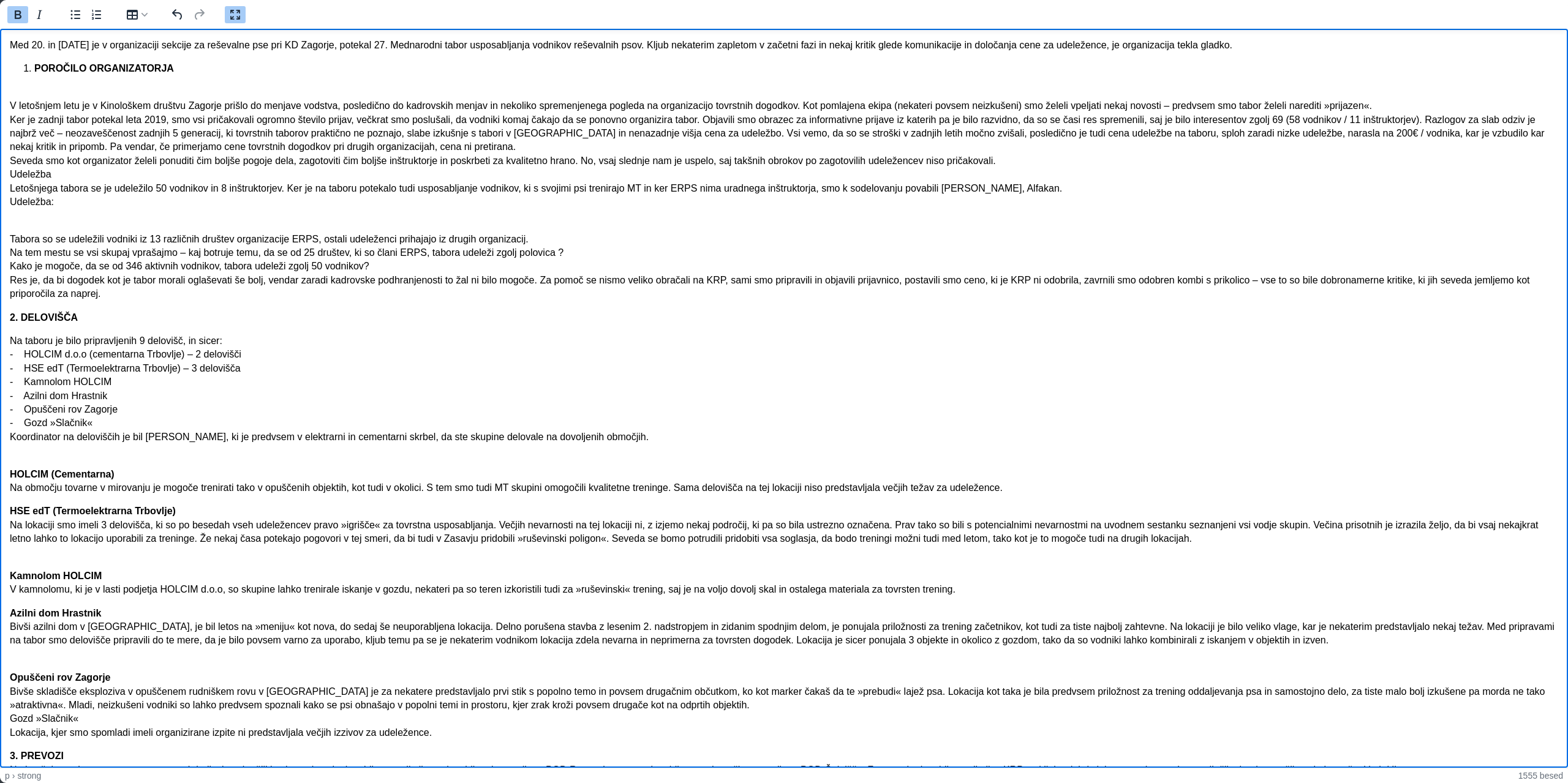
click at [230, 16] on icon "Čez cel zaslon" at bounding box center [235, 14] width 15 height 15
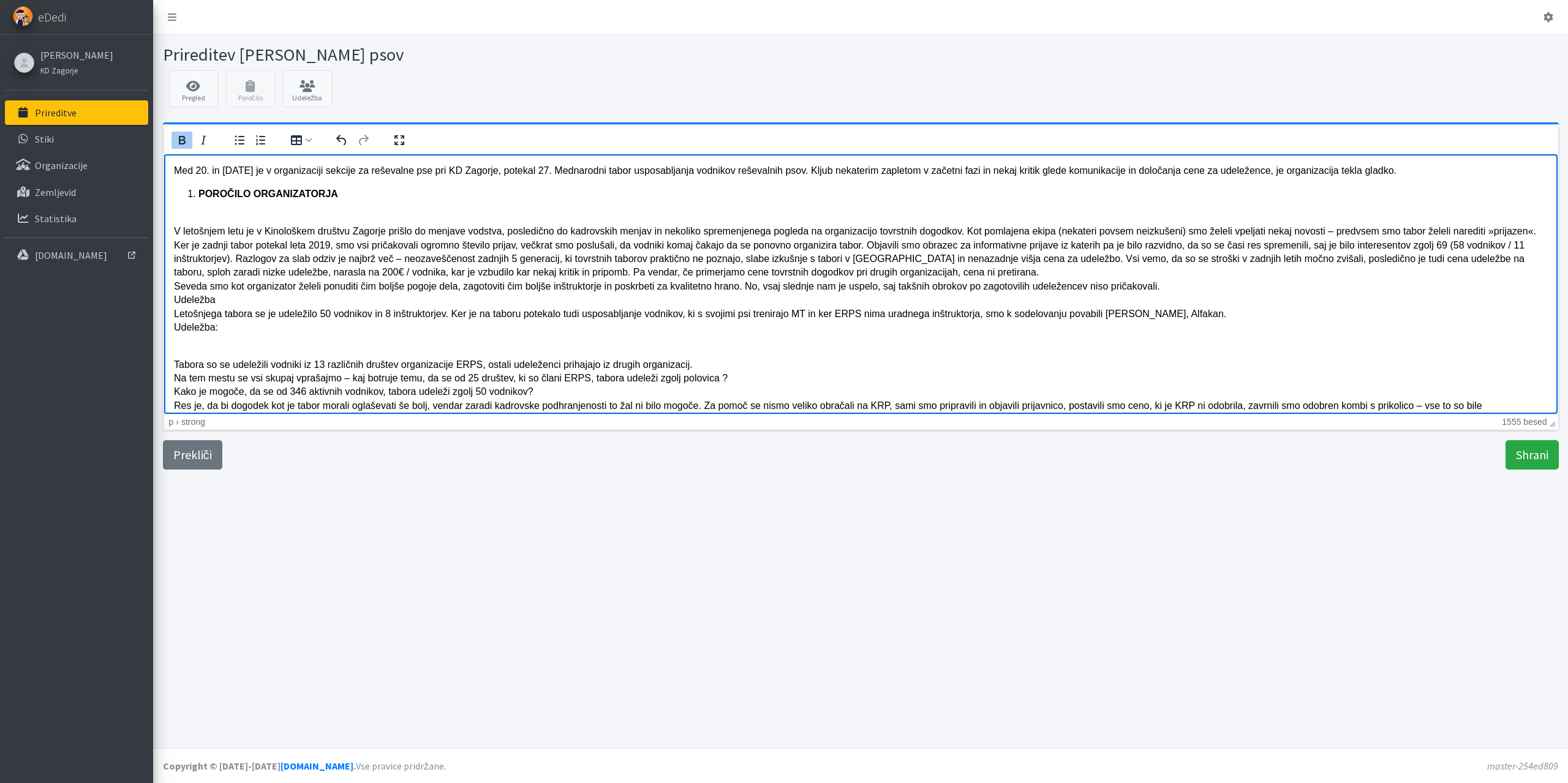
click at [172, 166] on html "Med 20. in 24.8.2025 je v organizaciji sekcije za reševalne pse pri KD Zagorje,…" at bounding box center [860, 755] width 1394 height 1204
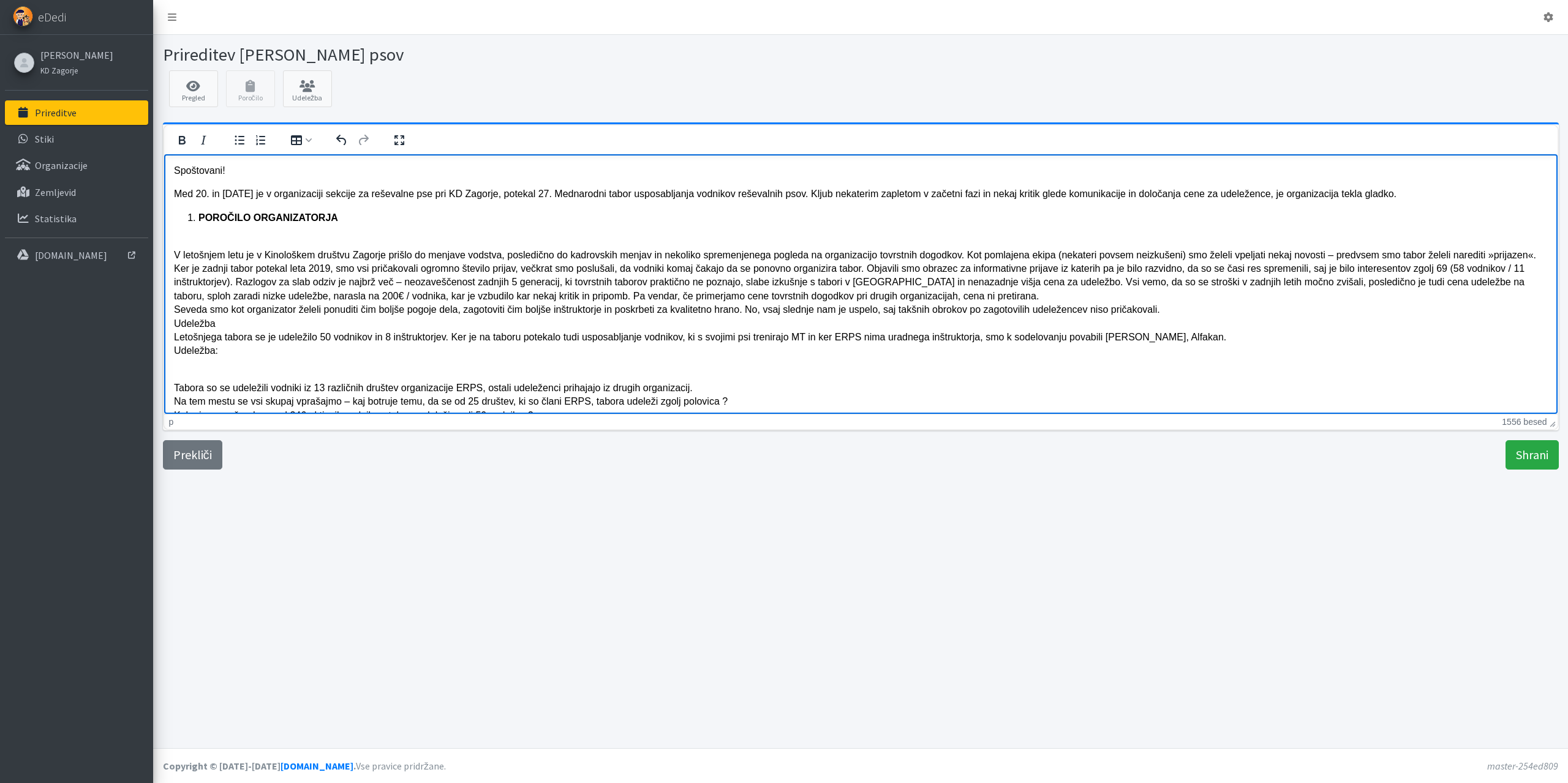
click at [174, 323] on p "V letošnjem letu je v Kinološkem društvu Zagorje prišlo do menjave vodstva, pos…" at bounding box center [860, 303] width 1374 height 137
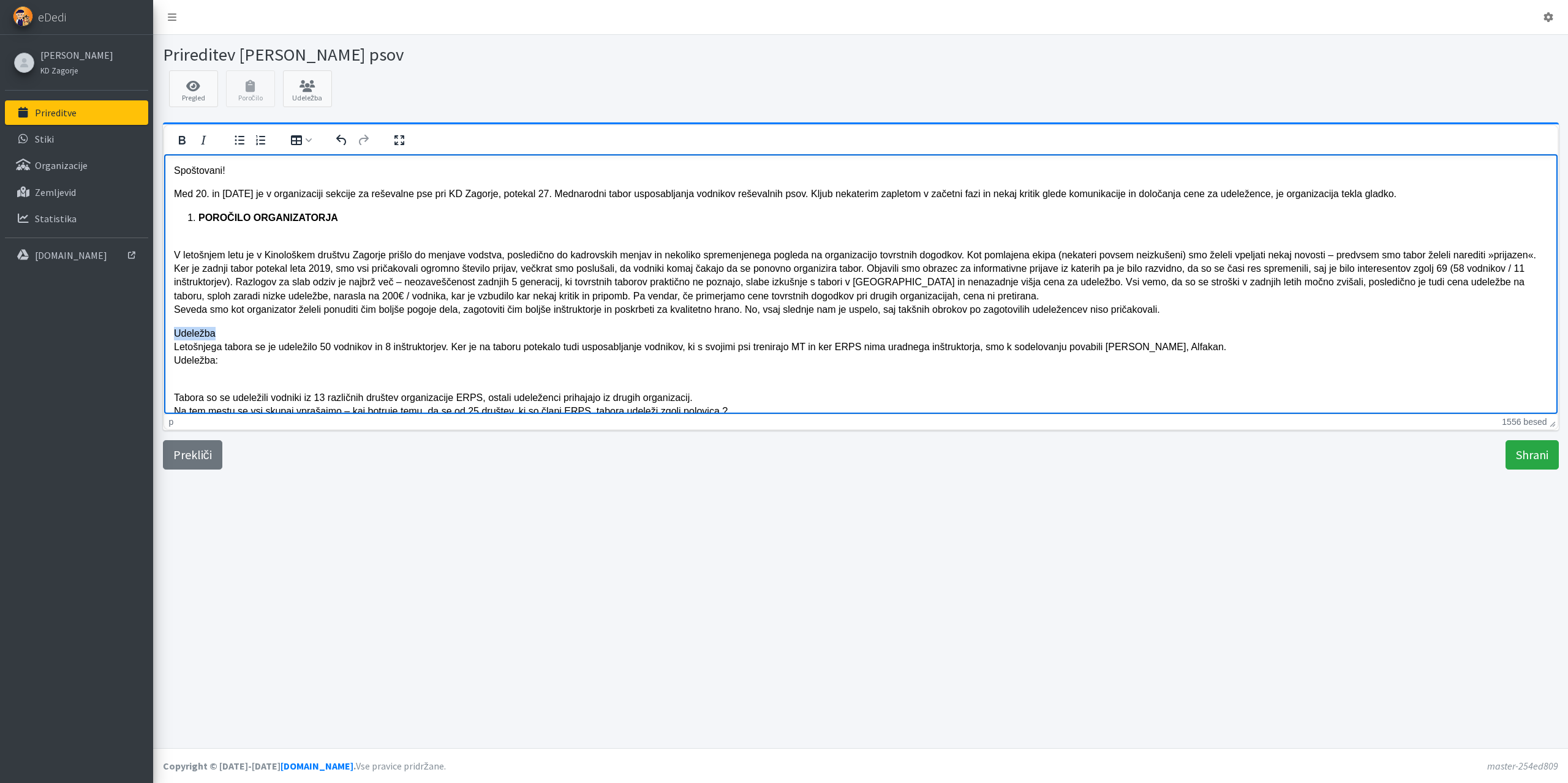
drag, startPoint x: 215, startPoint y: 332, endPoint x: 172, endPoint y: 336, distance: 43.2
click at [172, 336] on html "Spoštovani! Med 20. in 24.8.2025 je v organizaciji sekcije za reševalne pse pri…" at bounding box center [860, 773] width 1394 height 1238
click at [186, 139] on icon "Krepko" at bounding box center [181, 140] width 15 height 15
click at [227, 333] on p "Udeležba Letošnjega tabora se je udeležilo 50 vodnikov in 8 inštruktorjev. Ker …" at bounding box center [860, 354] width 1374 height 55
click at [222, 357] on p "Udeležba Letošnjega tabora se je udeležilo 50 vodnikov in 8 inštruktorjev. Ker …" at bounding box center [860, 354] width 1374 height 55
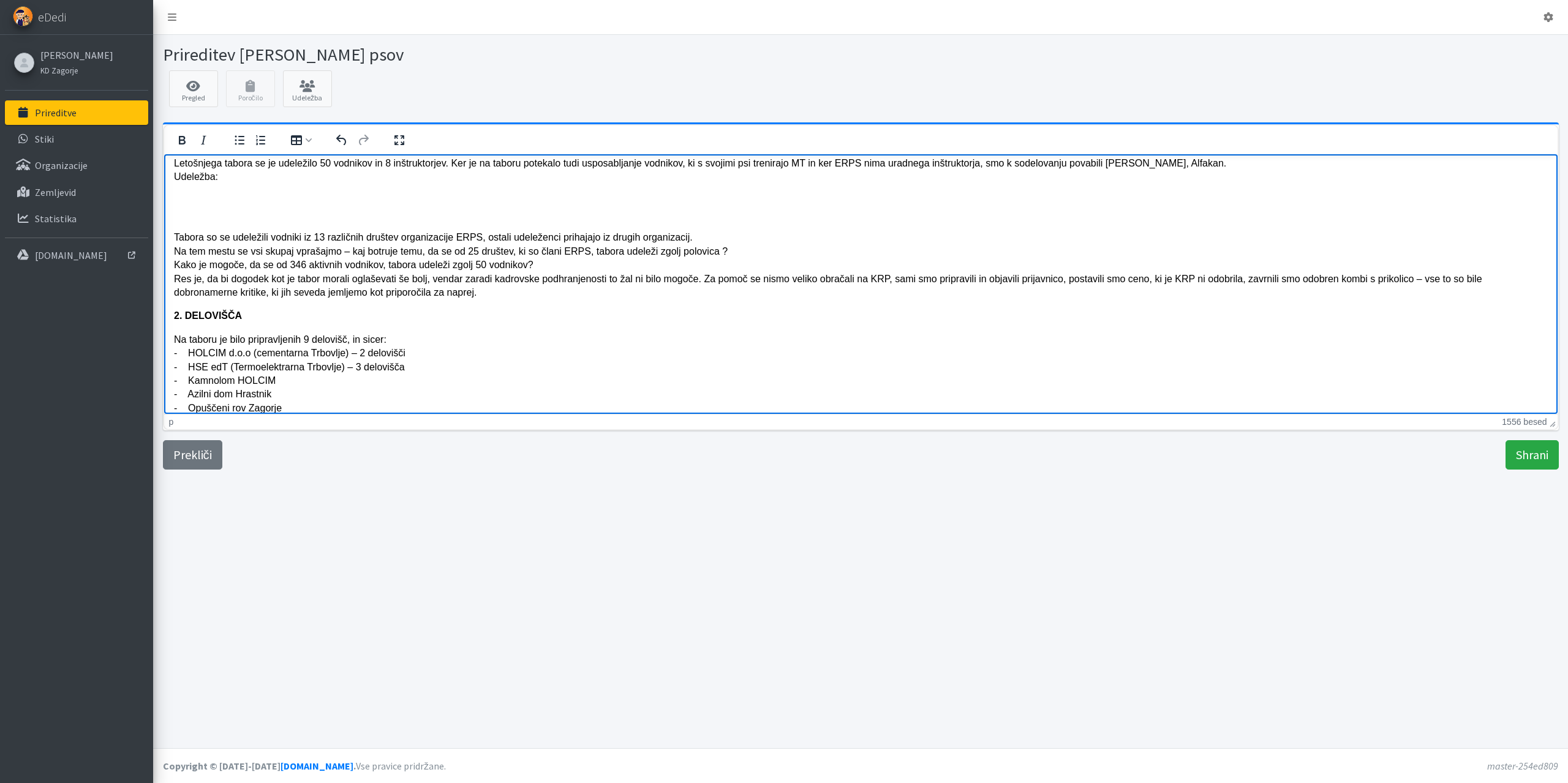
scroll to position [122, 0]
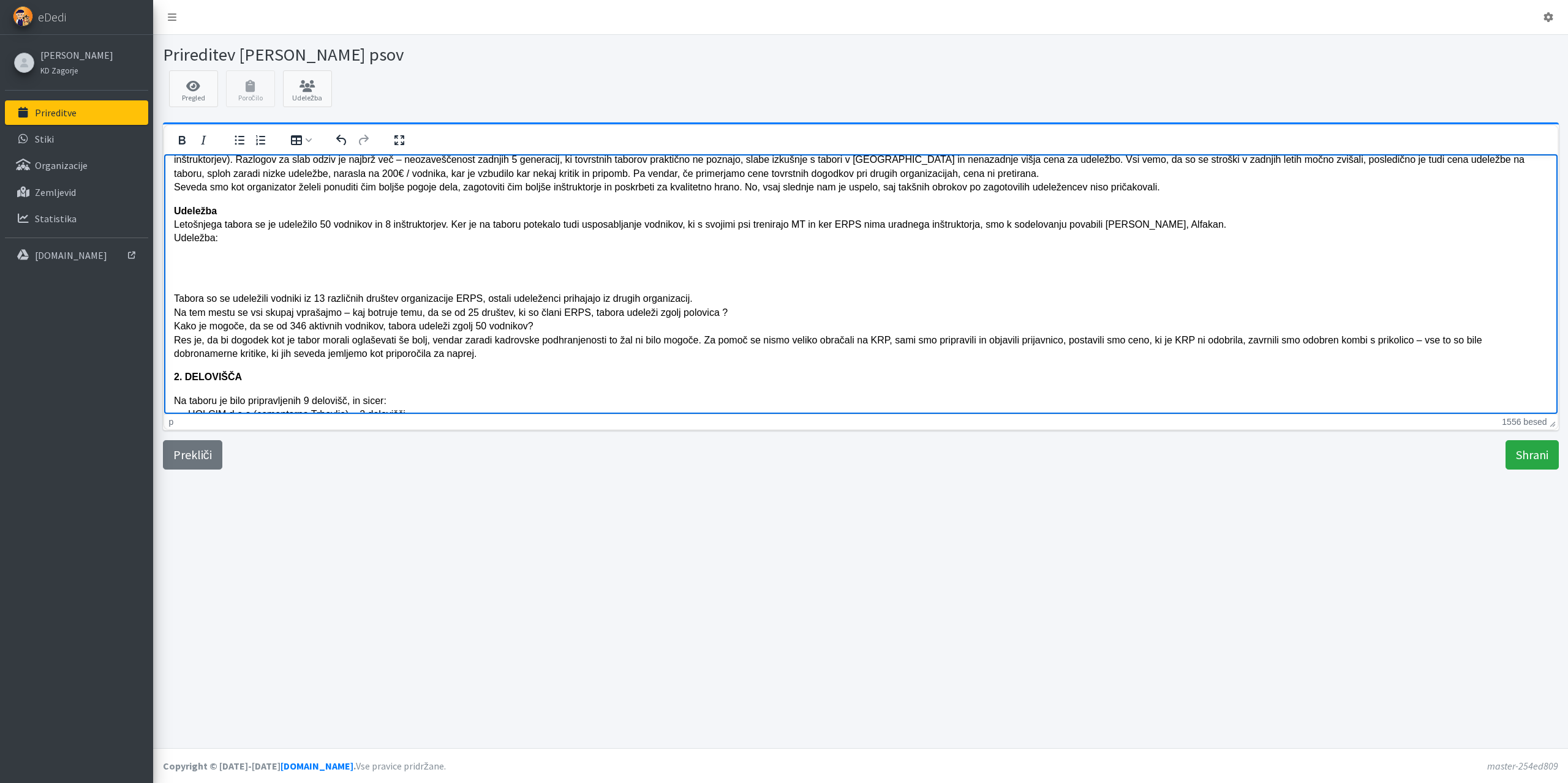
click at [186, 253] on body "Spoštovani! Med 20. in 24.8.2025 je v organizaciji sekcije za reševalne pse pri…" at bounding box center [860, 662] width 1374 height 1242
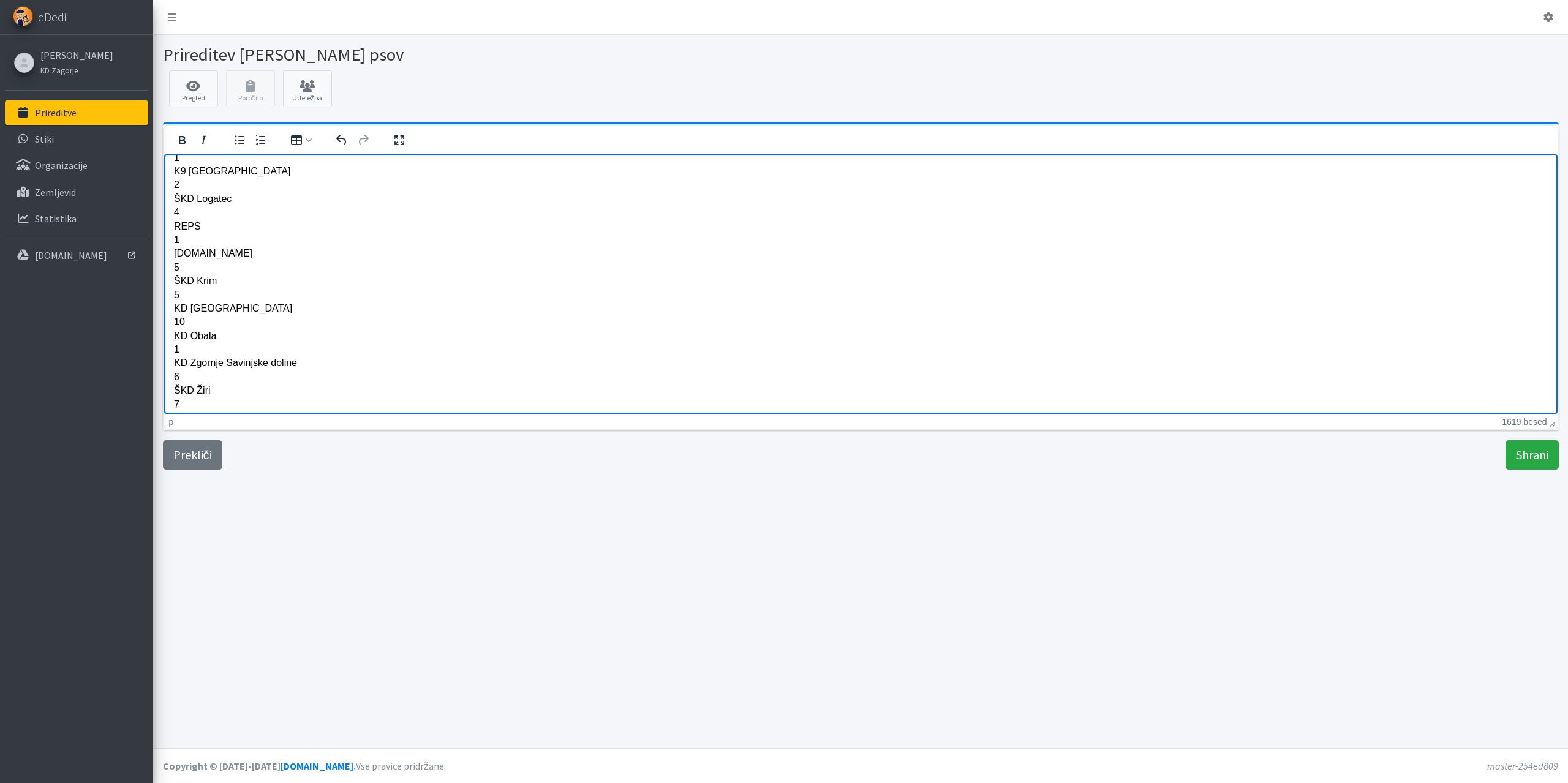
scroll to position [149, 0]
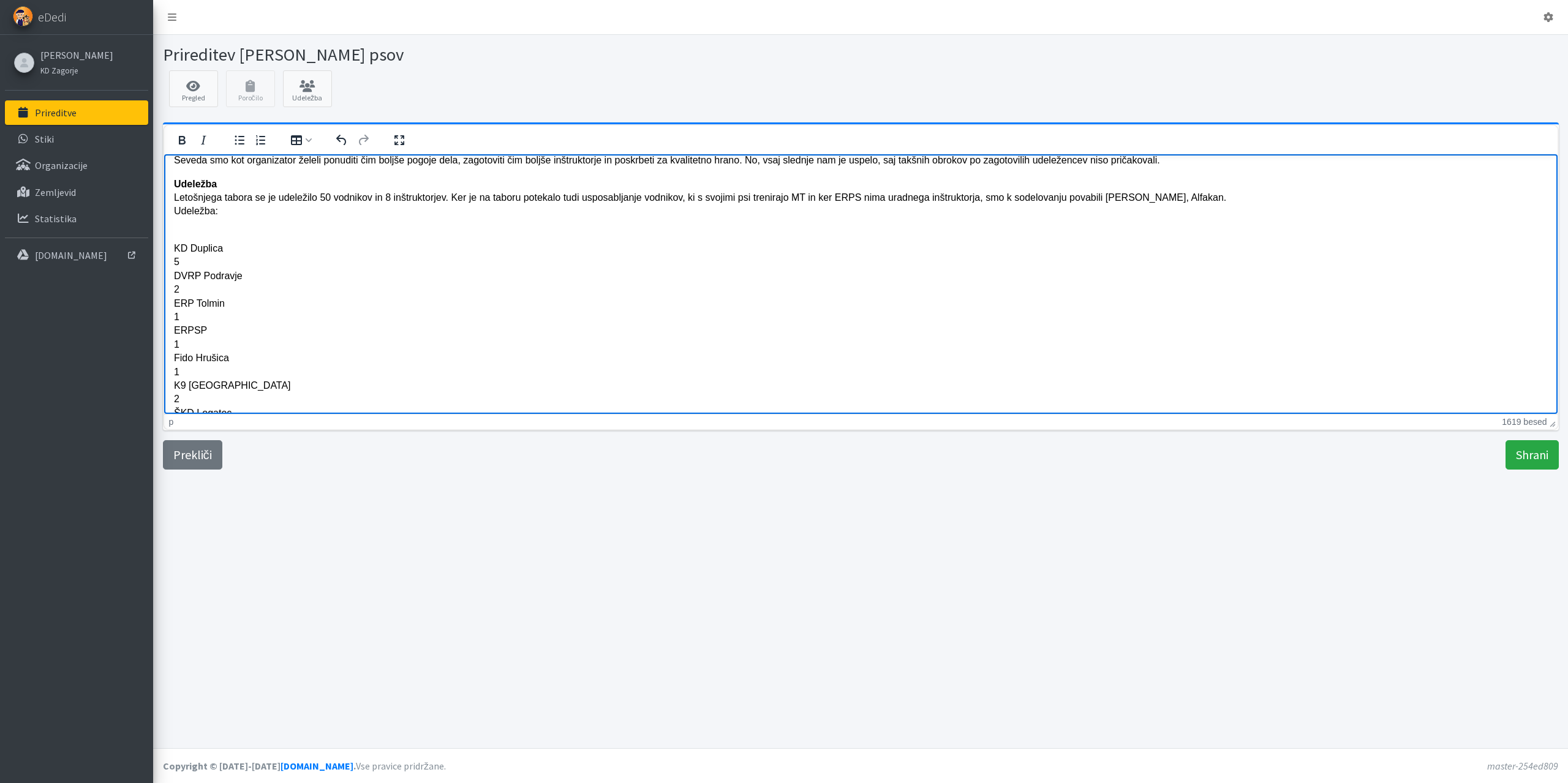
click at [215, 210] on p "Udeležba Letošnjega tabora se je udeležilo 50 vodnikov in 8 inštruktorjev. Ker …" at bounding box center [860, 197] width 1374 height 41
click at [1220, 195] on p "Udeležba Letošnjega tabora se je udeležilo 50 vodnikov in 8 inštruktorjev. Ker …" at bounding box center [860, 197] width 1374 height 41
click at [209, 256] on p "KD Duplica 5 DVRP Podravje 2 ERP Tolmin 1 ERPSP 1 Fido Hrušica 1 K9 Novo mesto …" at bounding box center [860, 525] width 1374 height 549
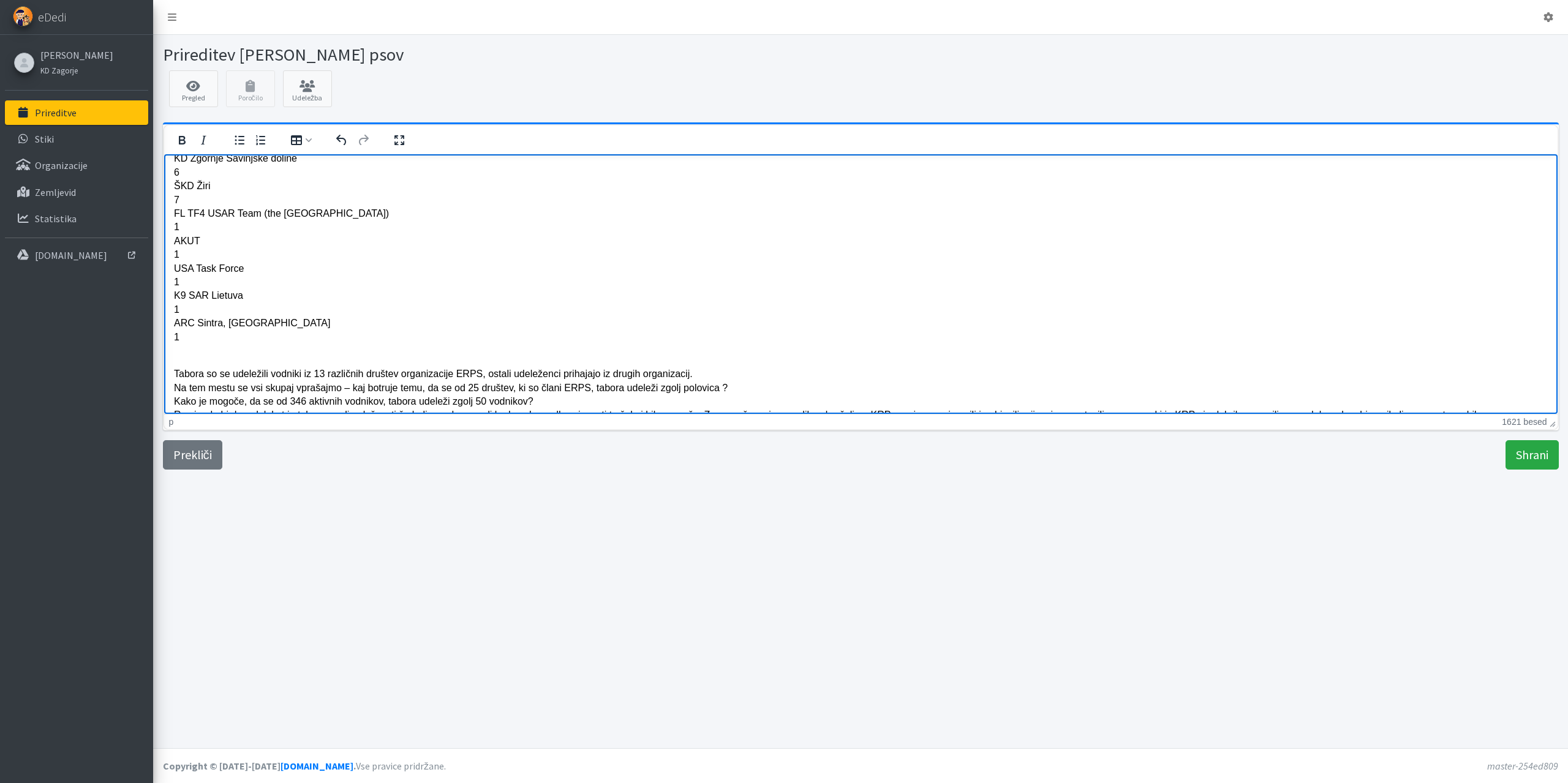
scroll to position [701, 0]
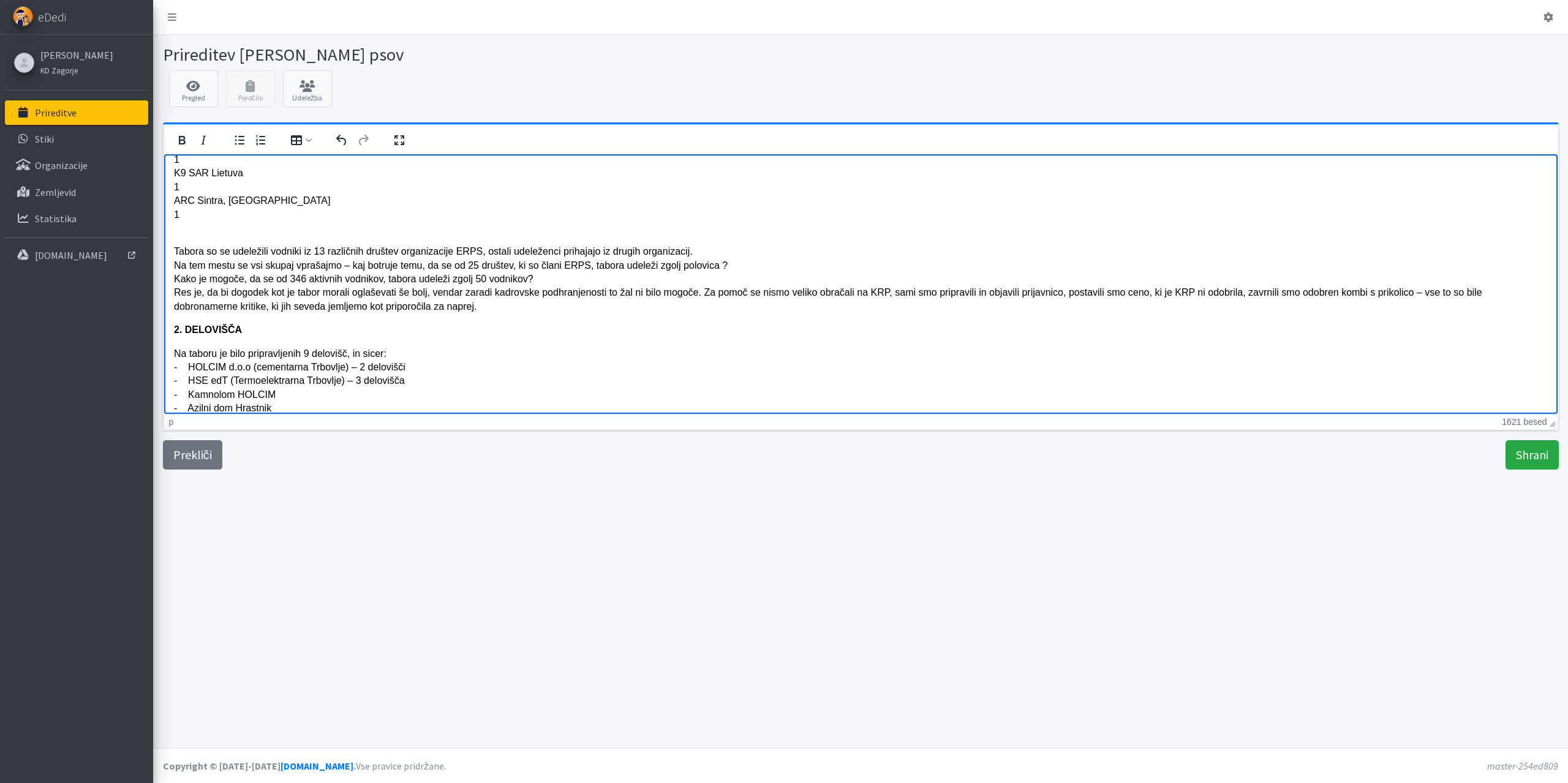
click at [582, 265] on p "Tabora so se udeležili vodniki iz 13 različnih društev organizacije ERPS, ostal…" at bounding box center [860, 278] width 1374 height 69
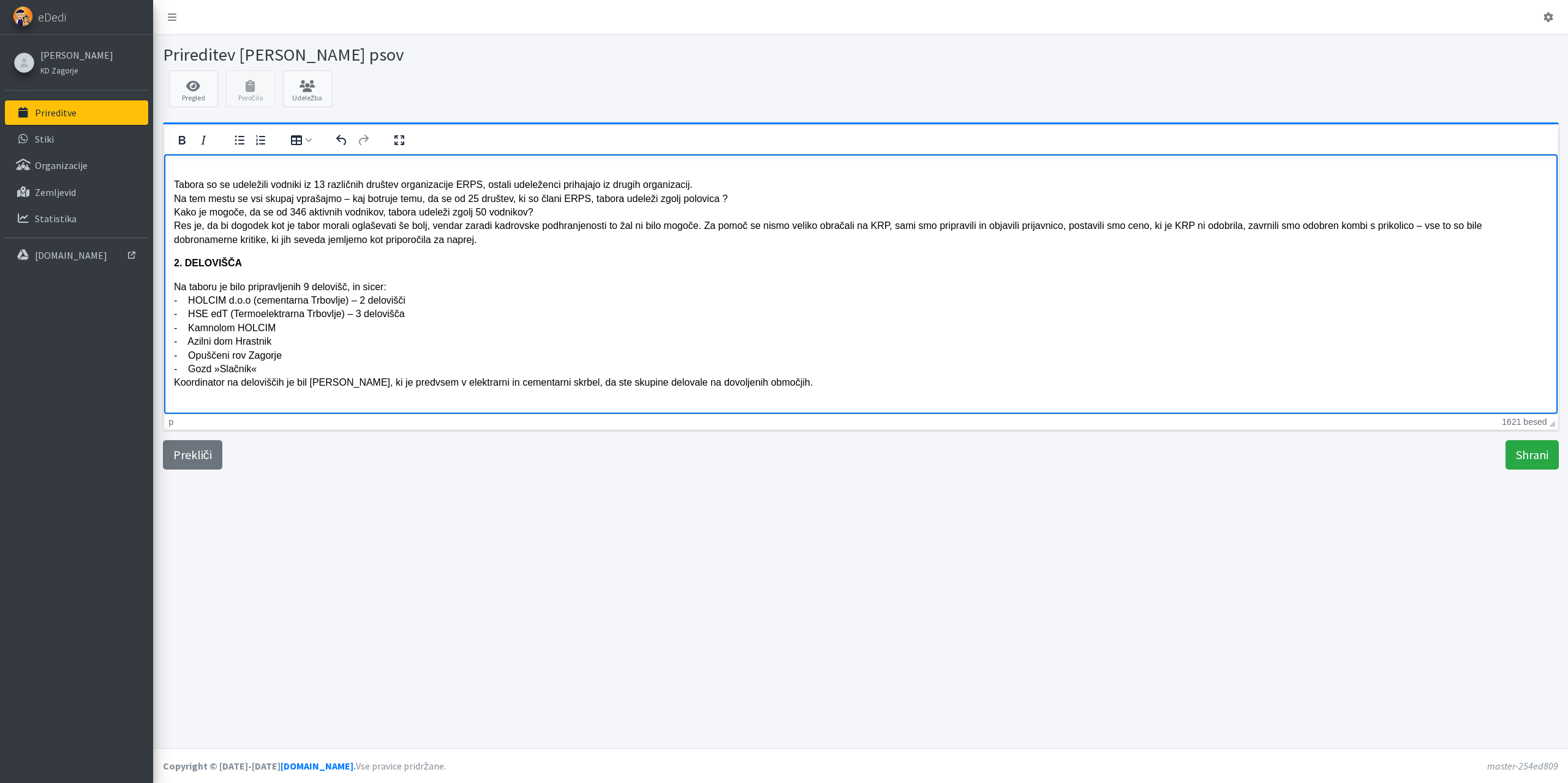
scroll to position [823, 0]
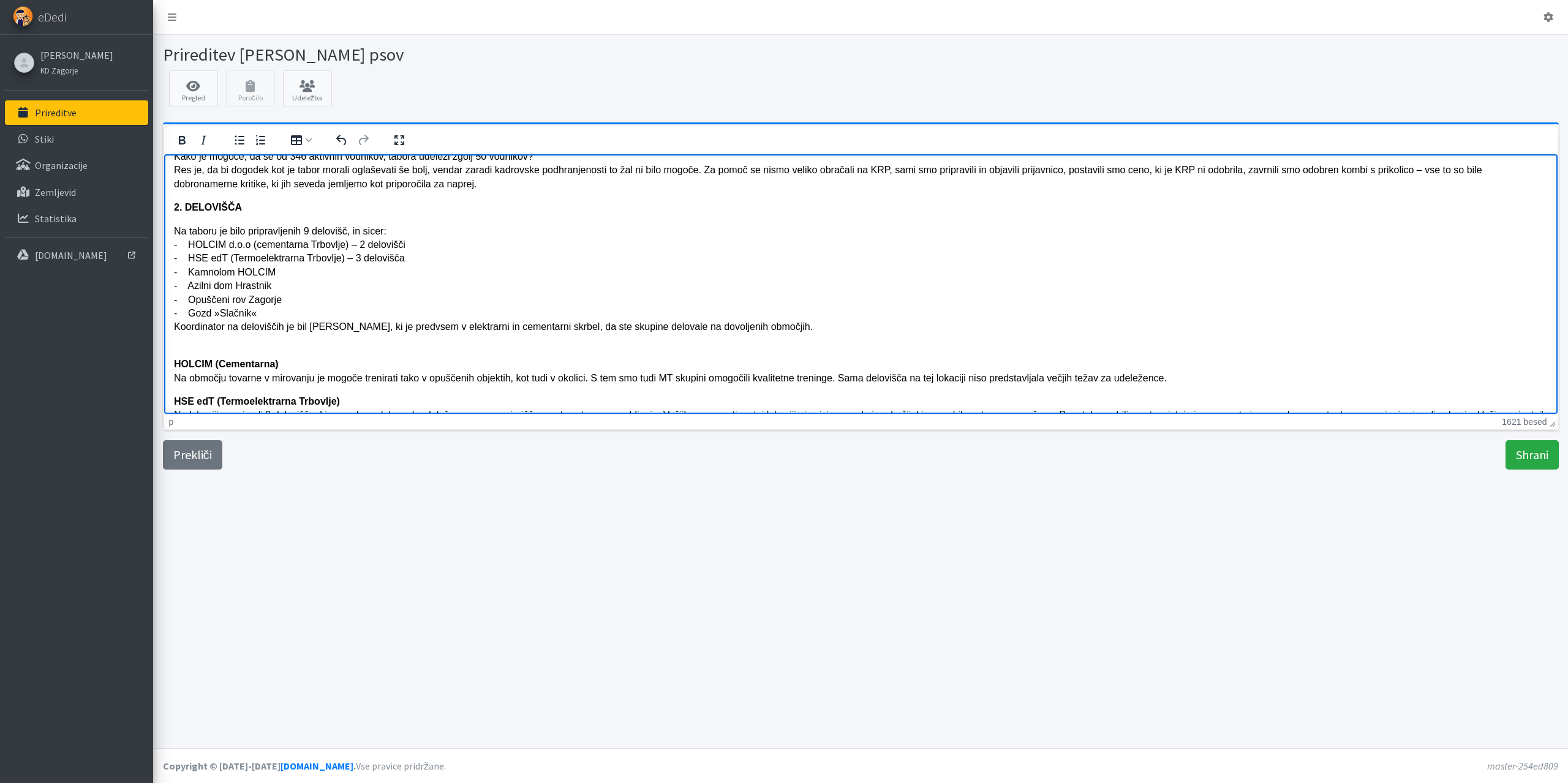
click at [608, 322] on p "Na taboru je bilo pripravljenih 9 delovišč, in sicer: - HOLCIM d.o.o (cementarn…" at bounding box center [860, 278] width 1374 height 109
click at [683, 326] on p "Na taboru je bilo pripravljenih 9 delovišč, in sicer: - HOLCIM d.o.o (cementarn…" at bounding box center [860, 278] width 1374 height 109
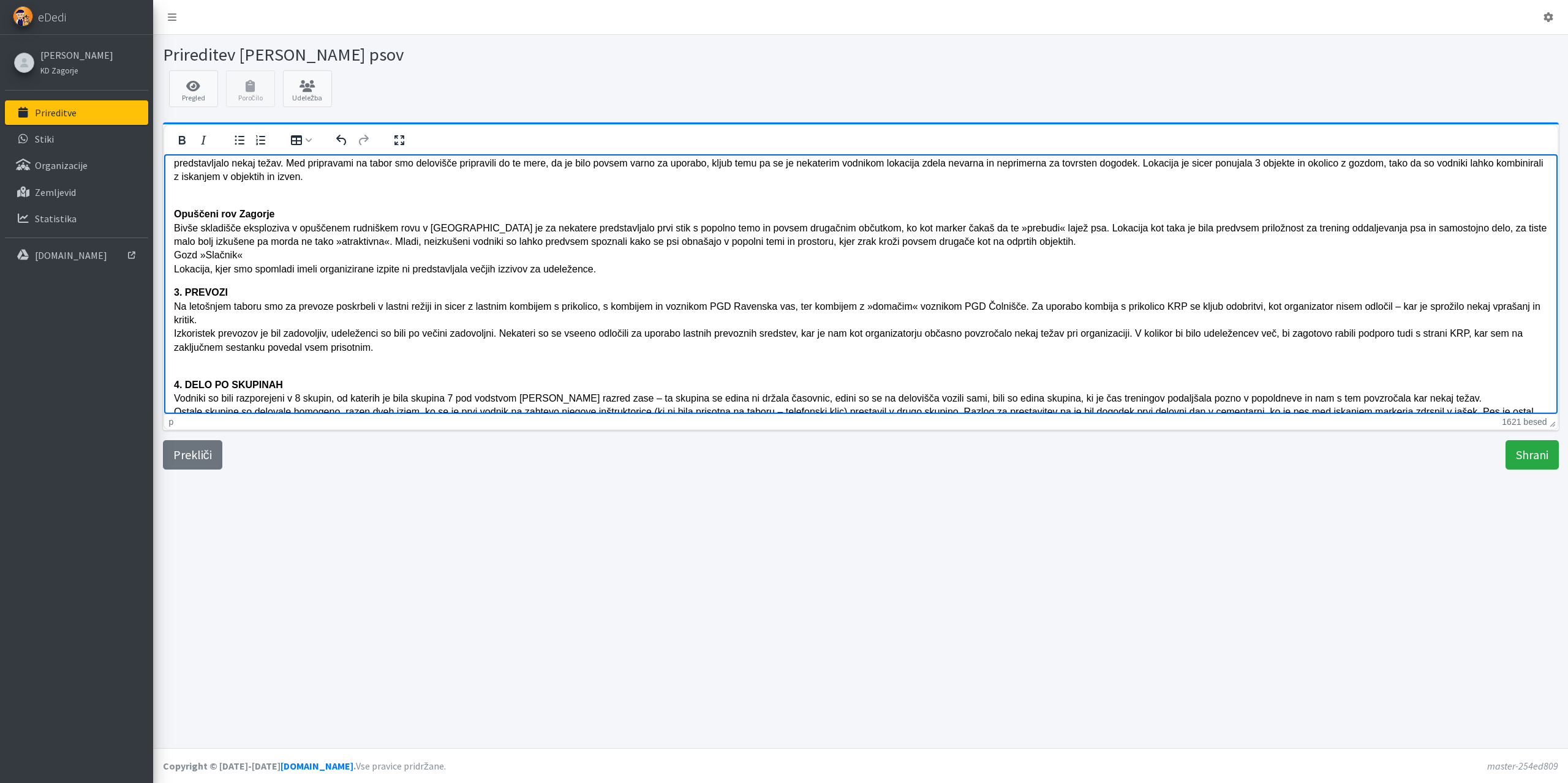
scroll to position [1313, 0]
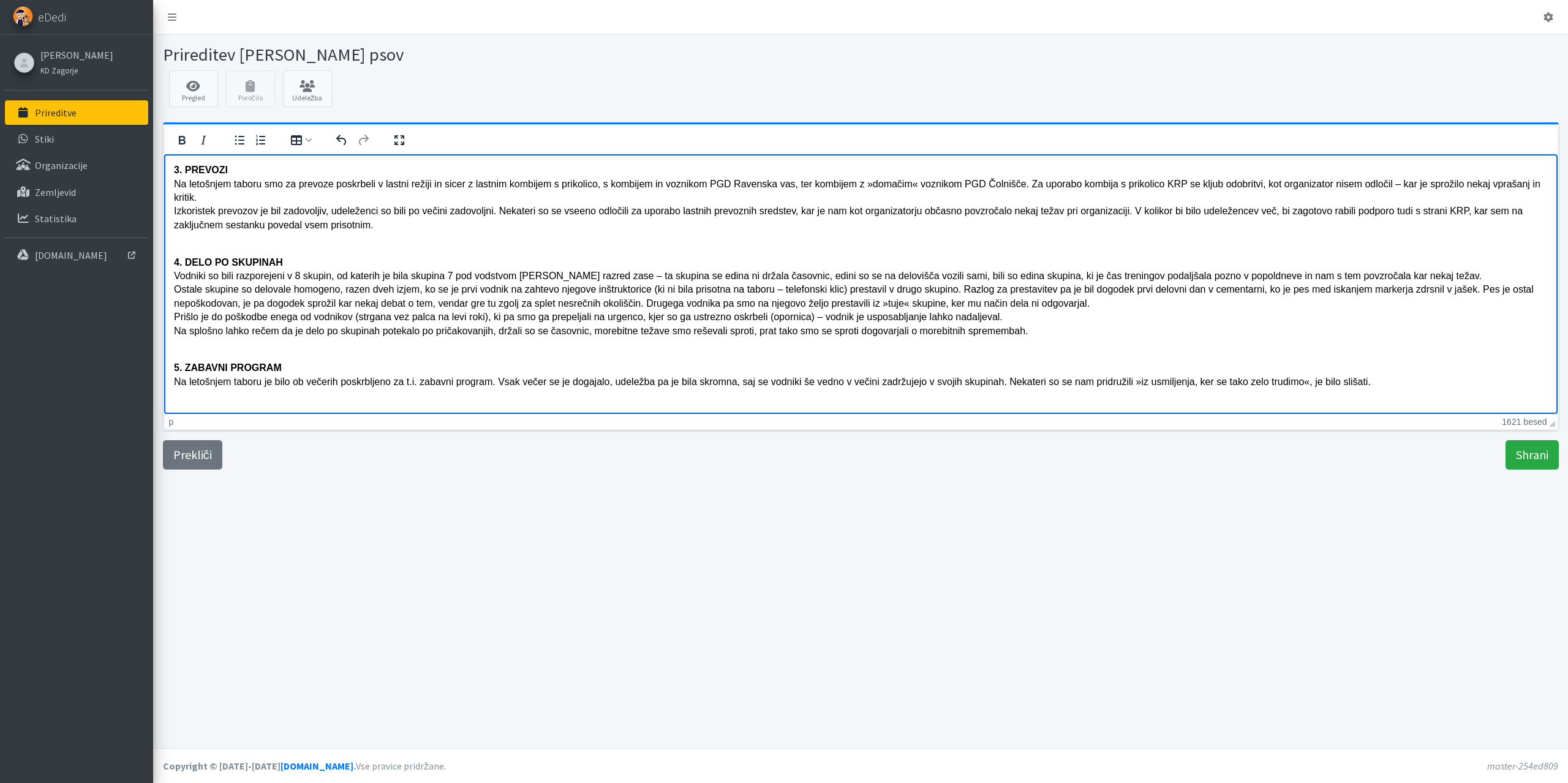
click at [1008, 316] on p "4. DELO PO SKUPINAH Vodniki so bili razporejeni v 8 skupin, od katerih je bila …" at bounding box center [860, 289] width 1374 height 96
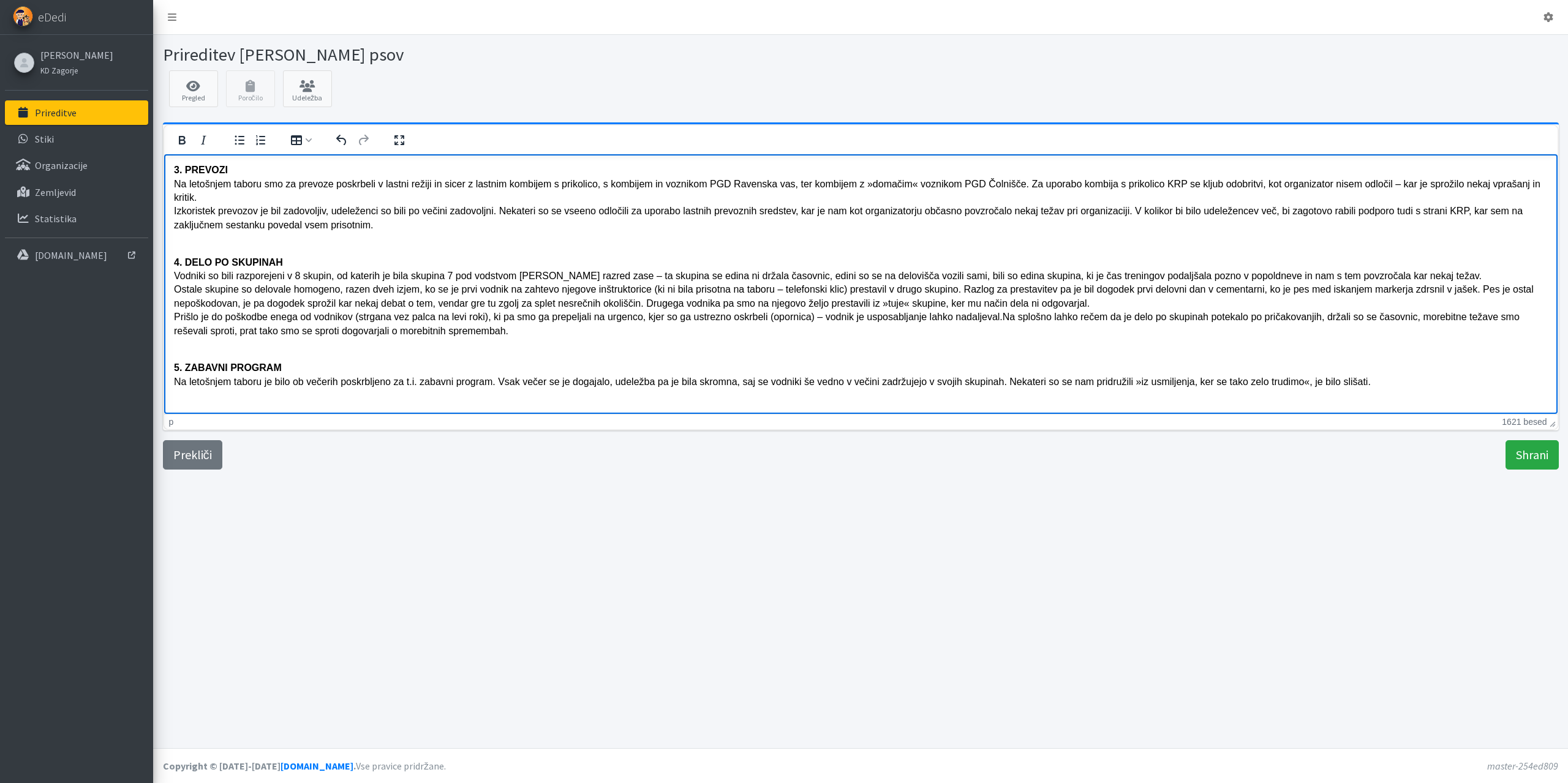
click at [604, 381] on p "5. ZABAVNI PROGRAM Na letošnjem taboru je bilo ob večerih poskrbljeno za t.i. z…" at bounding box center [860, 367] width 1374 height 41
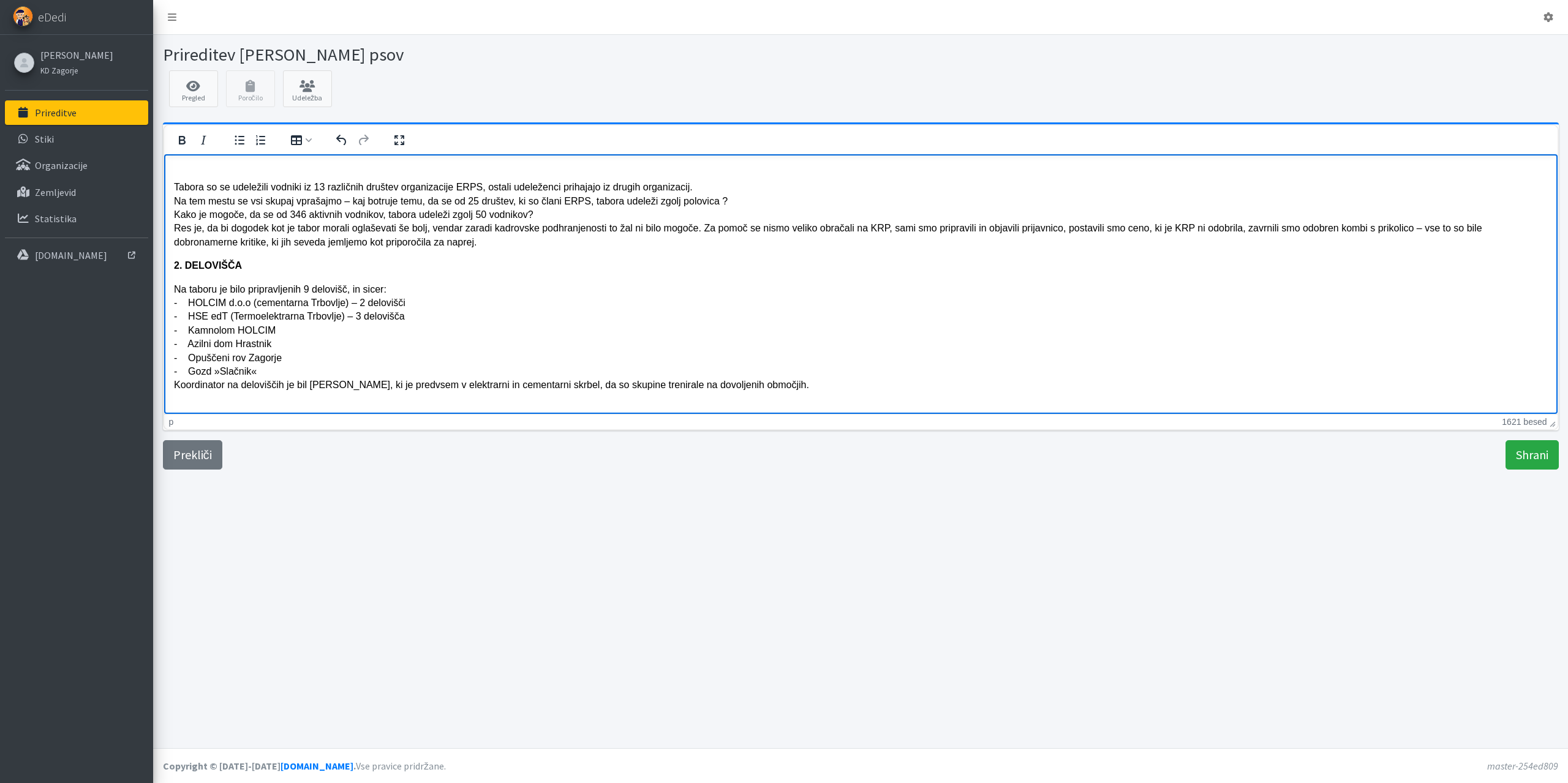
scroll to position [823, 0]
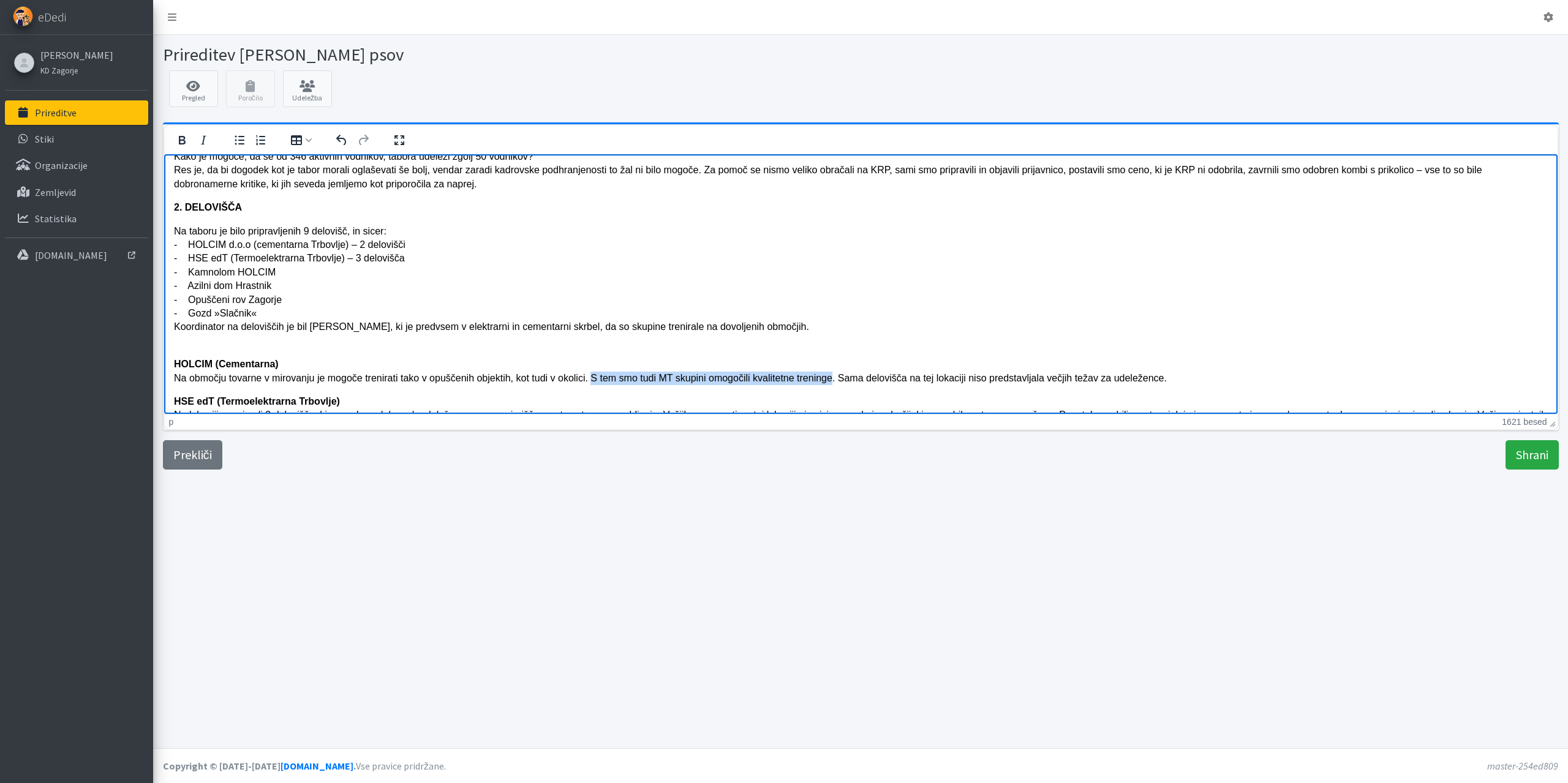
drag, startPoint x: 595, startPoint y: 376, endPoint x: 837, endPoint y: 374, distance: 242.0
click at [837, 374] on p "HOLCIM (Cementarna) Na območju tovarne v mirovanju je mogoče trenirati tako v o…" at bounding box center [860, 363] width 1374 height 41
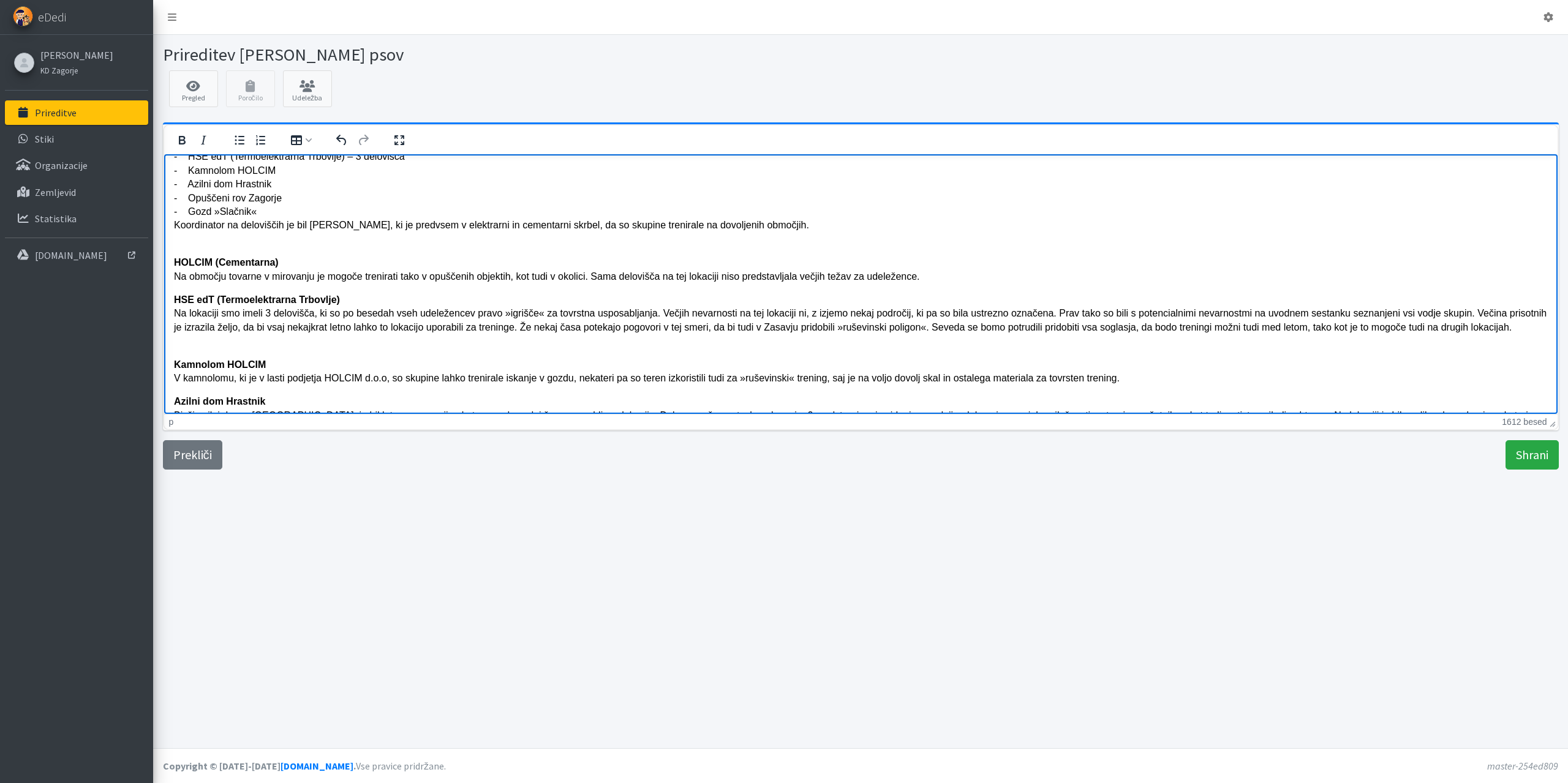
scroll to position [945, 0]
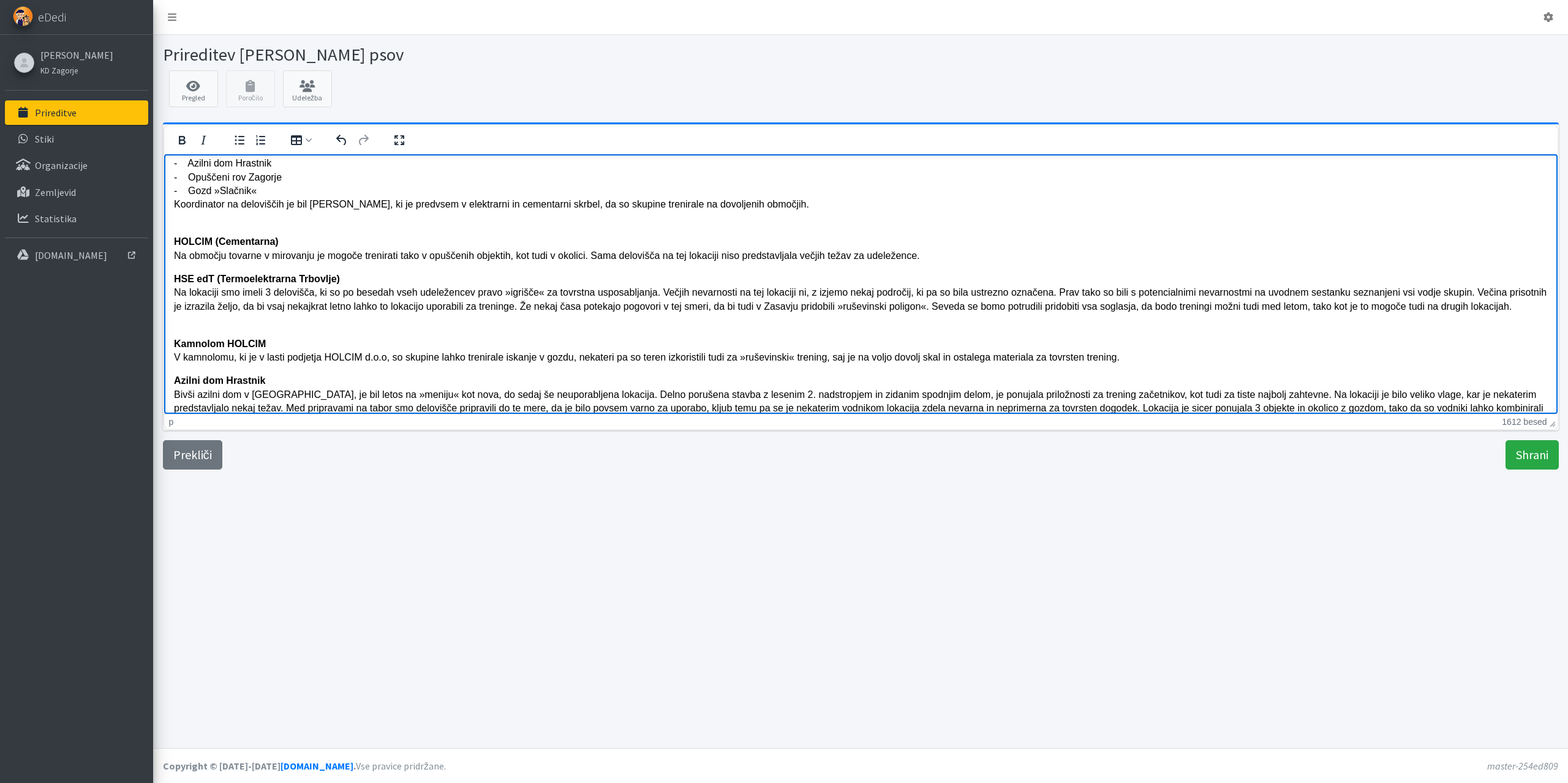
click at [189, 312] on p "HSE edT (Termoelektrarna Trbovlje) Na lokaciji smo imeli 3 delovišča, ki so po …" at bounding box center [860, 292] width 1374 height 41
click at [1520, 304] on p "HSE edT (Termoelektrarna Trbovlje) Na lokaciji smo imeli 3 delovišča, ki so po …" at bounding box center [860, 292] width 1374 height 41
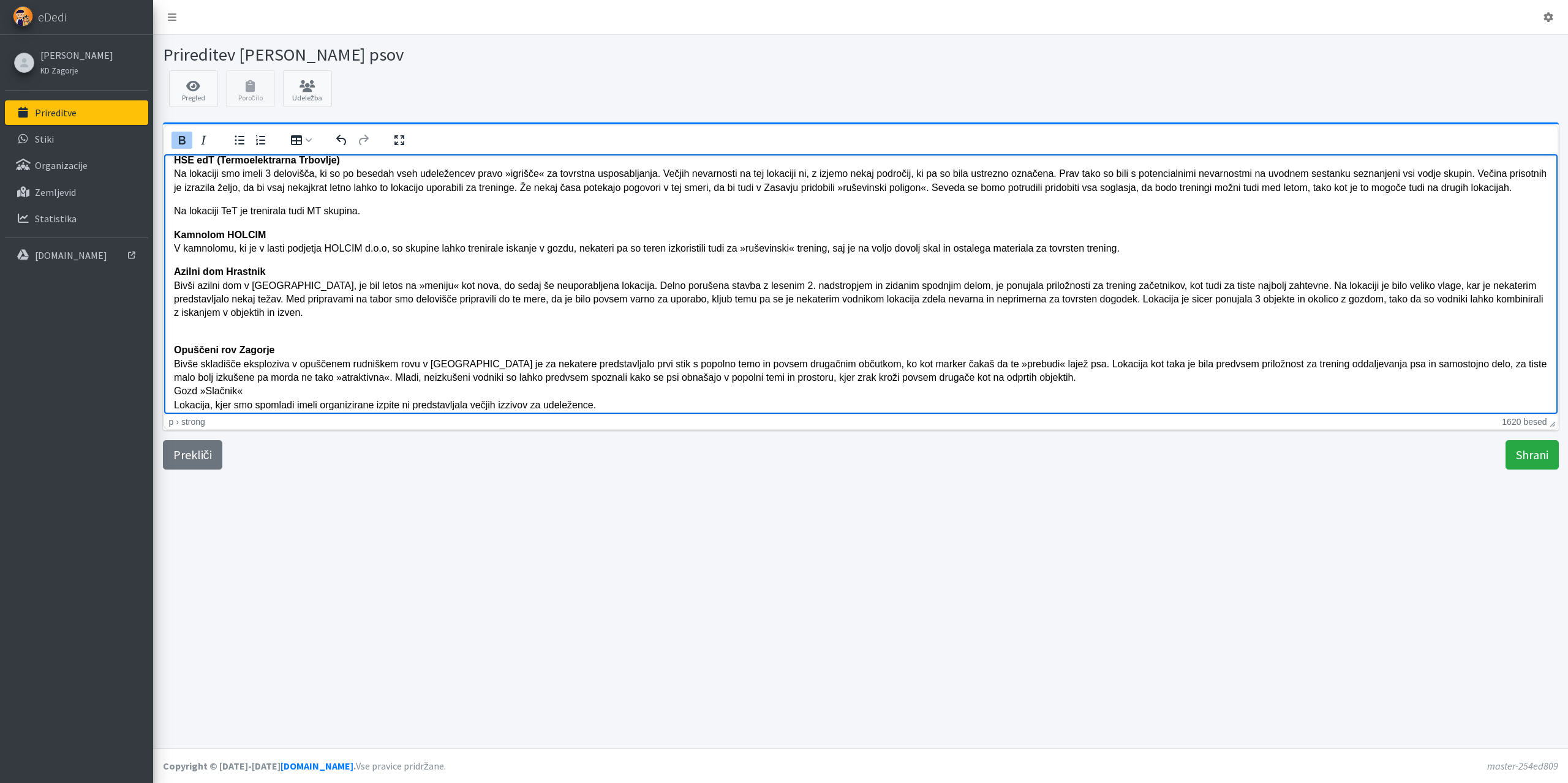
scroll to position [1068, 0]
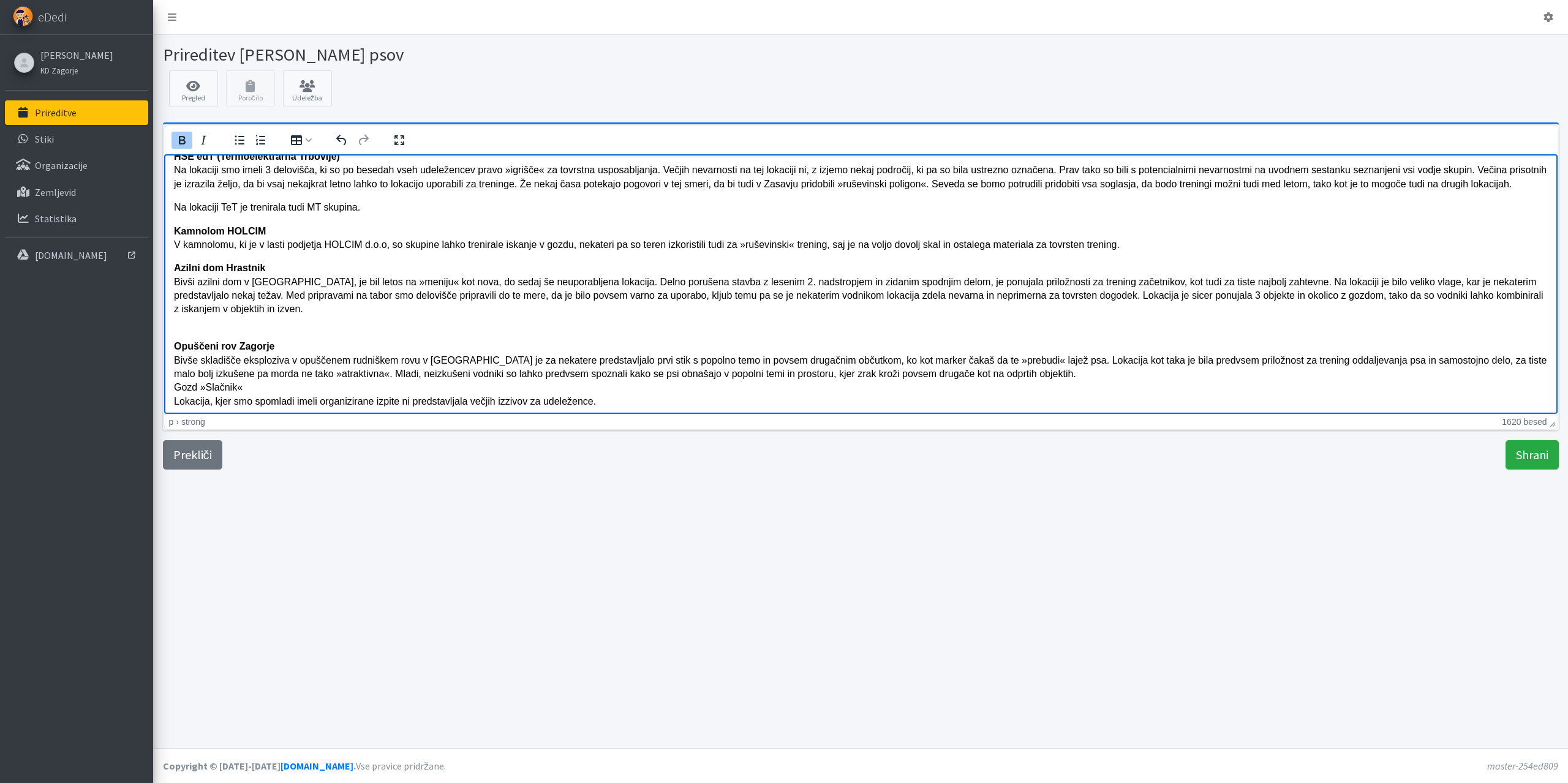
click at [220, 295] on p "Azilni dom Hrastnik Bivši azilni dom v Hrastniku, je bil letos na »meniju« kot …" at bounding box center [860, 289] width 1374 height 55
click at [1078, 297] on p "Azilni dom Hrastnik Bivši azilni dom v Hrastniku, je bil letos na »meniju« kot …" at bounding box center [860, 289] width 1374 height 55
click at [781, 299] on p "Azilni dom Hrastnik Bivši azilni dom v Hrastniku, je bil letos na »meniju« kot …" at bounding box center [860, 289] width 1374 height 55
click at [1060, 294] on p "Azilni dom Hrastnik Bivši azilni dom v Hrastniku, je bil letos na »meniju« kot …" at bounding box center [860, 289] width 1374 height 55
click at [1164, 291] on p "Azilni dom Hrastnik Bivši azilni dom v Hrastniku, je bil letos na »meniju« kot …" at bounding box center [860, 289] width 1374 height 55
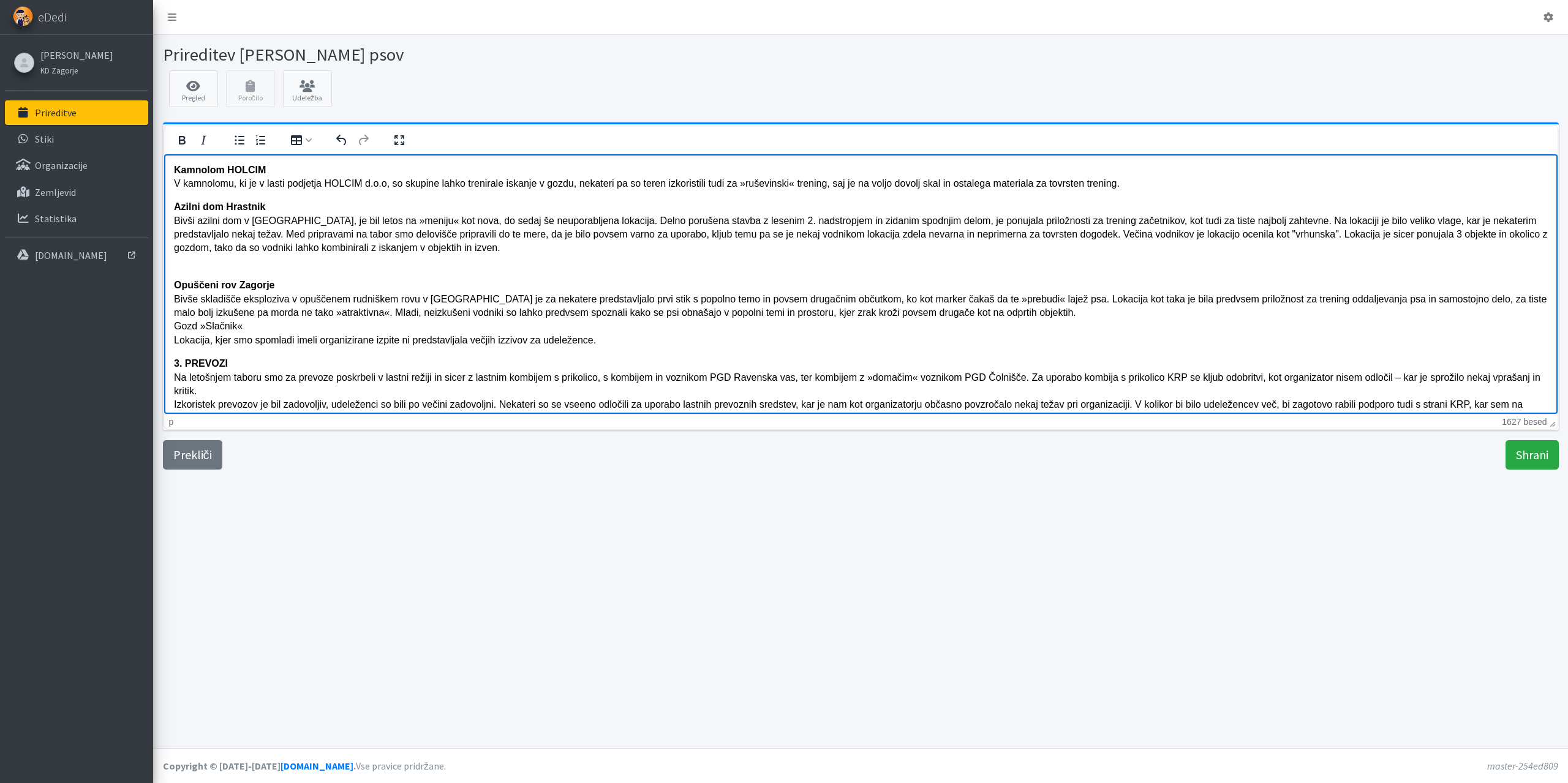
scroll to position [1191, 0]
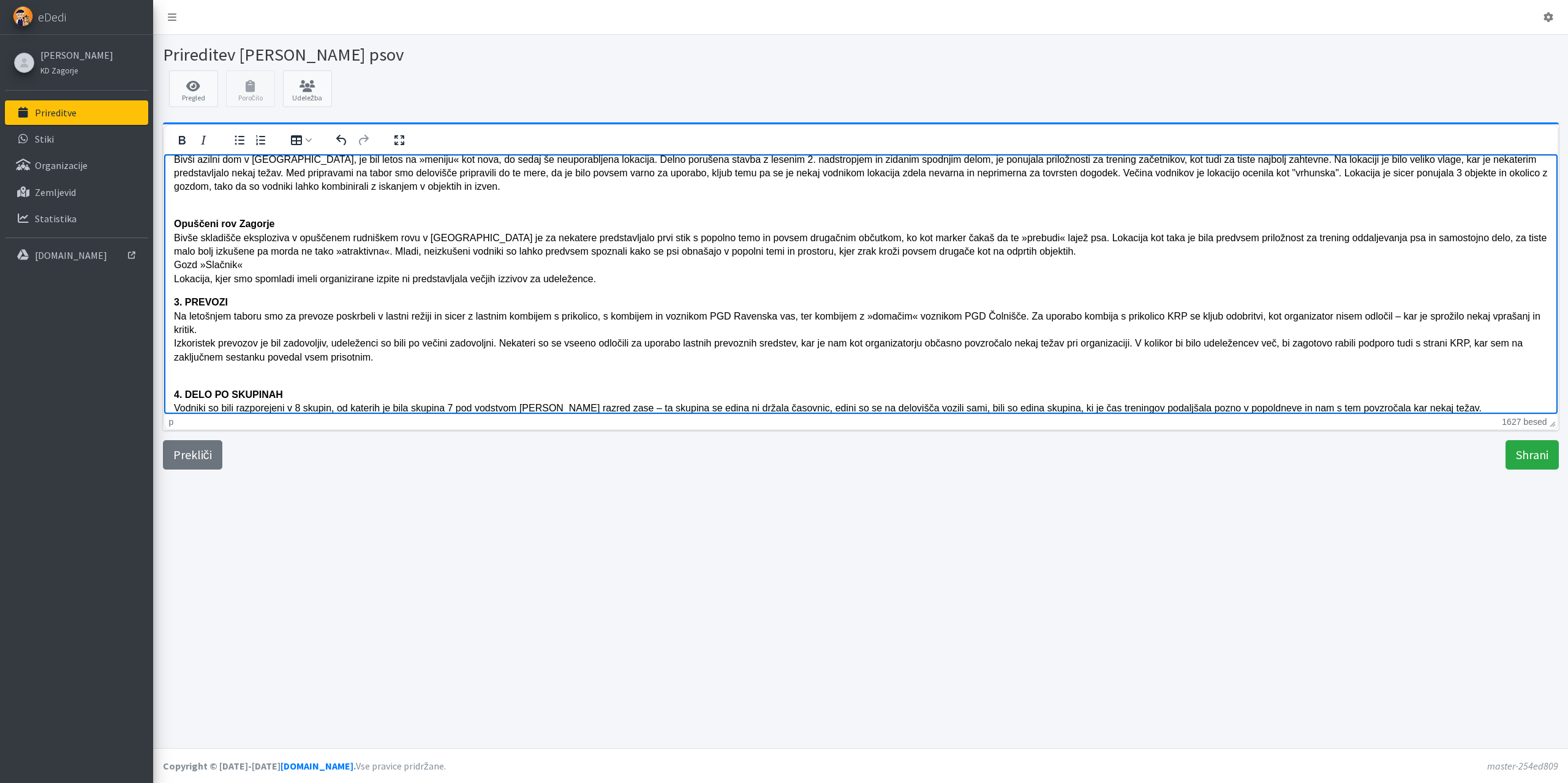
click at [210, 326] on p "3. PREVOZI Na letošnjem taboru smo za prevoze poskrbeli v lastni režiji in sice…" at bounding box center [860, 329] width 1374 height 69
click at [241, 330] on p "3. PREVOZI Na letošnjem taboru smo za prevoze poskrbeli v lastni režiji in sice…" at bounding box center [860, 329] width 1374 height 69
drag, startPoint x: 445, startPoint y: 327, endPoint x: 617, endPoint y: 343, distance: 172.7
click at [447, 327] on p "3. PREVOZI Na letošnjem taboru smo za prevoze poskrbeli v lastni režiji in sice…" at bounding box center [860, 329] width 1374 height 69
click at [952, 329] on p "3. PREVOZI Na letošnjem taboru smo za prevoze poskrbeli v lastni režiji in sice…" at bounding box center [860, 329] width 1374 height 69
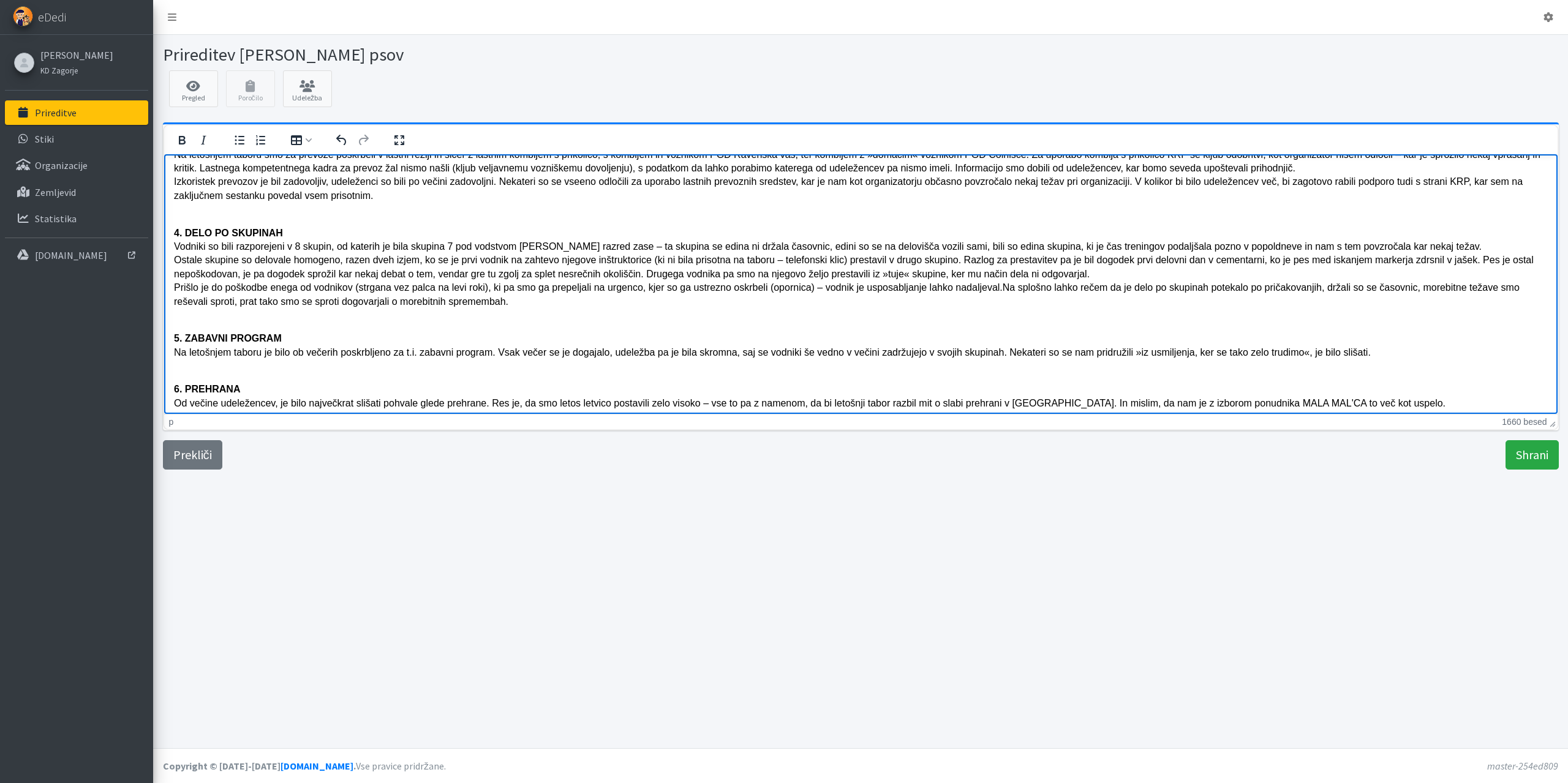
scroll to position [1374, 0]
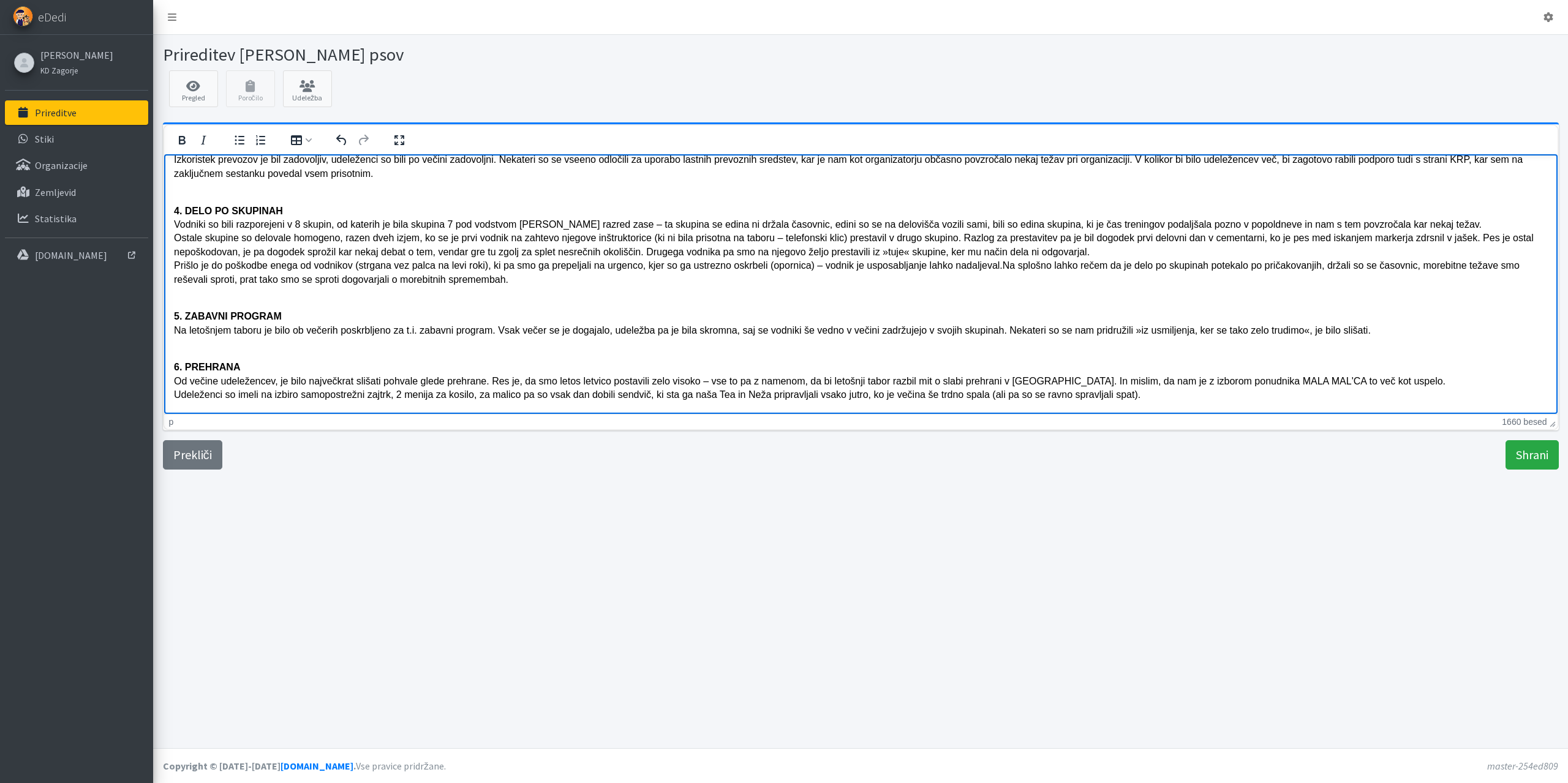
click at [993, 329] on p "5. ZABAVNI PROGRAM Na letošnjem taboru je bilo ob večerih poskrbljeno za t.i. z…" at bounding box center [860, 316] width 1374 height 41
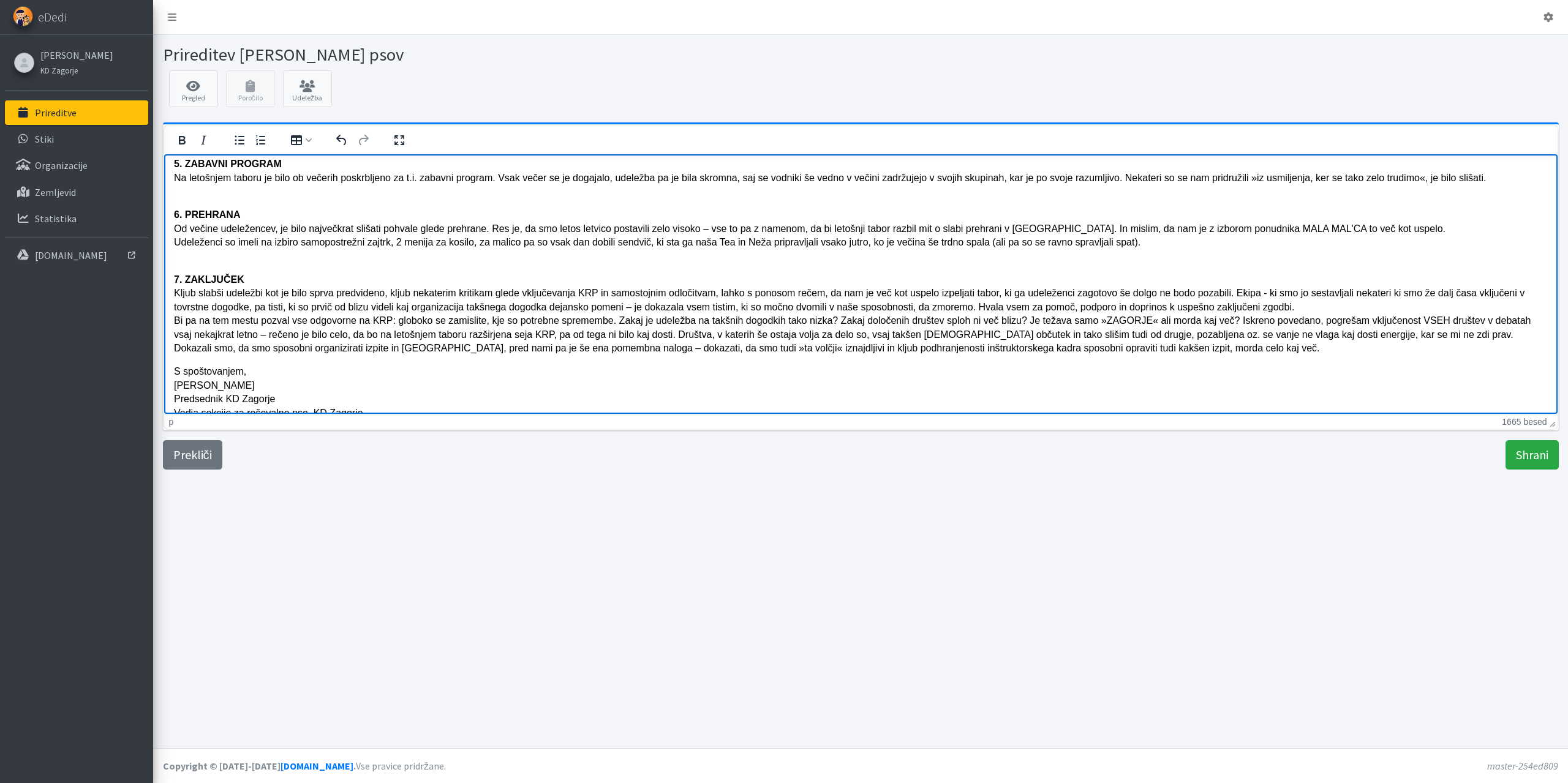
scroll to position [1543, 0]
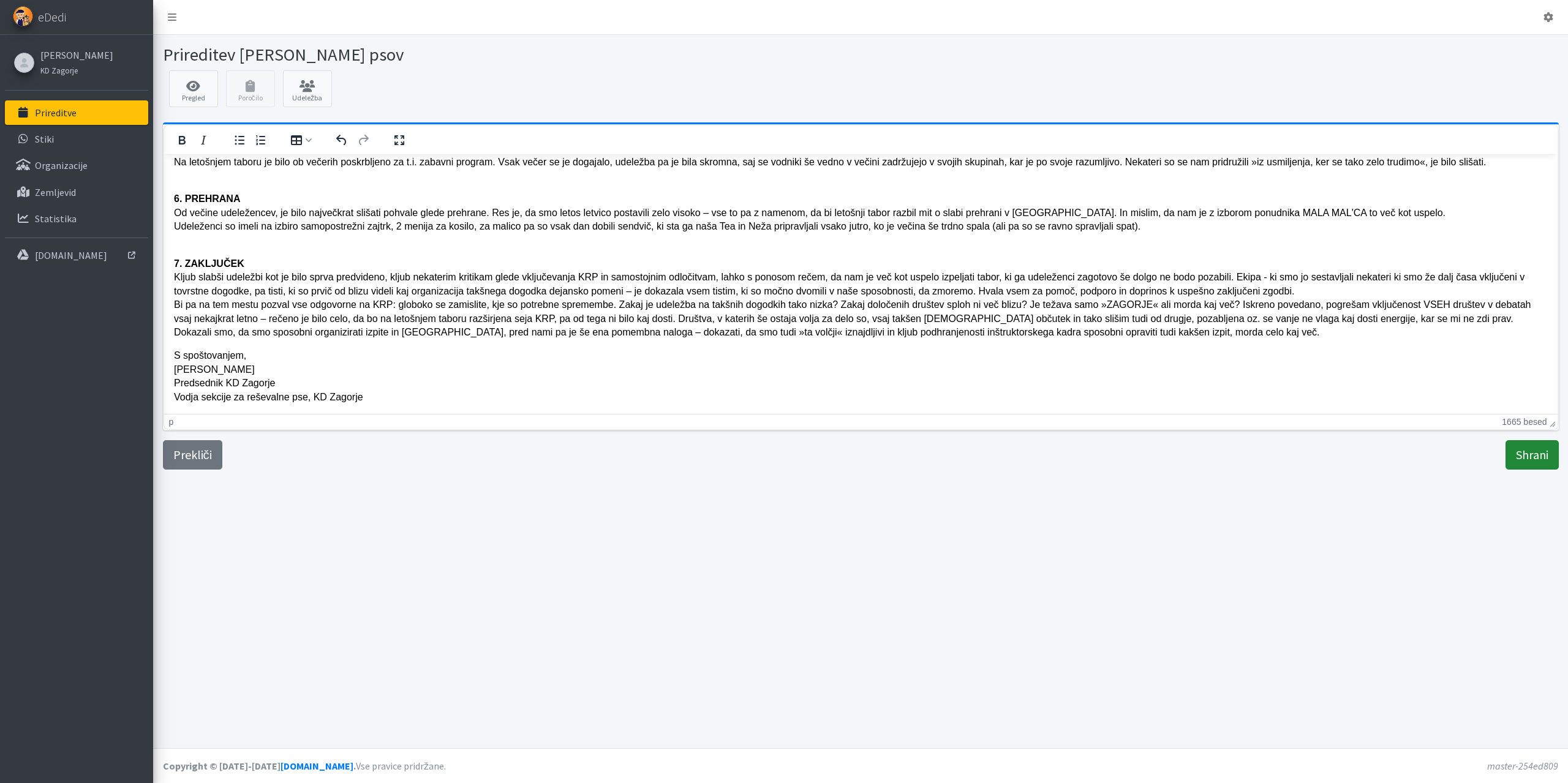
click at [1524, 449] on input "Shrani" at bounding box center [1532, 455] width 53 height 29
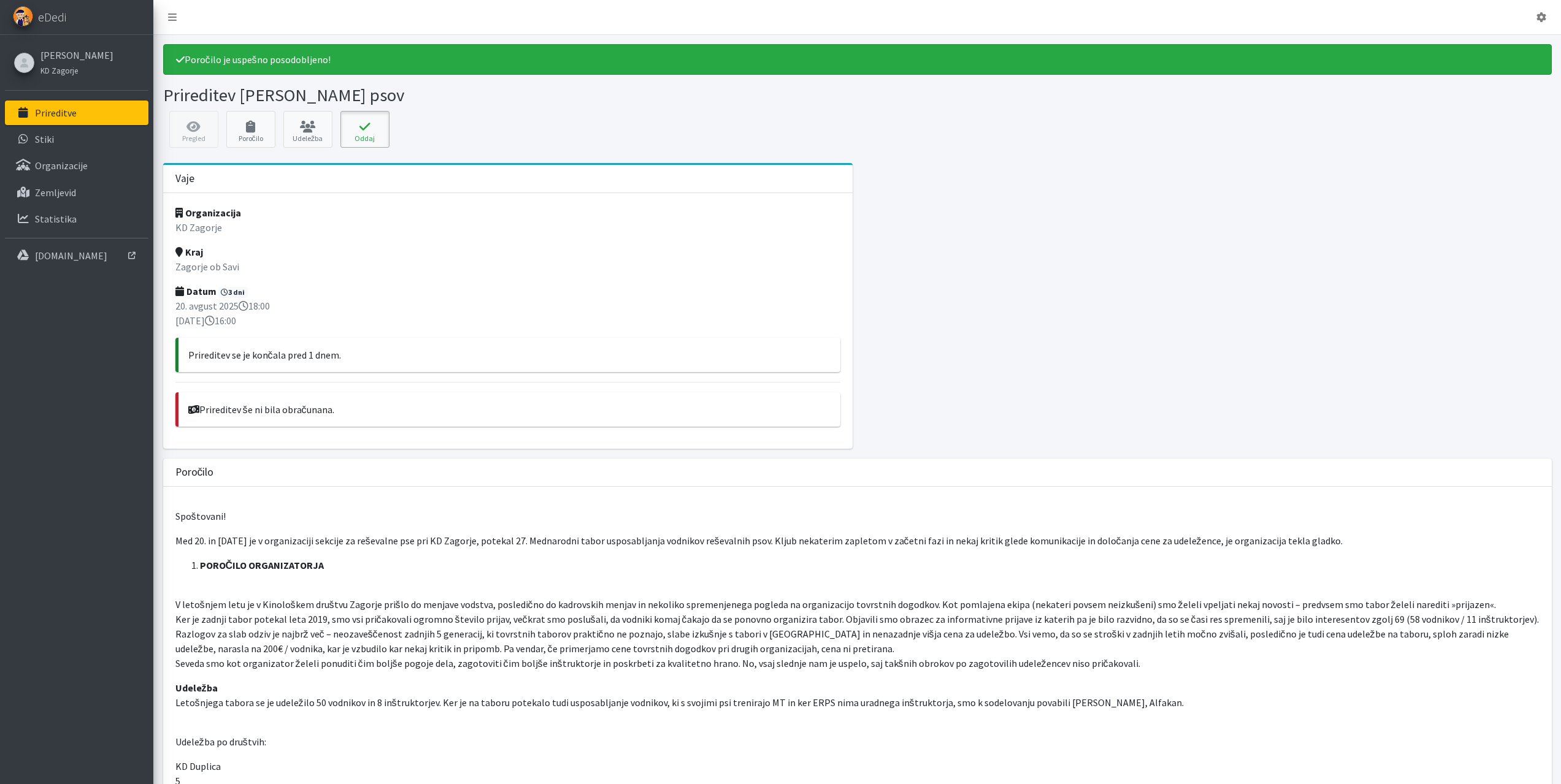
click at [359, 129] on icon at bounding box center [365, 127] width 42 height 12
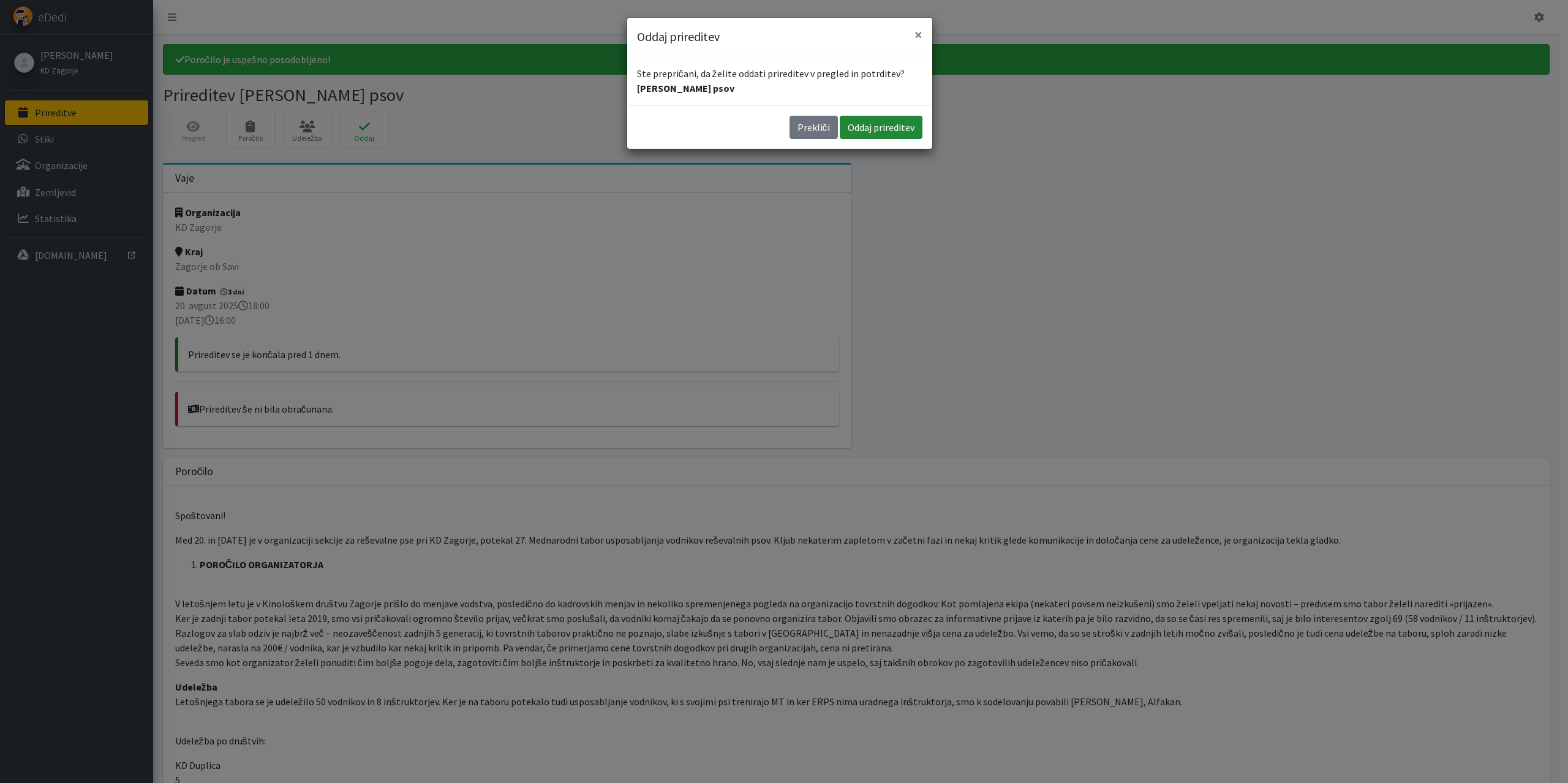
click at [891, 139] on button "Oddaj prireditev" at bounding box center [880, 127] width 82 height 23
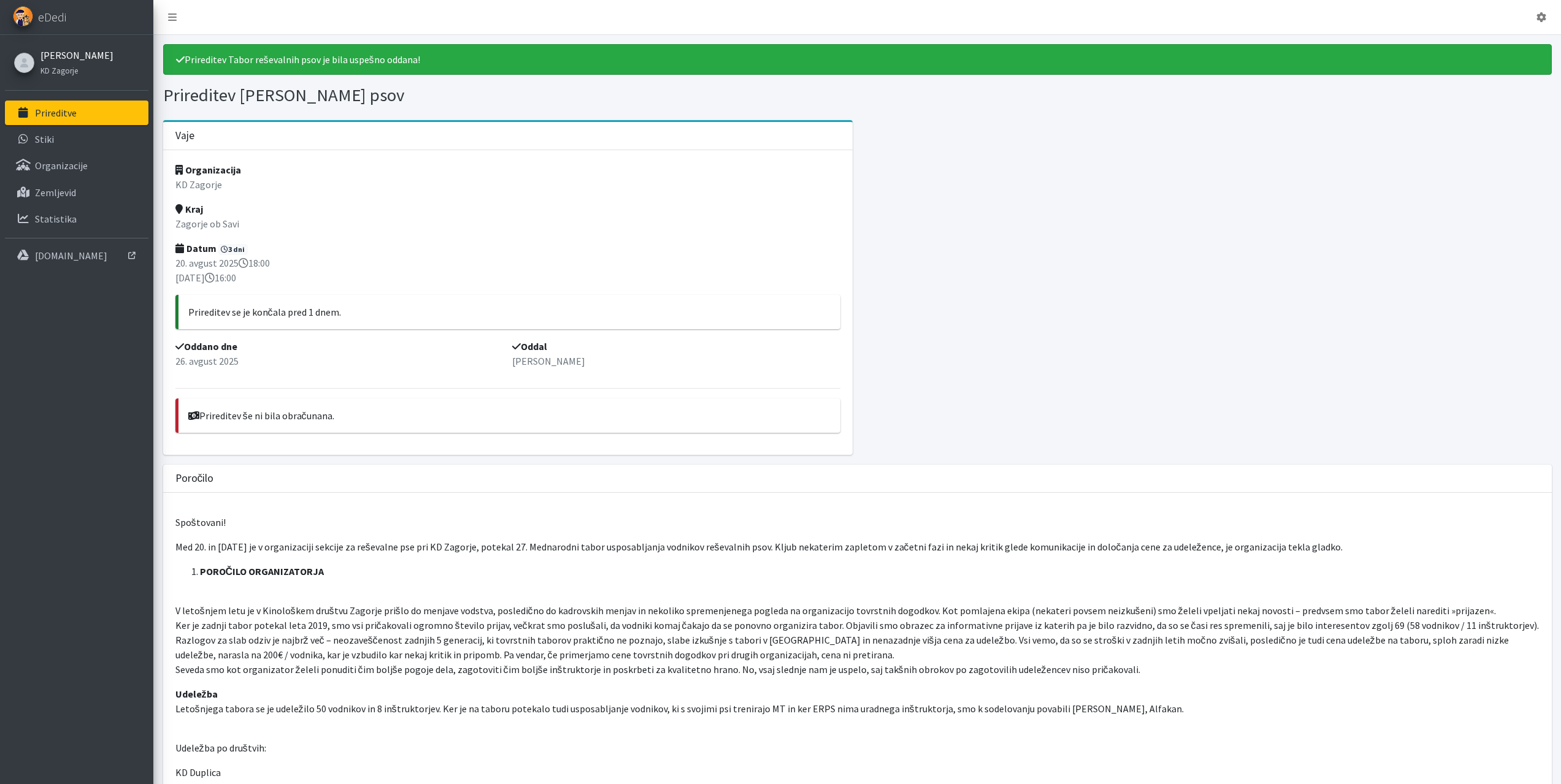
click at [99, 53] on link "[PERSON_NAME]" at bounding box center [77, 55] width 73 height 15
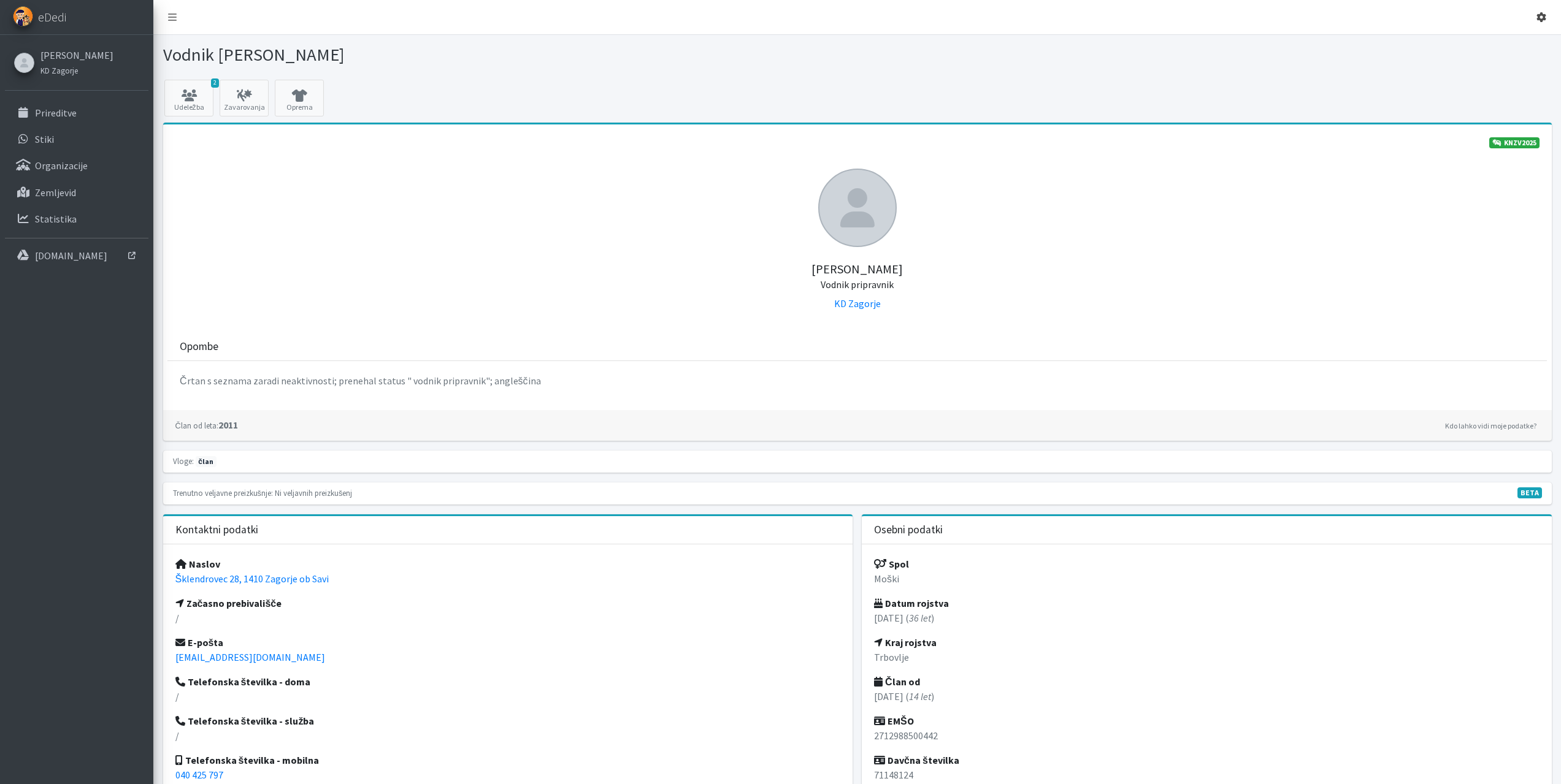
click at [1538, 22] on icon at bounding box center [1541, 16] width 10 height 10
click at [1498, 49] on link "Odjavi se" at bounding box center [1507, 46] width 97 height 20
